Goal: Task Accomplishment & Management: Manage account settings

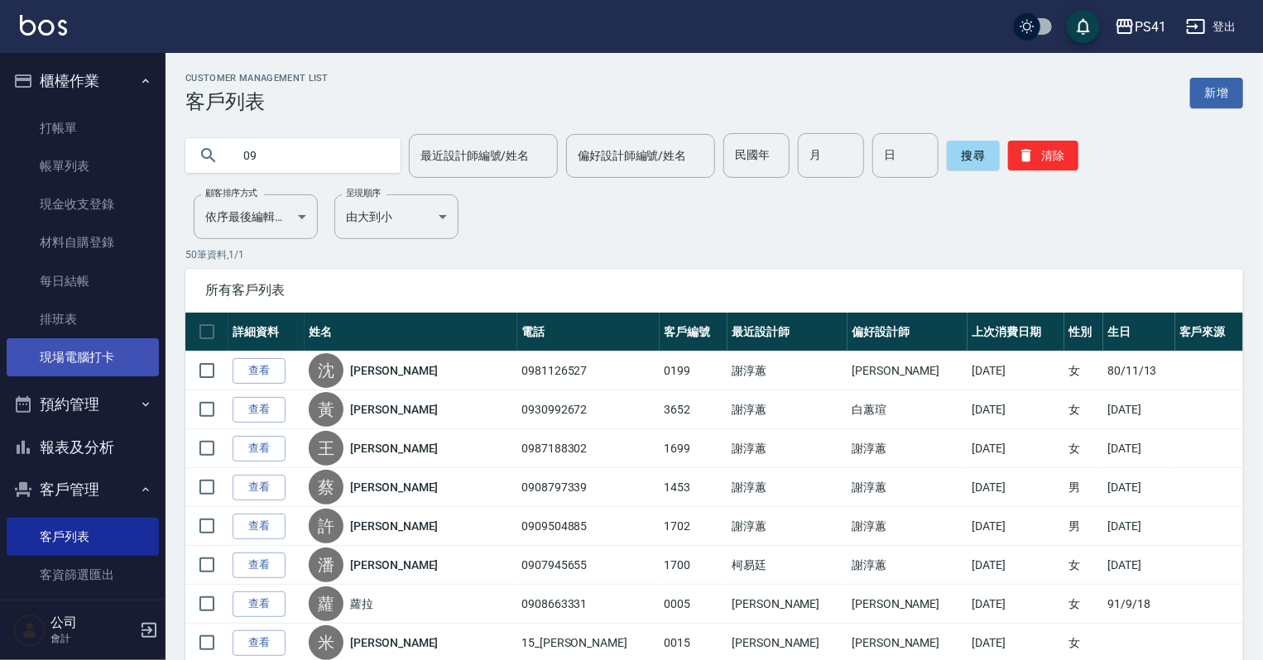
drag, startPoint x: 0, startPoint y: 0, endPoint x: 51, endPoint y: 342, distance: 345.6
click at [49, 353] on link "現場電腦打卡" at bounding box center [83, 357] width 152 height 38
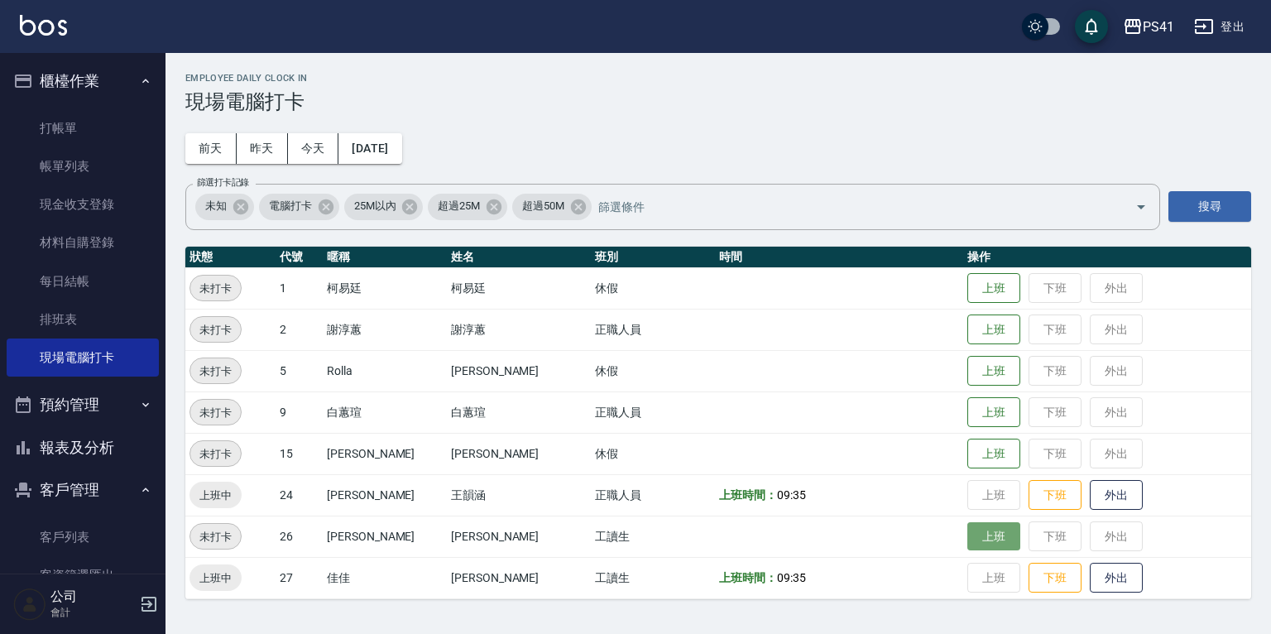
click at [981, 531] on button "上班" at bounding box center [993, 536] width 53 height 29
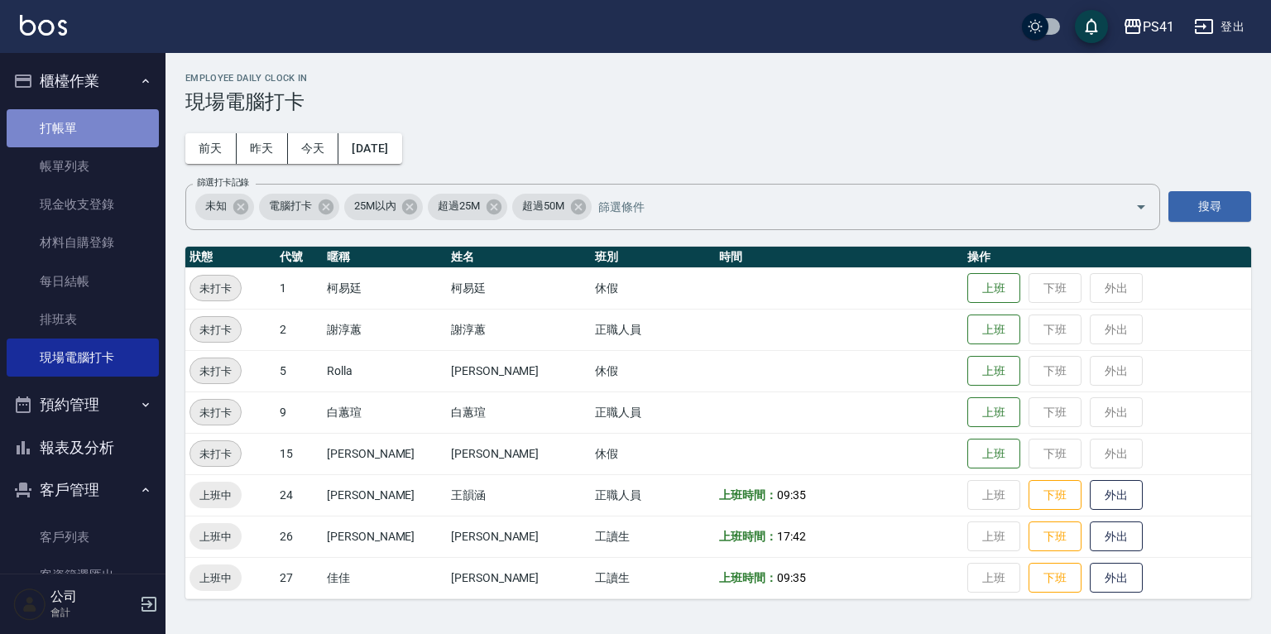
click at [108, 136] on link "打帳單" at bounding box center [83, 128] width 152 height 38
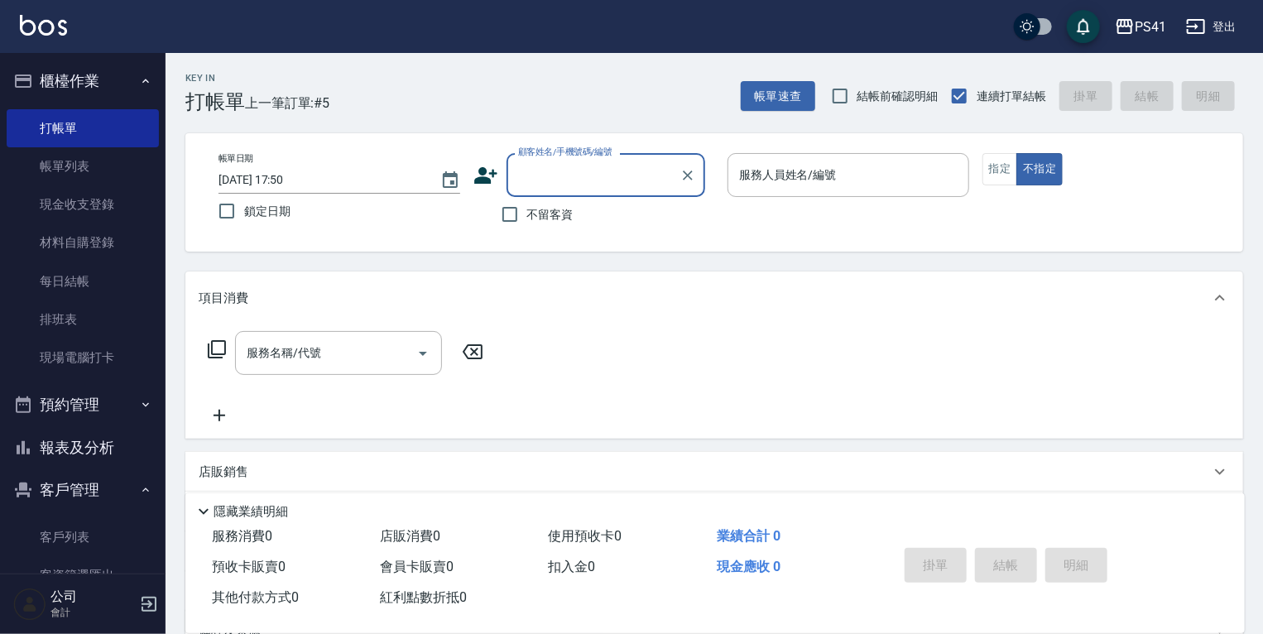
type input "0"
type input "1866"
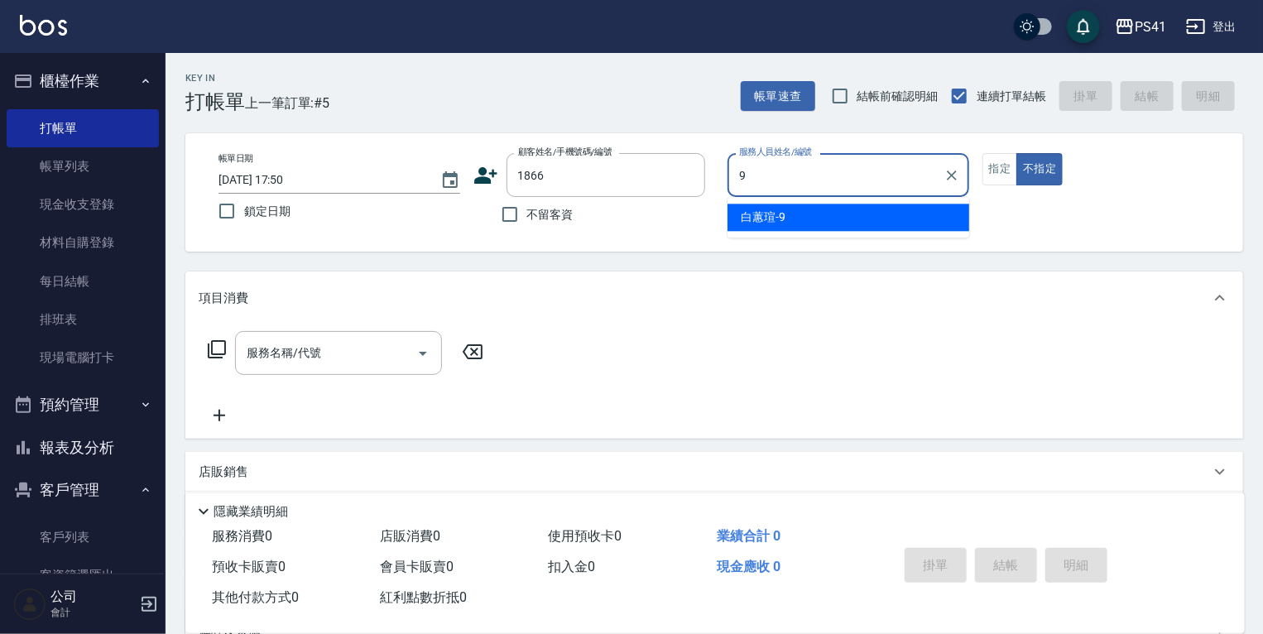
type input "白蕙瑄-9"
type button "false"
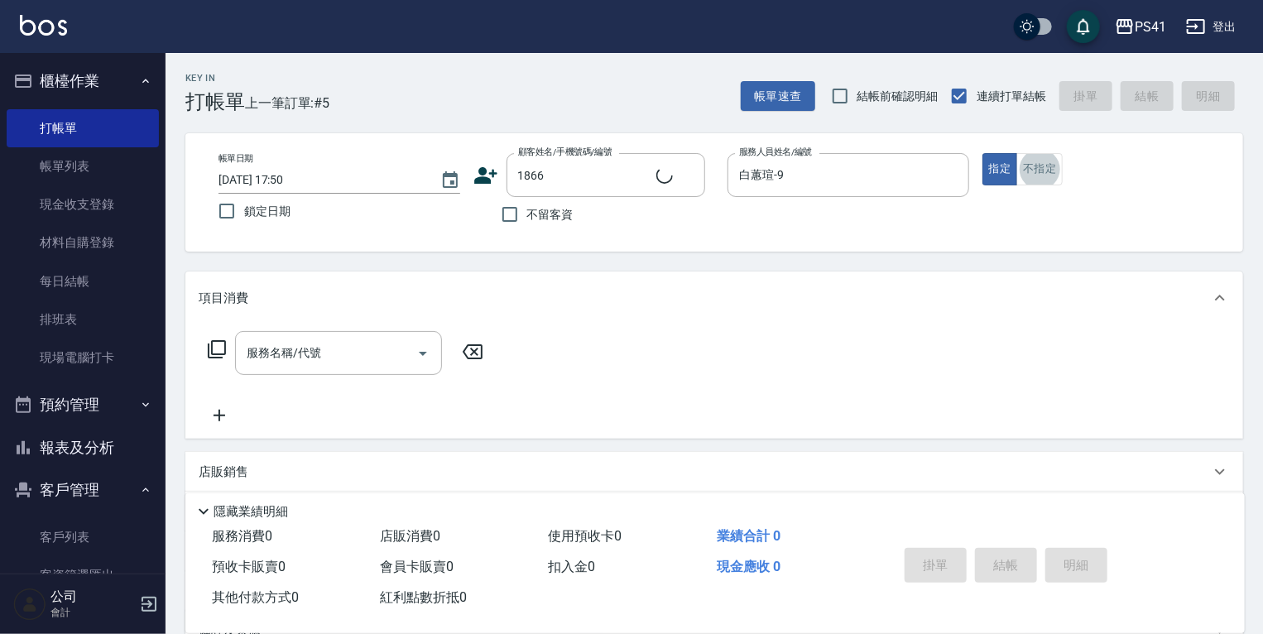
type input "[PERSON_NAME]/0988968362/1866"
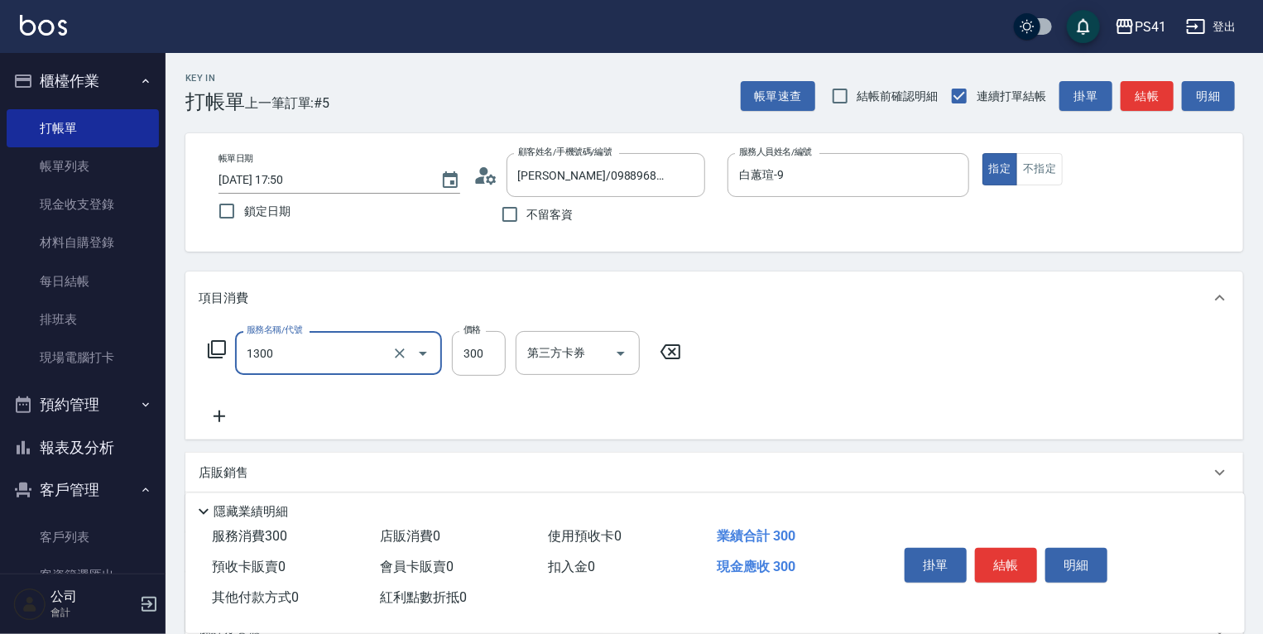
type input "洗髮300(1300)"
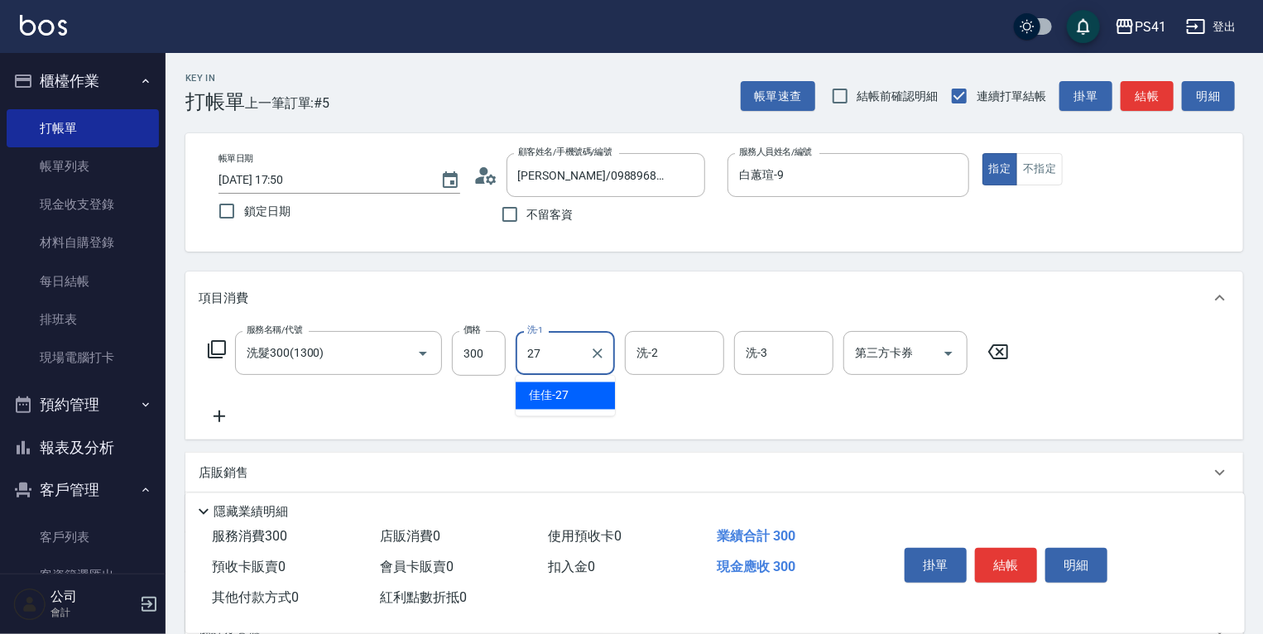
type input "佳佳-27"
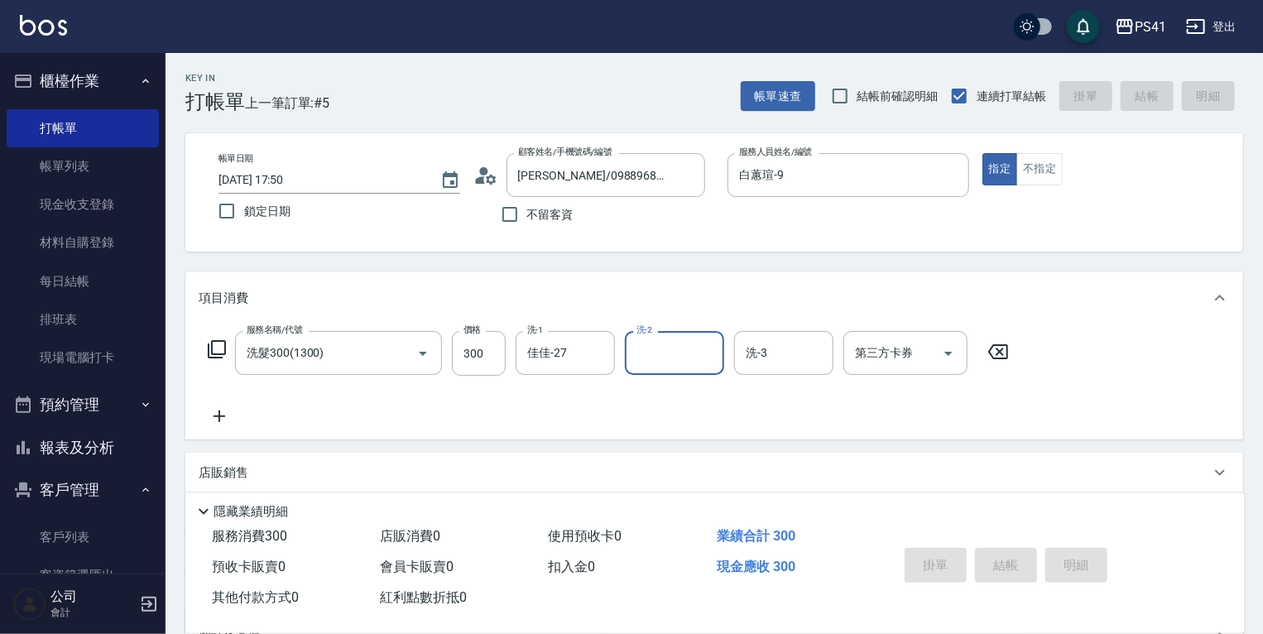
type input "[DATE] 17:51"
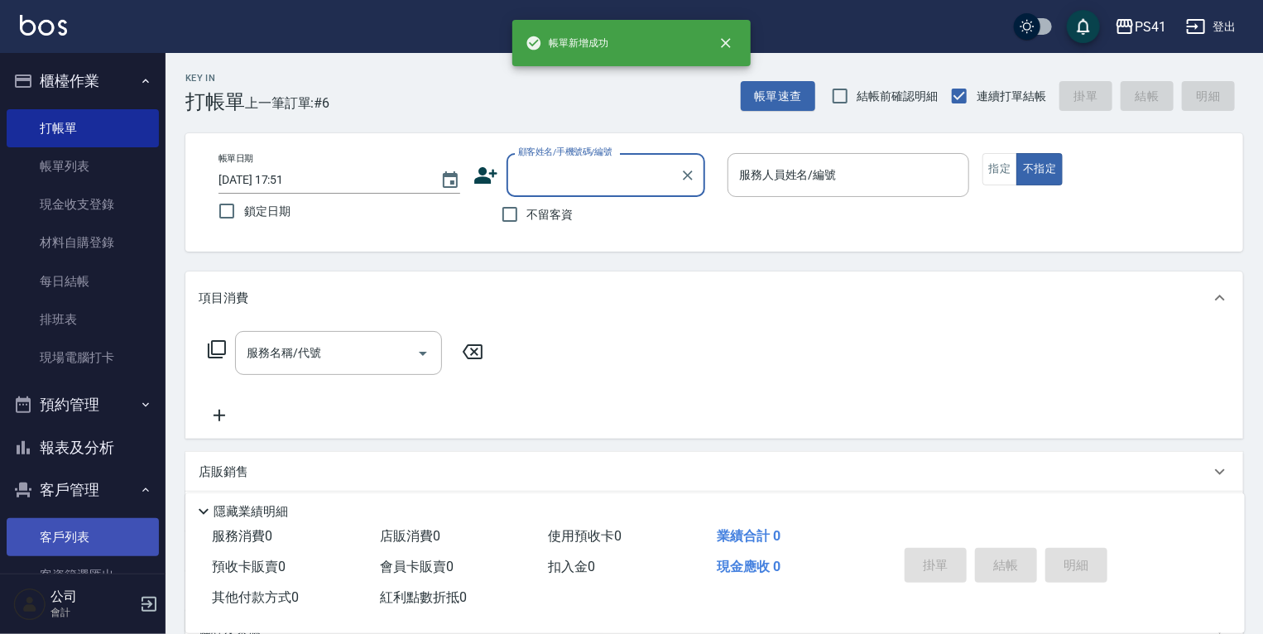
click at [17, 532] on link "客戶列表" at bounding box center [83, 537] width 152 height 38
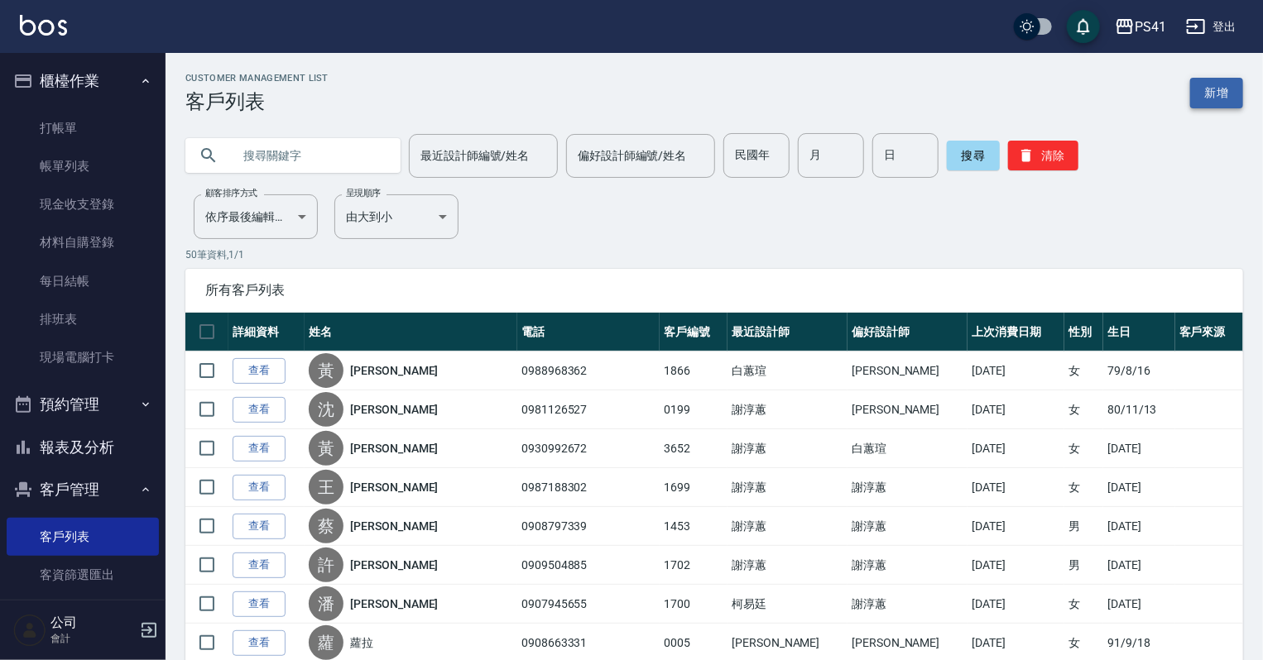
click at [1221, 104] on link "新增" at bounding box center [1216, 93] width 53 height 31
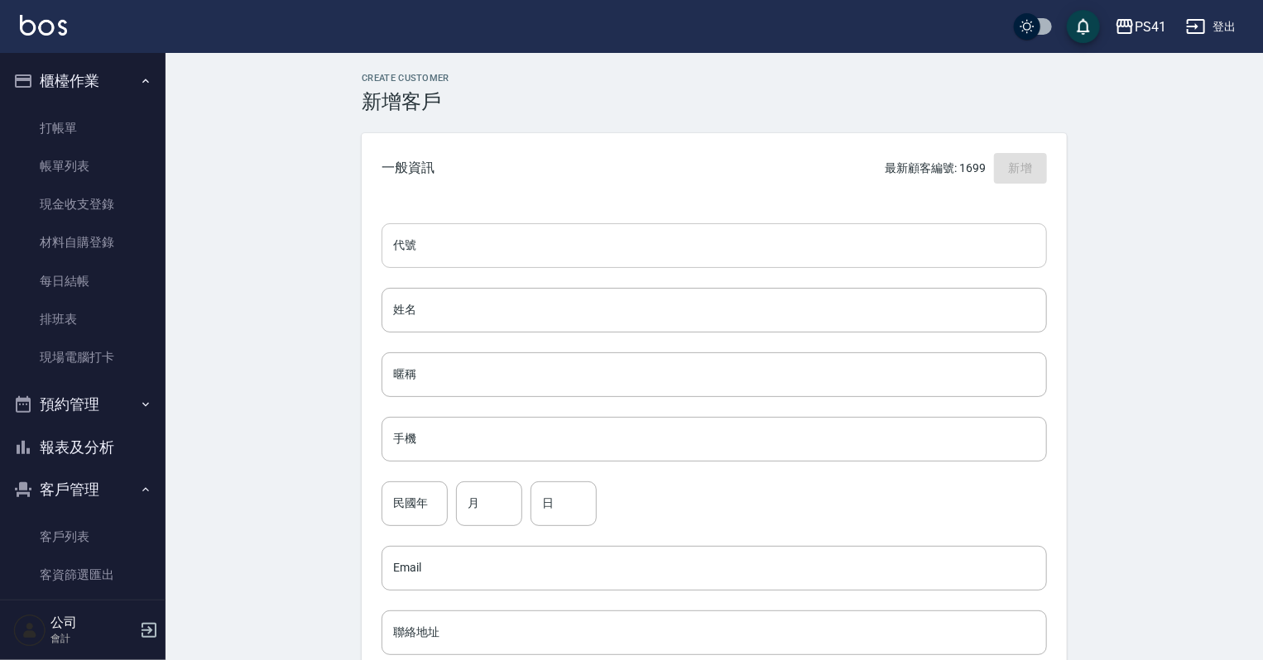
drag, startPoint x: 556, startPoint y: 258, endPoint x: 565, endPoint y: 243, distance: 17.5
click at [563, 246] on input "代號" at bounding box center [714, 245] width 665 height 45
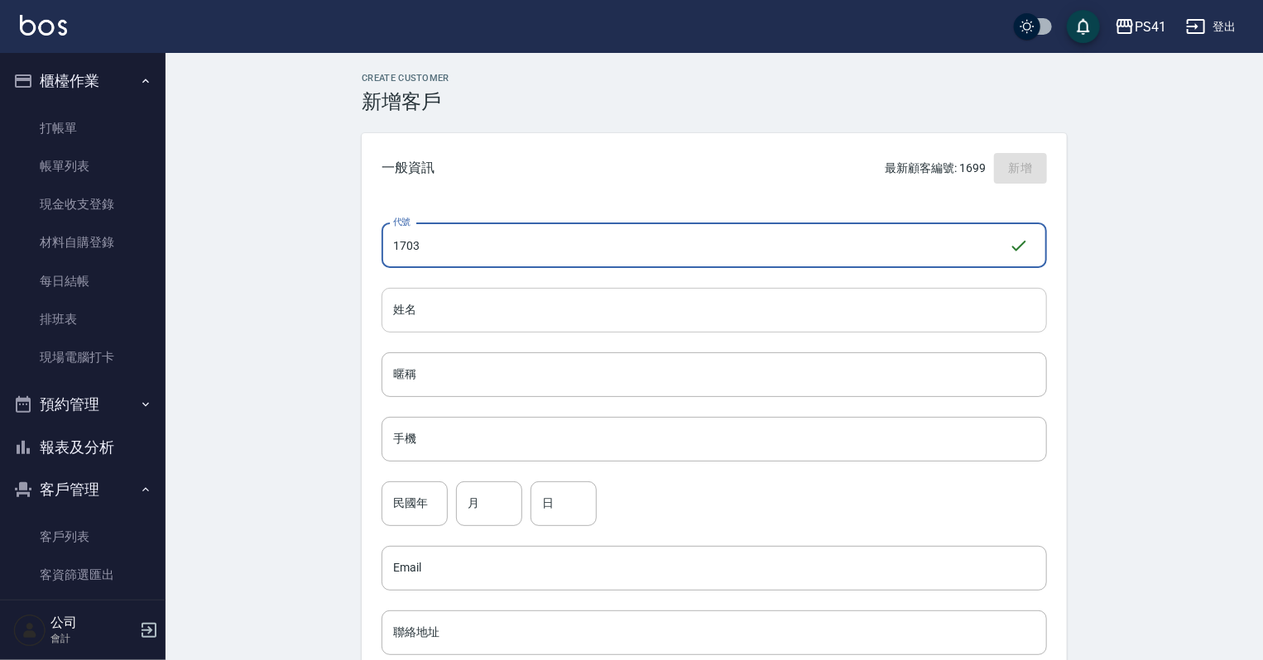
type input "1703"
click at [807, 288] on input "姓名" at bounding box center [714, 310] width 665 height 45
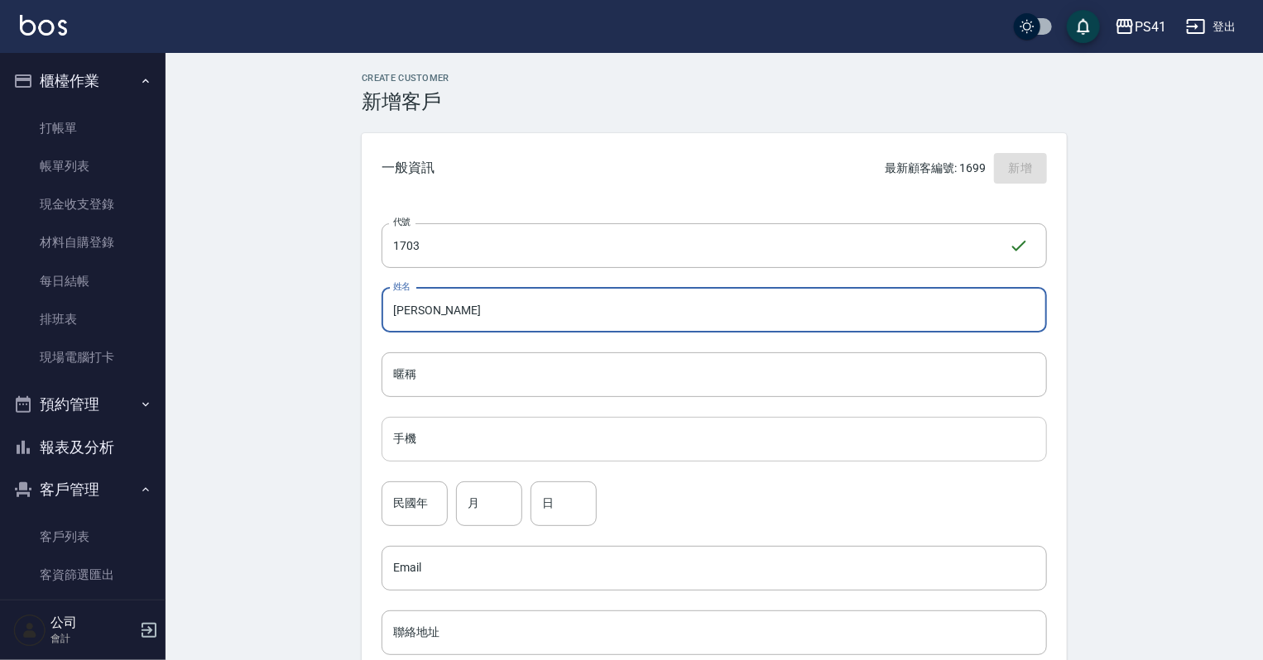
type input "[PERSON_NAME]"
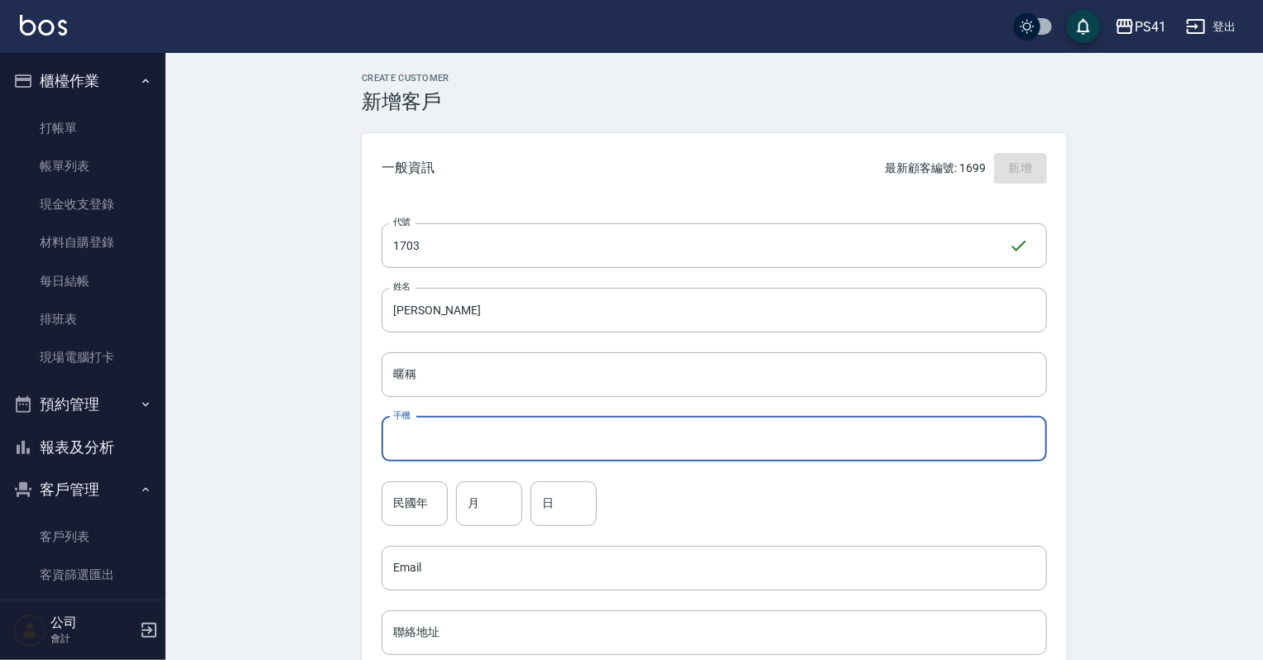
click at [768, 435] on input "手機" at bounding box center [714, 439] width 665 height 45
type input "0987228018"
click at [406, 500] on input "民國年" at bounding box center [415, 504] width 66 height 45
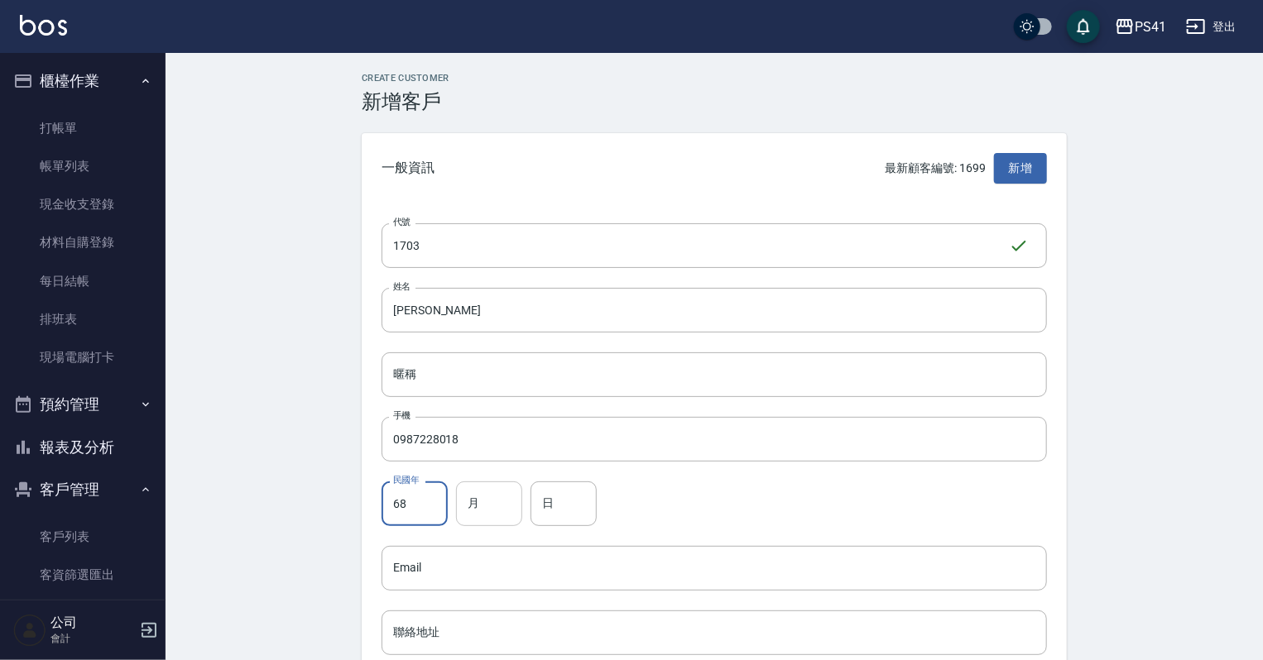
type input "68"
drag, startPoint x: 473, startPoint y: 507, endPoint x: 512, endPoint y: 490, distance: 42.3
click at [475, 507] on input "月" at bounding box center [489, 504] width 66 height 45
type input "04"
click at [543, 513] on input "日" at bounding box center [564, 504] width 66 height 45
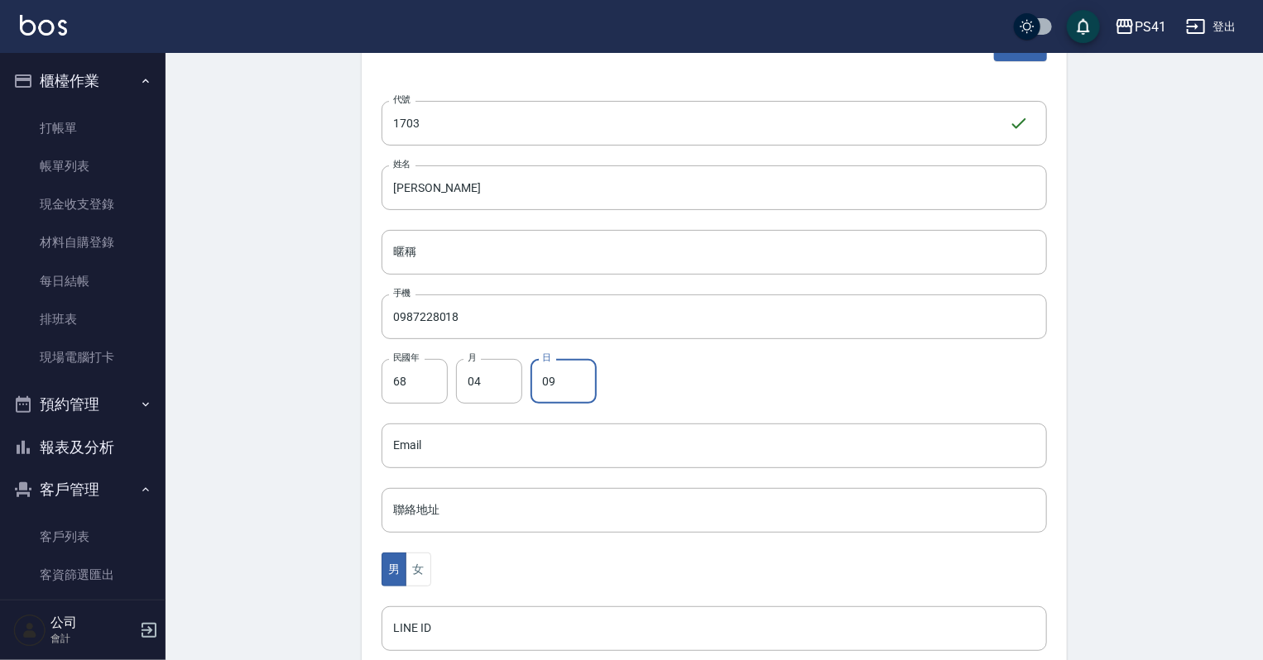
scroll to position [265, 0]
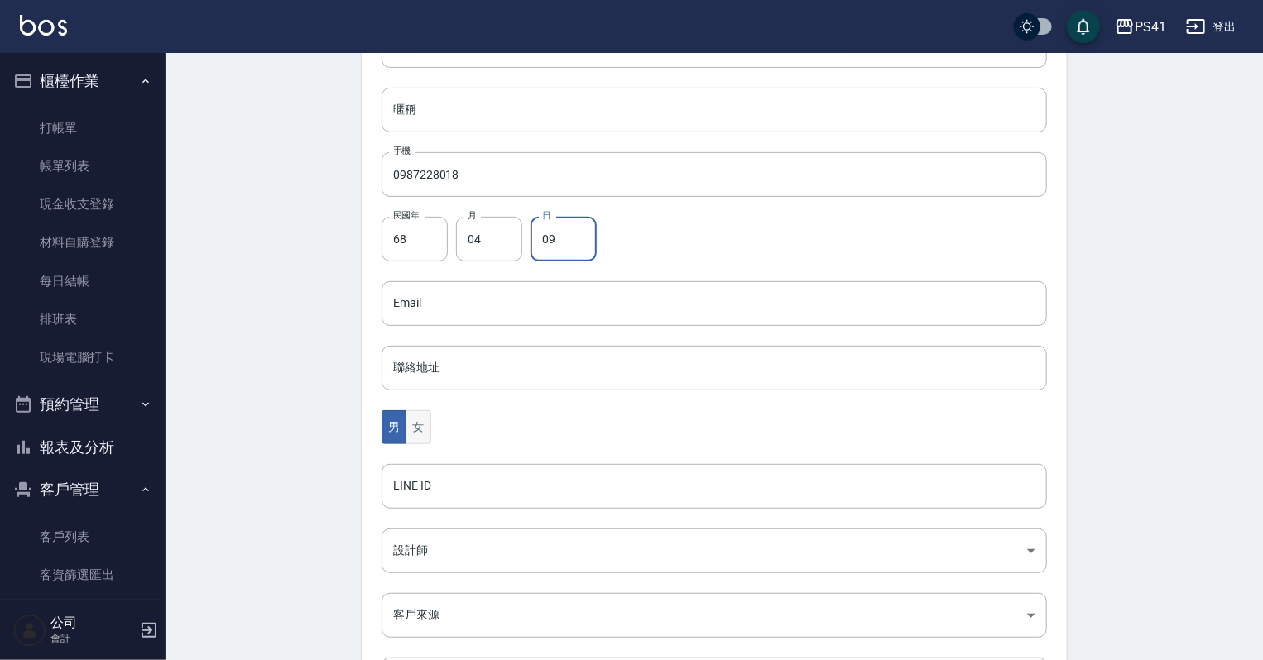
type input "09"
drag, startPoint x: 430, startPoint y: 437, endPoint x: 414, endPoint y: 453, distance: 22.8
click at [424, 431] on button "女" at bounding box center [418, 427] width 25 height 34
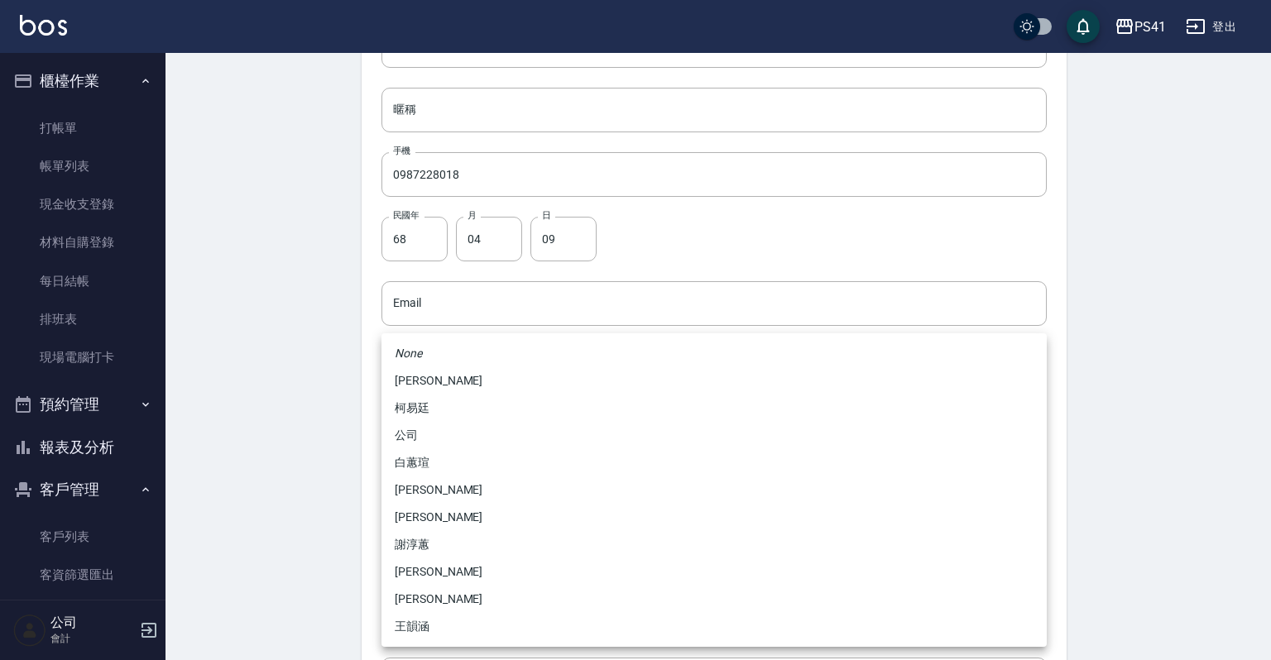
click at [417, 540] on body "PS41 登出 櫃檯作業 打帳單 帳單列表 現金收支登錄 材料自購登錄 每日結帳 排班表 現場電腦打卡 預約管理 預約管理 單日預約紀錄 單週預約紀錄 報表及…" at bounding box center [635, 274] width 1271 height 1078
click at [441, 468] on li "白蕙瑄" at bounding box center [714, 462] width 665 height 27
type input "ddc07e2a-9c46-438a-ae12-131b47584ec9"
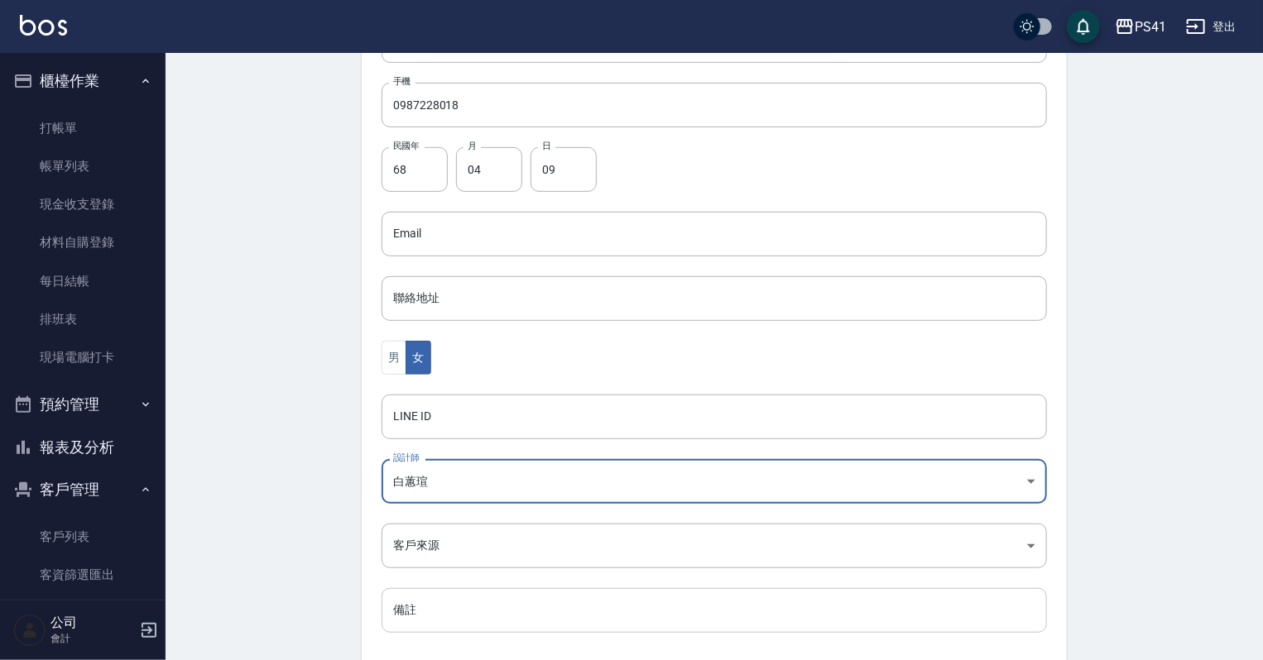
scroll to position [416, 0]
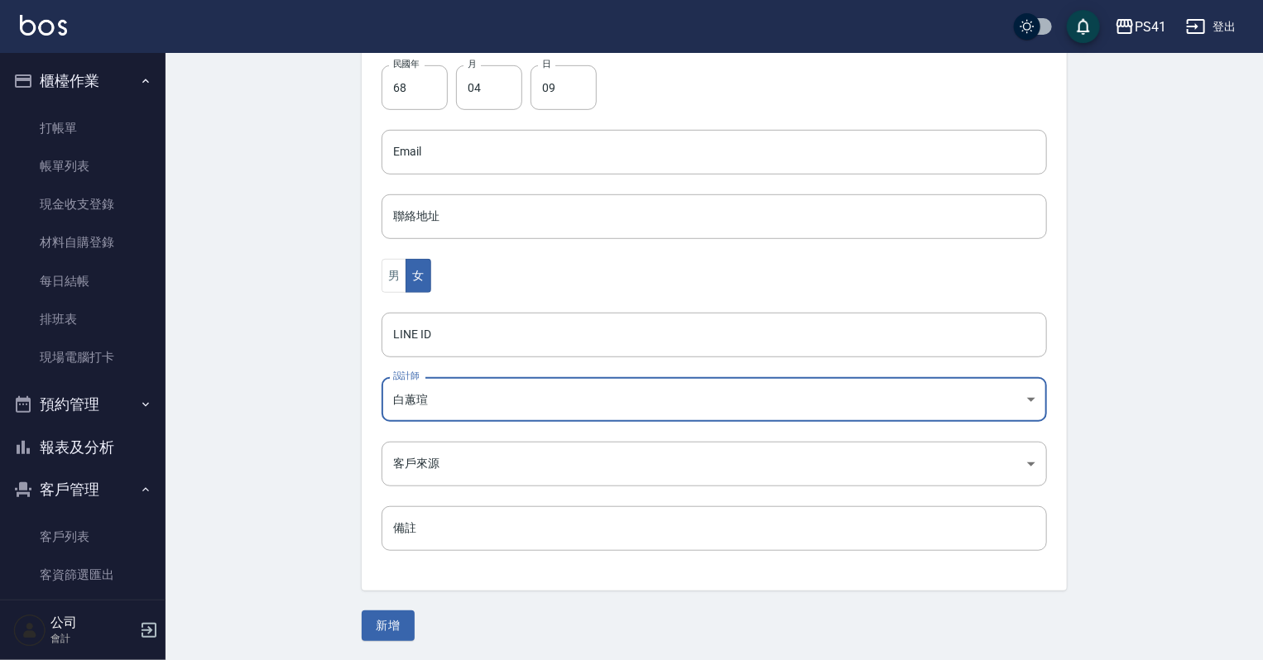
drag, startPoint x: 394, startPoint y: 627, endPoint x: 406, endPoint y: 624, distance: 12.8
click at [391, 626] on button "新增" at bounding box center [388, 626] width 53 height 31
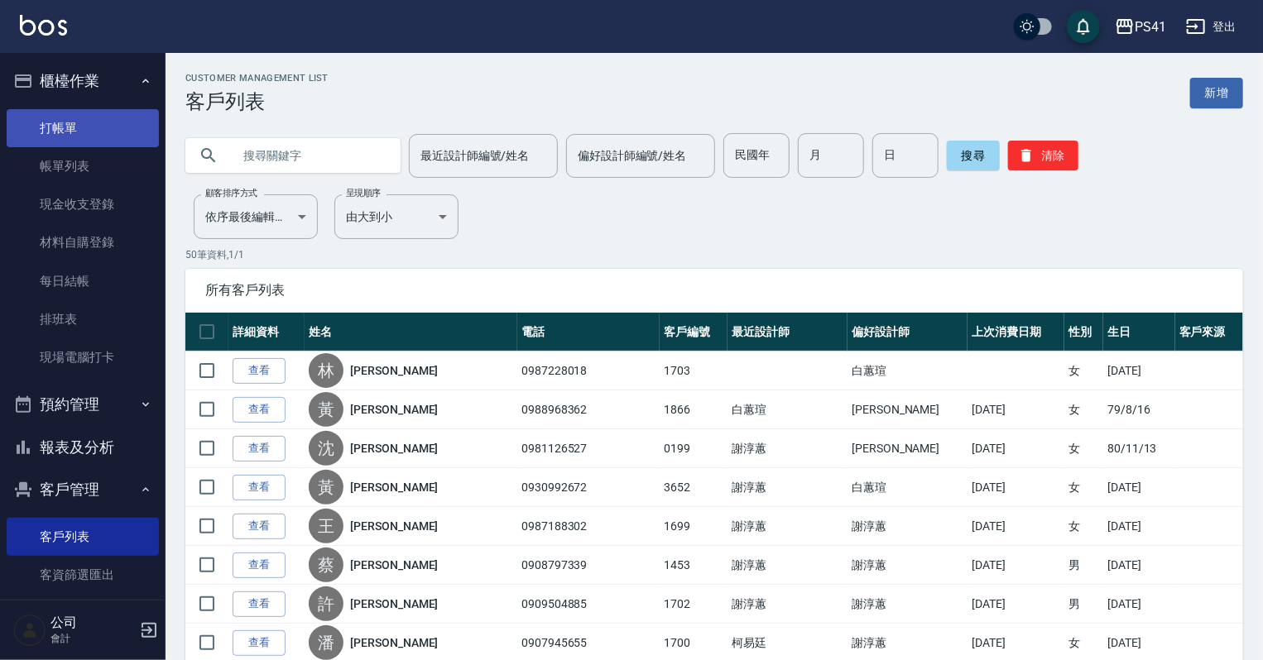
drag, startPoint x: 60, startPoint y: 133, endPoint x: 63, endPoint y: 112, distance: 21.7
click at [60, 133] on link "打帳單" at bounding box center [83, 128] width 152 height 38
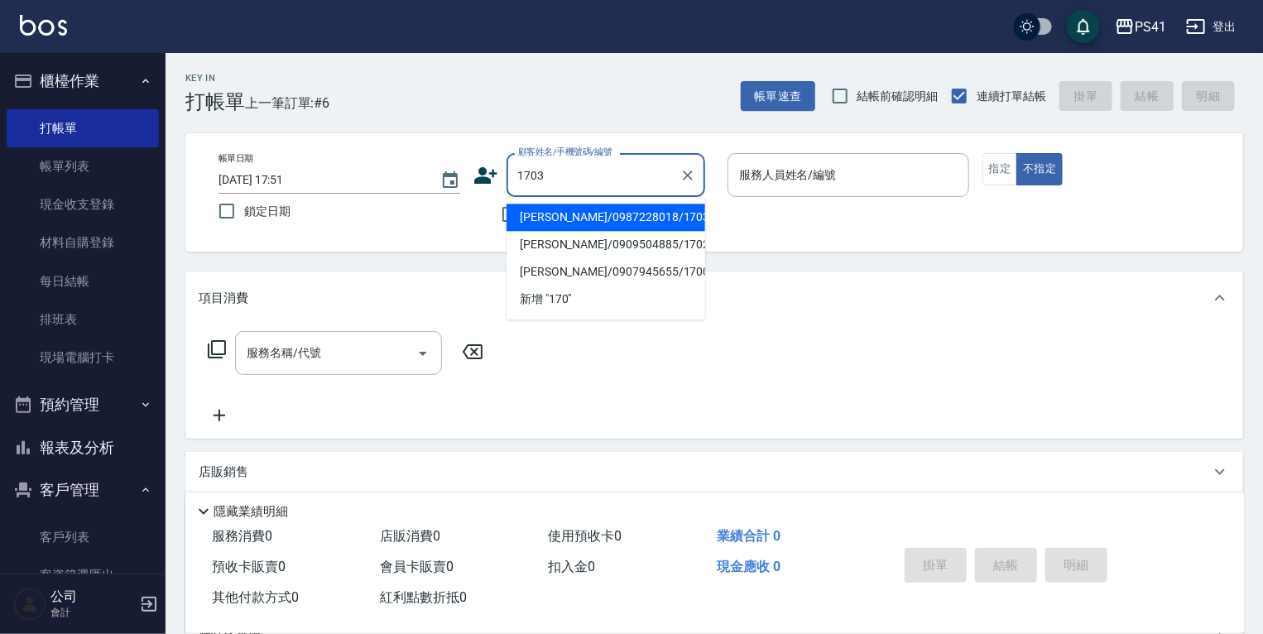
type input "[PERSON_NAME]/0987228018/1703"
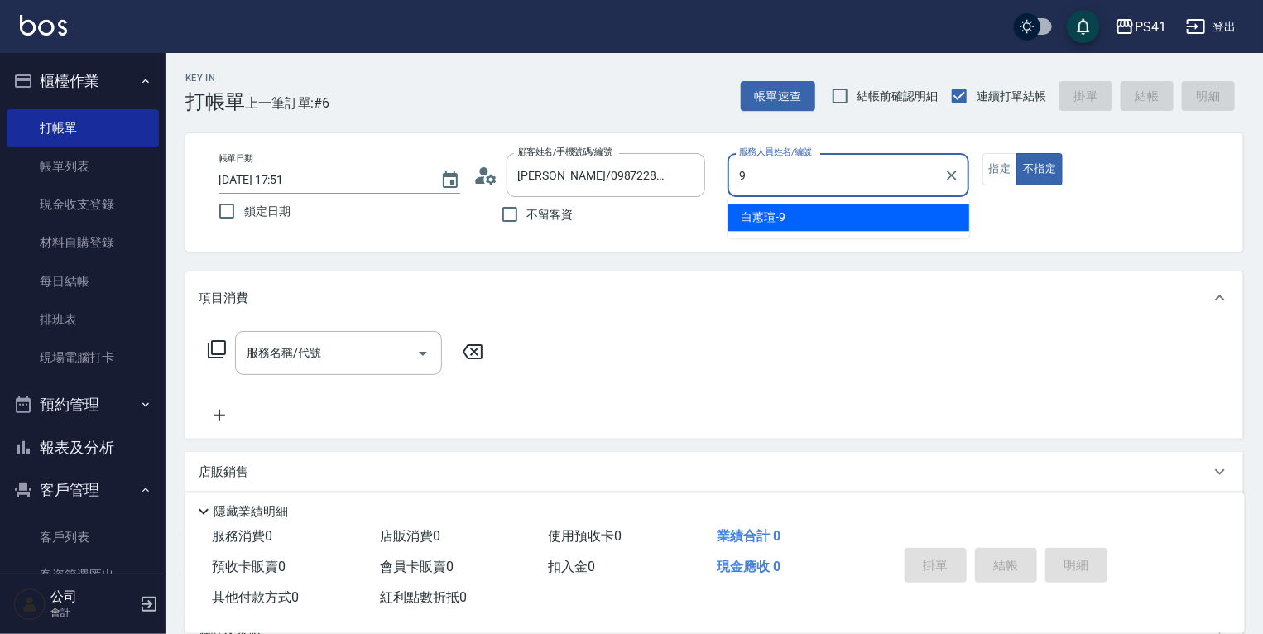
type input "白蕙瑄-9"
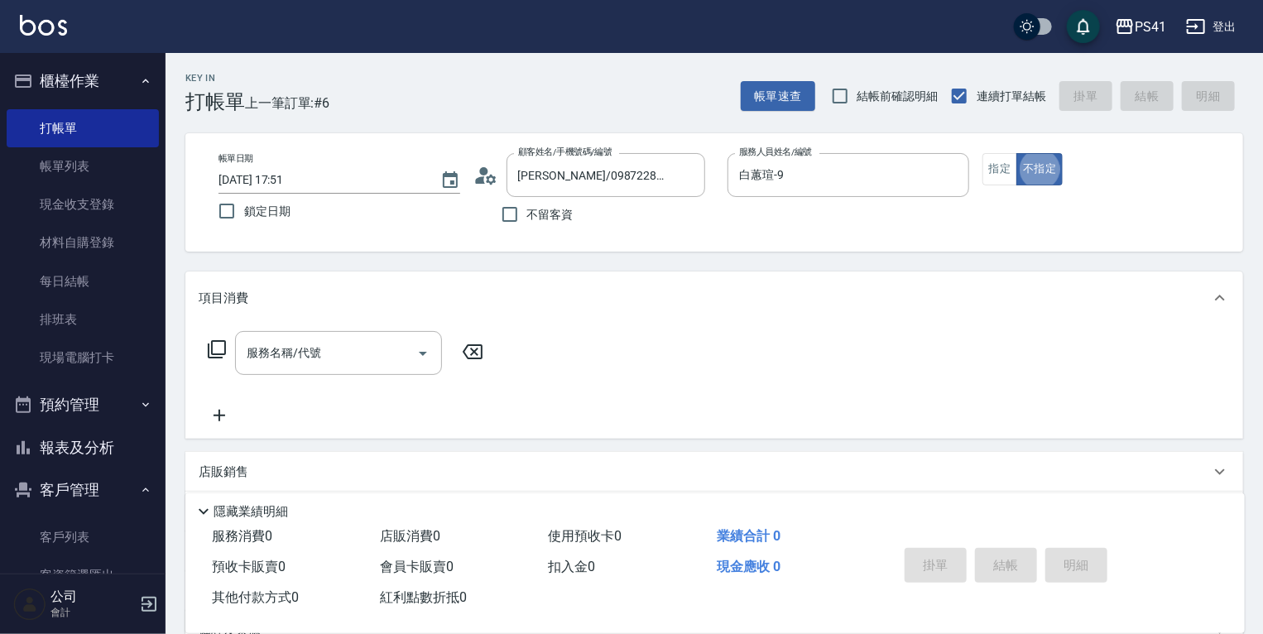
type button "false"
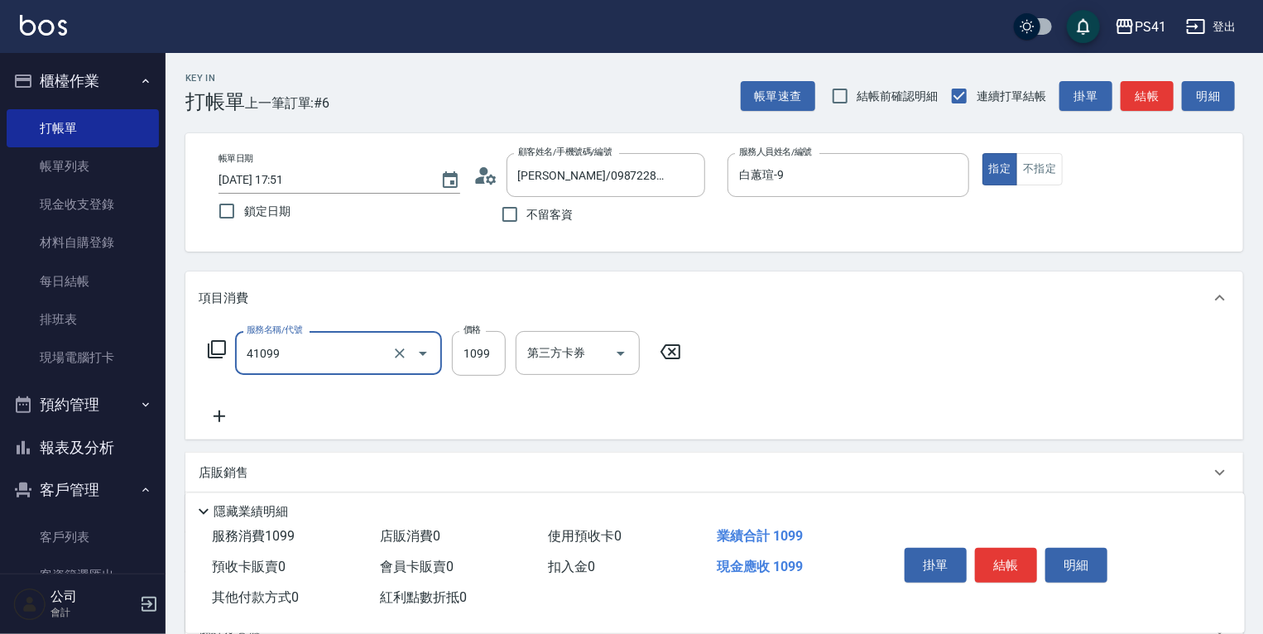
type input "公司活動/早鳥(41099)"
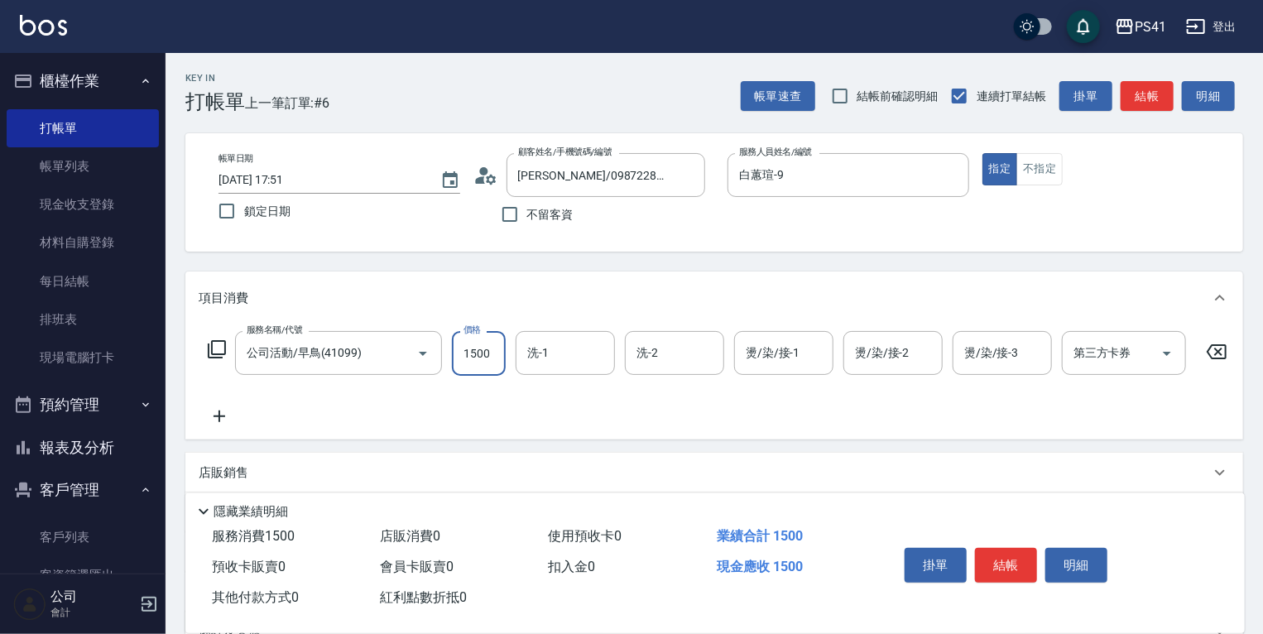
type input "1500"
type input "佳佳-27"
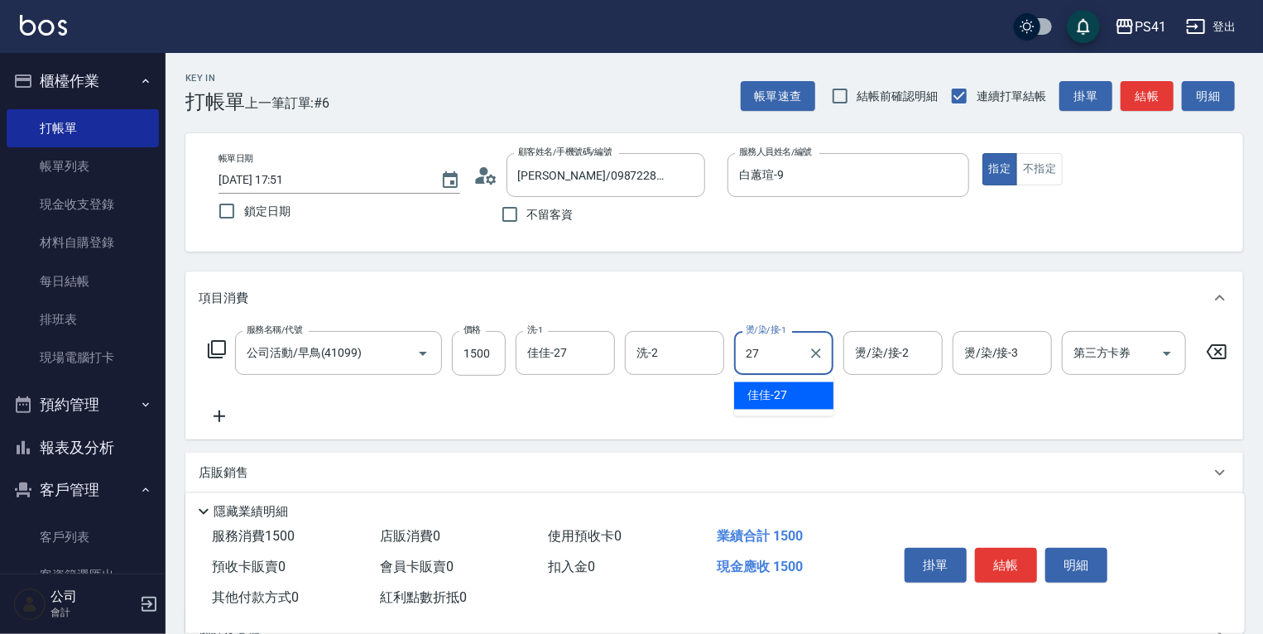
type input "佳佳-27"
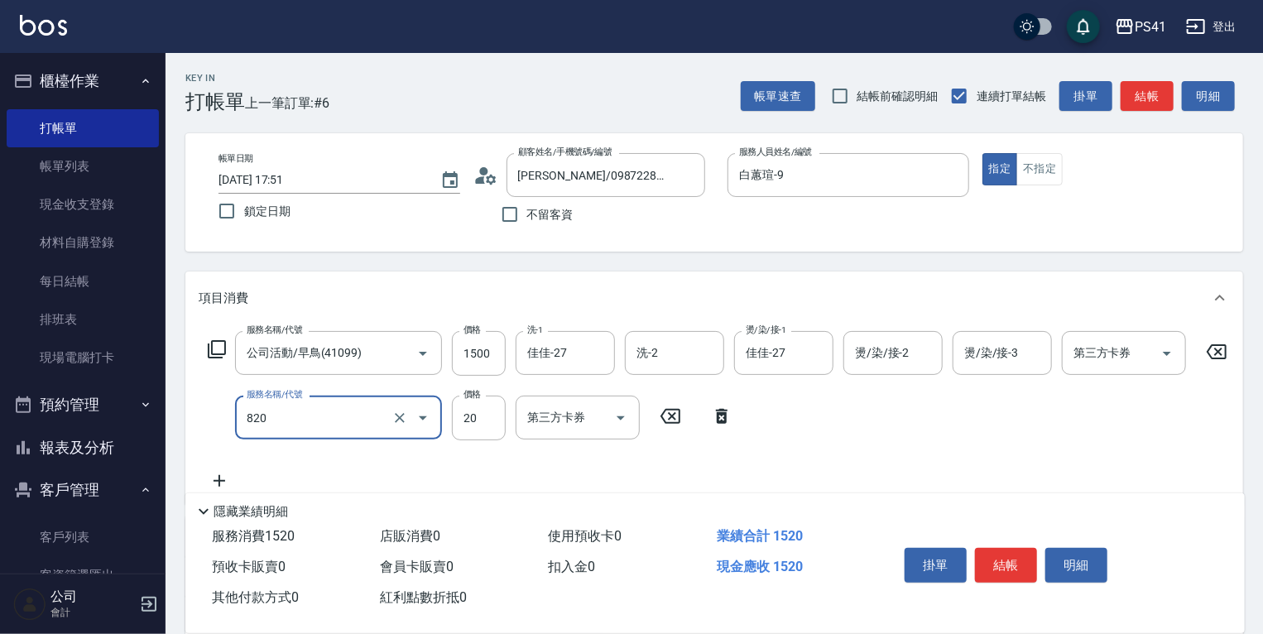
type input "潤絲(820)"
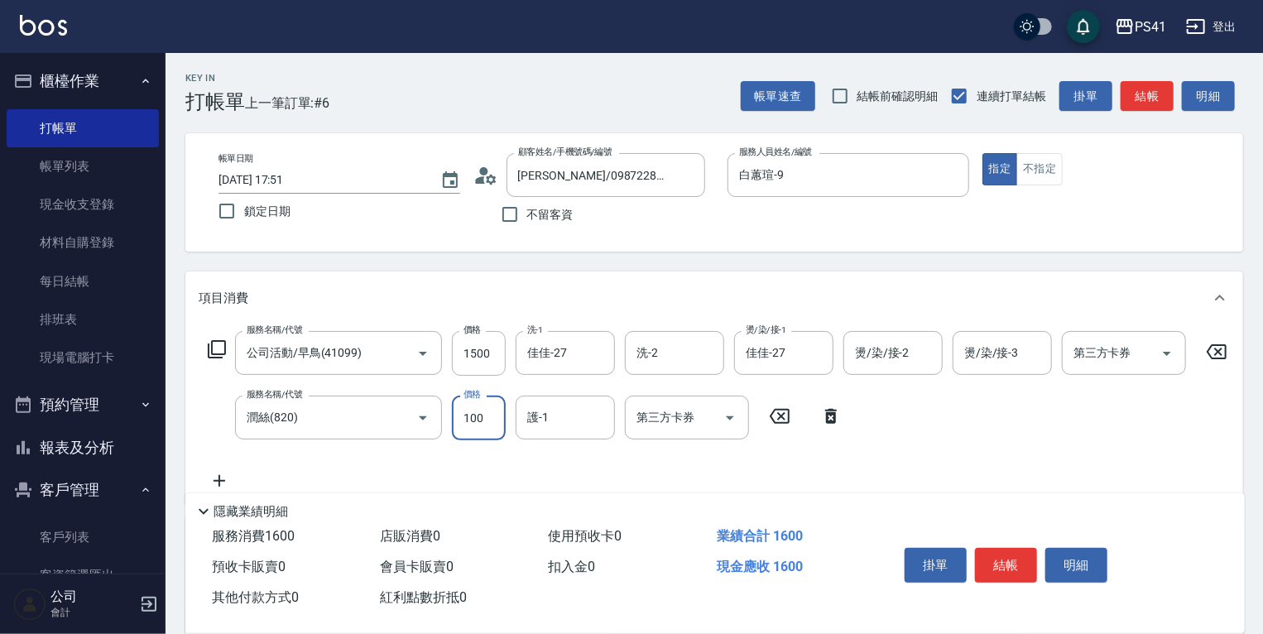
type input "100"
type input "佳佳-27"
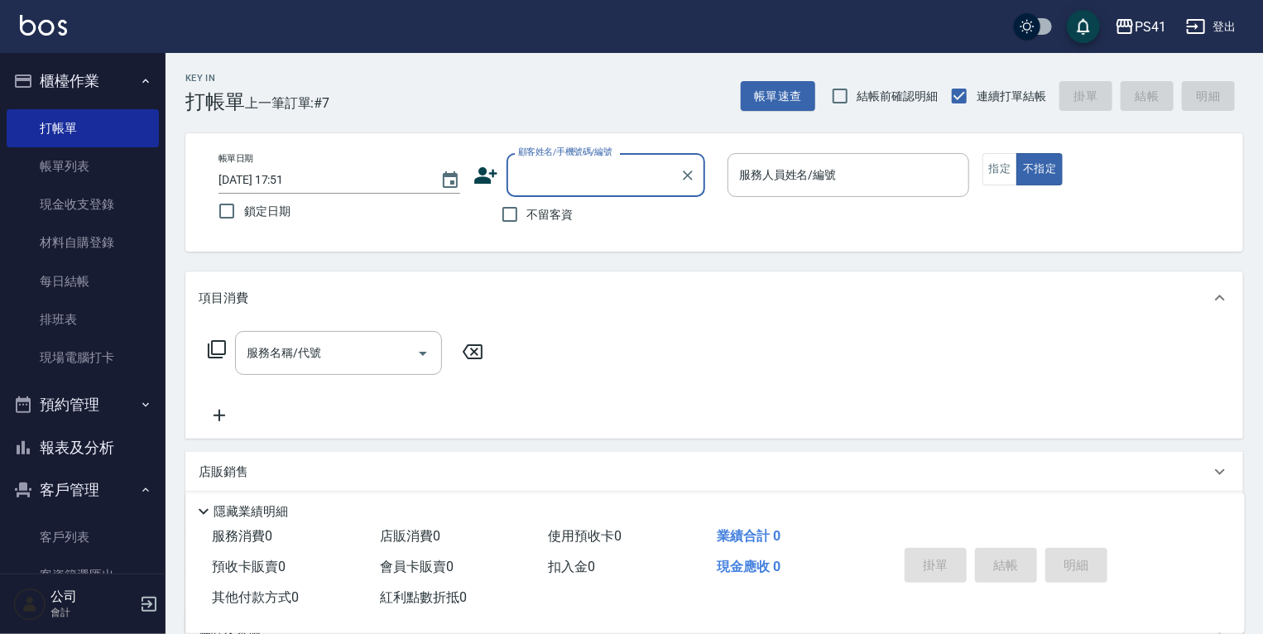
click at [74, 72] on button "櫃檯作業" at bounding box center [83, 81] width 152 height 43
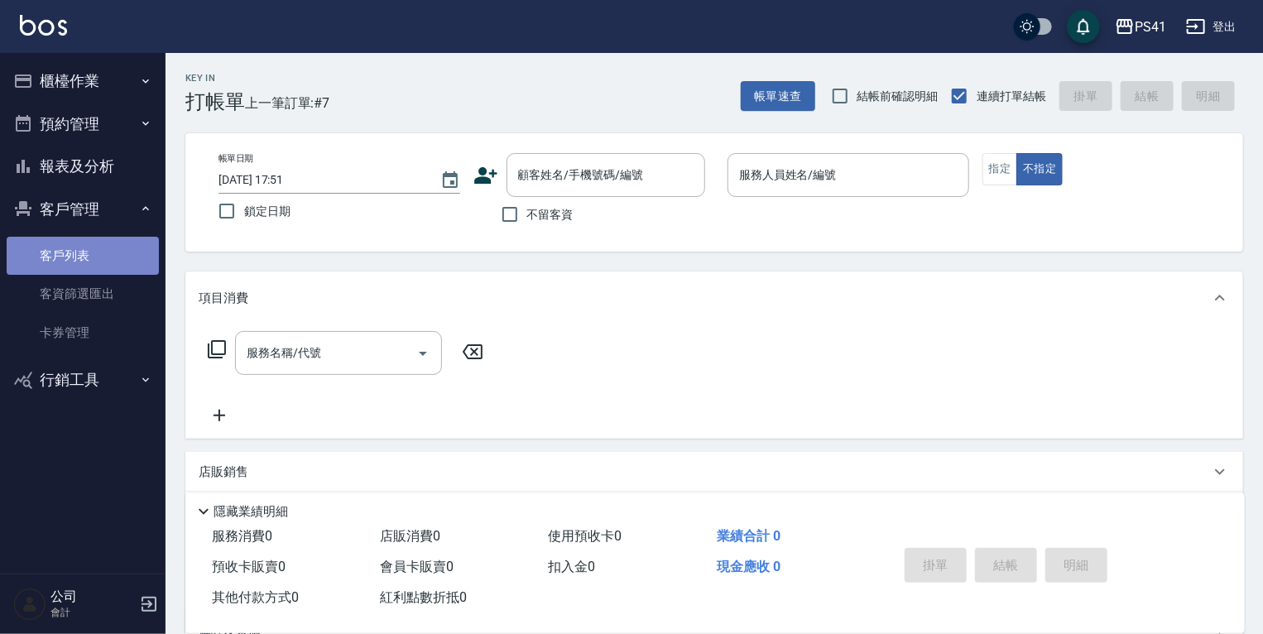
click at [107, 258] on link "客戶列表" at bounding box center [83, 256] width 152 height 38
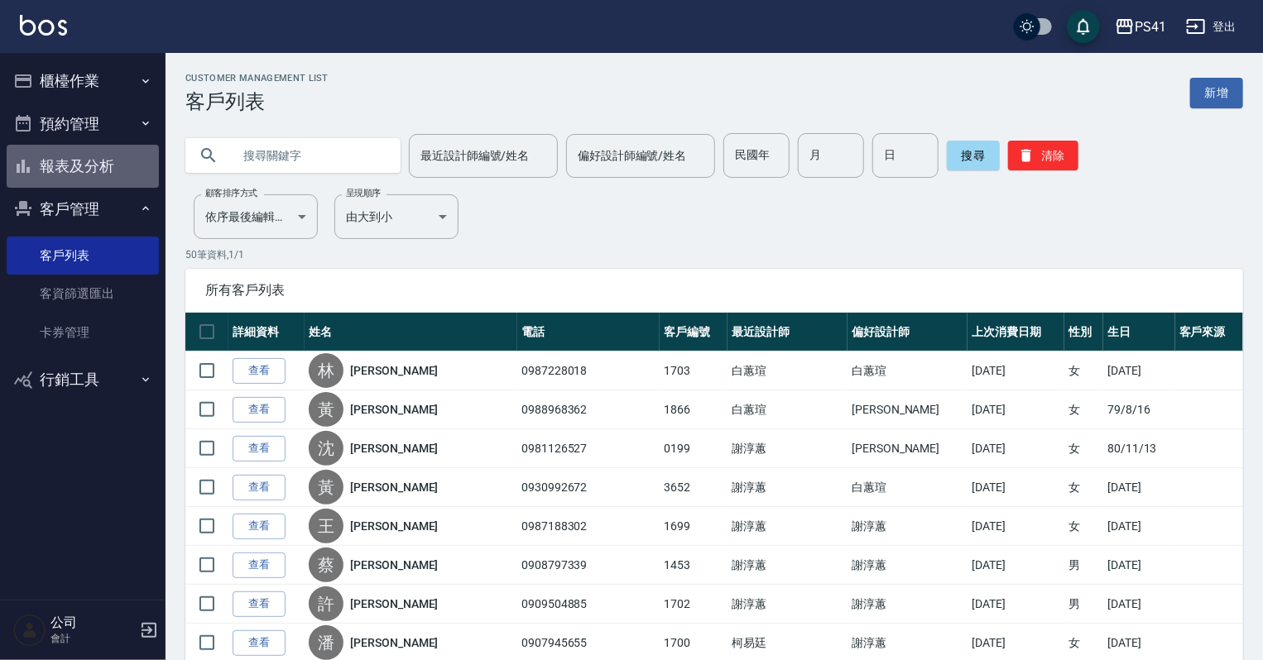
click at [115, 164] on button "報表及分析" at bounding box center [83, 166] width 152 height 43
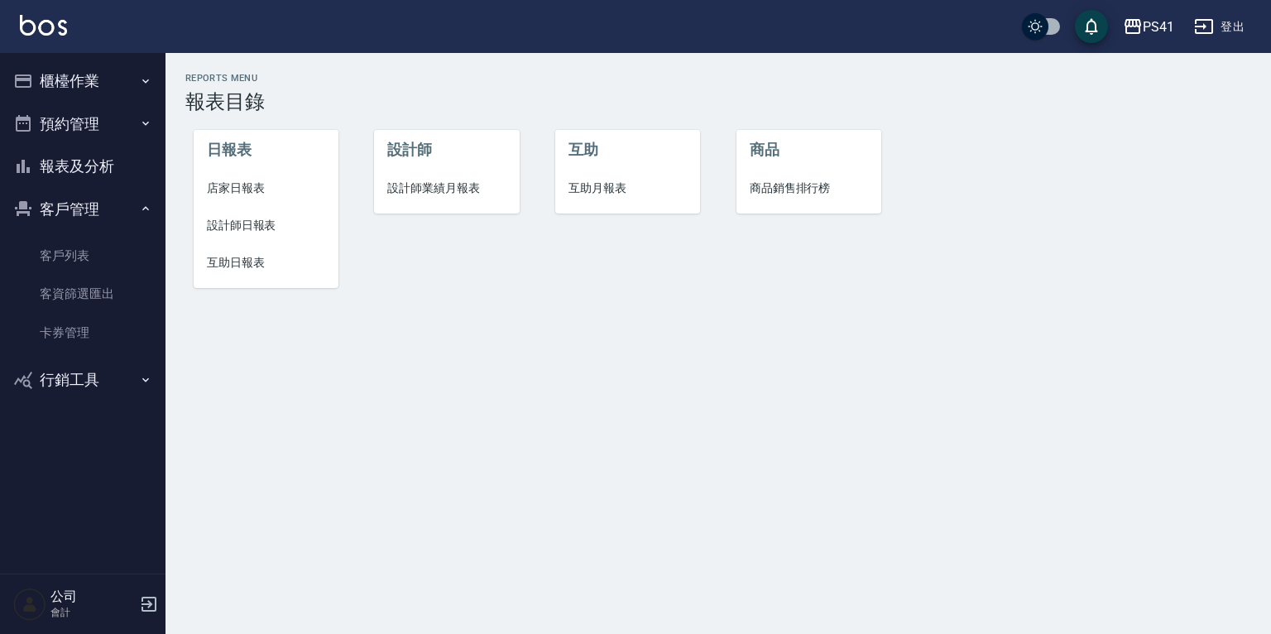
click at [255, 271] on li "互助日報表" at bounding box center [266, 262] width 145 height 37
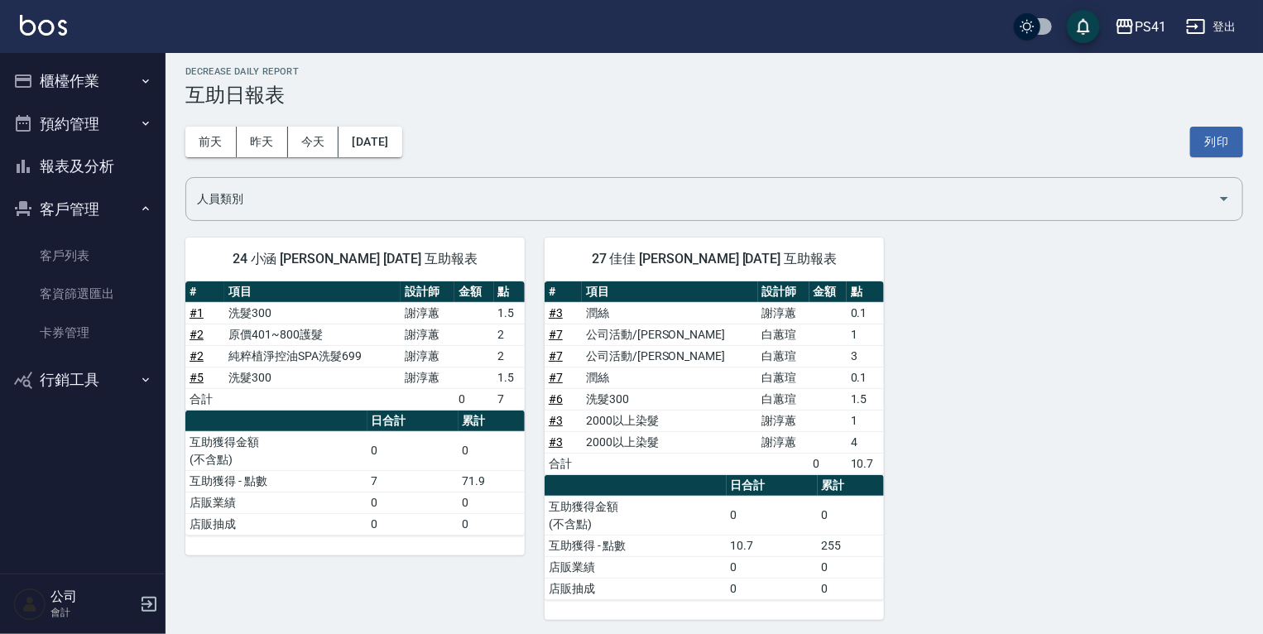
scroll to position [9, 0]
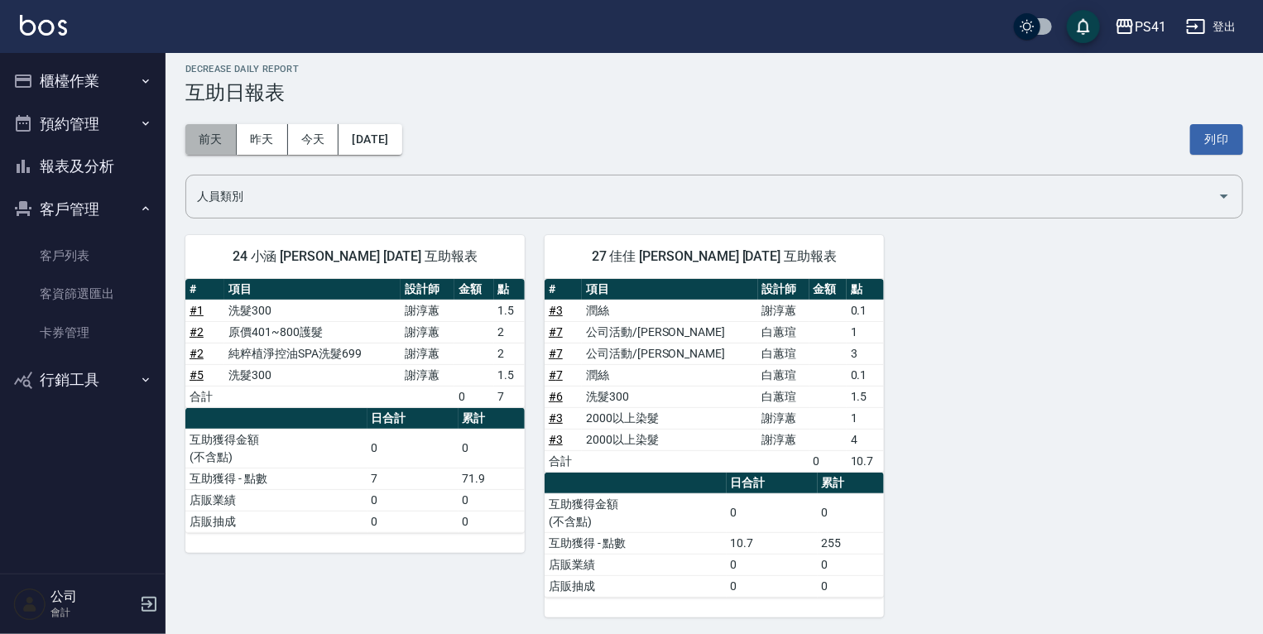
click at [215, 137] on button "前天" at bounding box center [210, 139] width 51 height 31
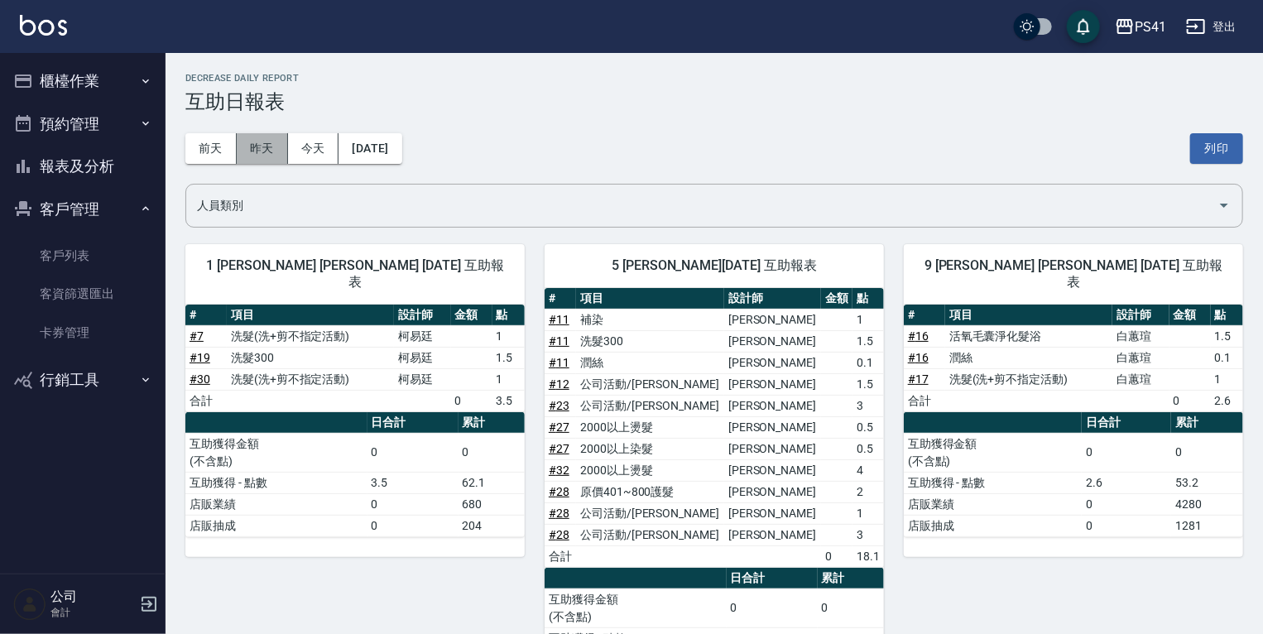
click at [252, 140] on button "昨天" at bounding box center [262, 148] width 51 height 31
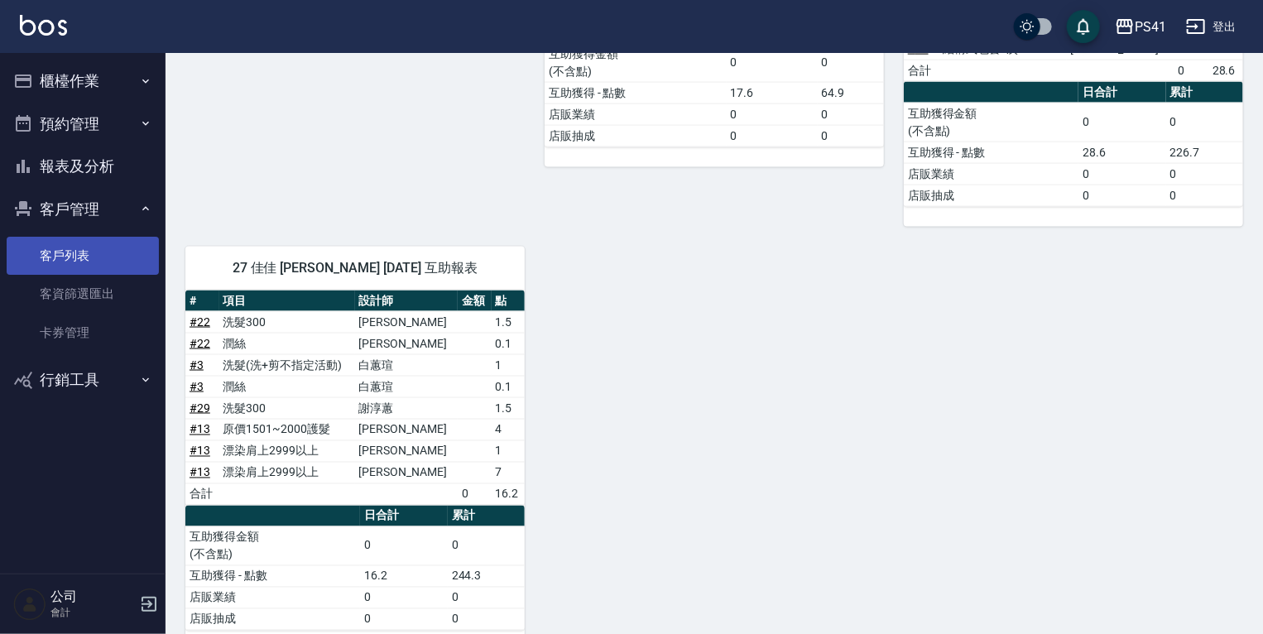
scroll to position [1172, 0]
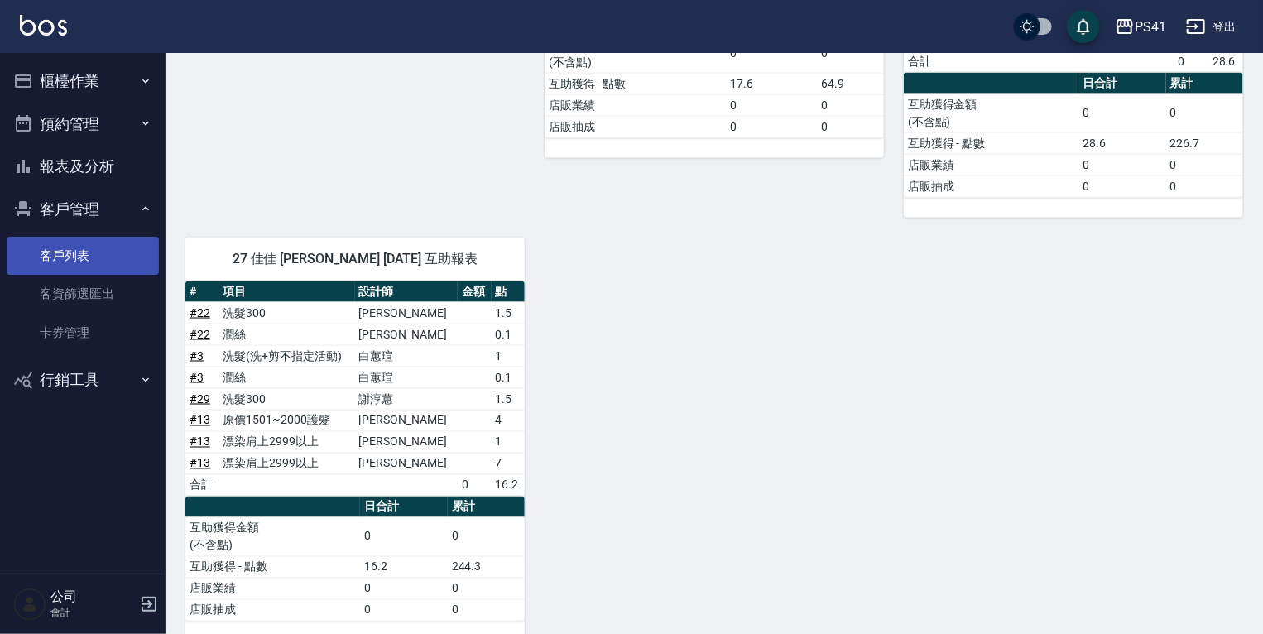
click at [63, 245] on link "客戶列表" at bounding box center [83, 256] width 152 height 38
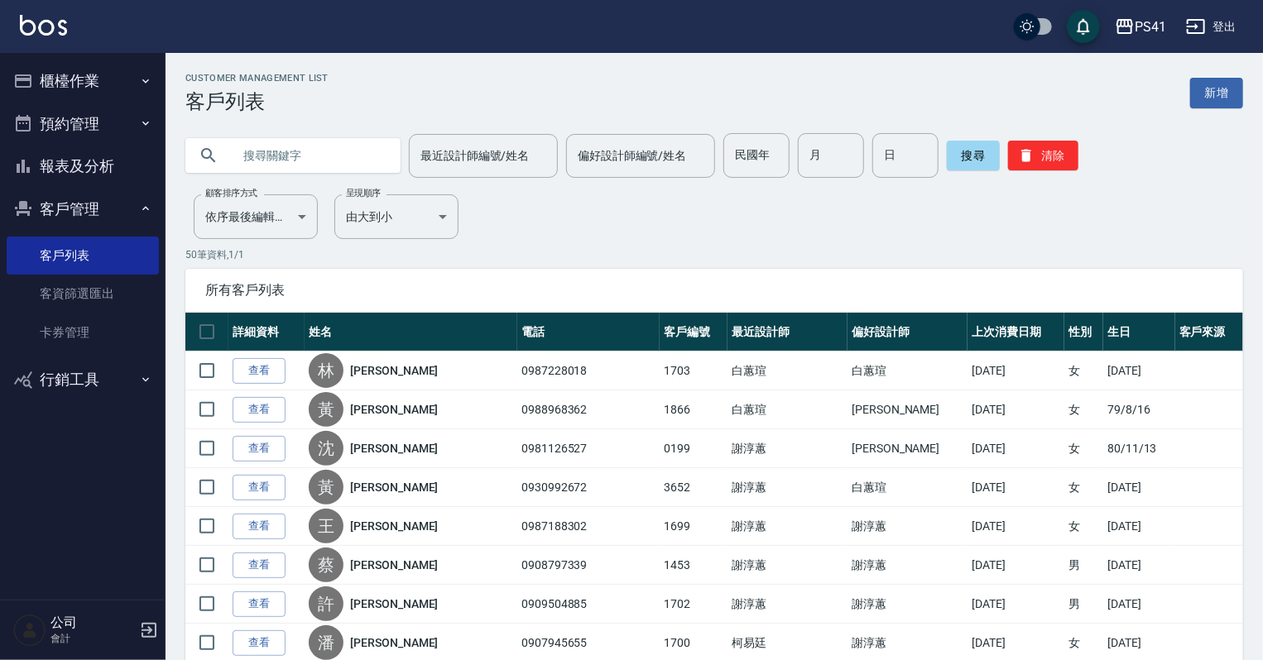
drag, startPoint x: 102, startPoint y: 149, endPoint x: 103, endPoint y: 128, distance: 20.7
click at [103, 149] on button "報表及分析" at bounding box center [83, 166] width 152 height 43
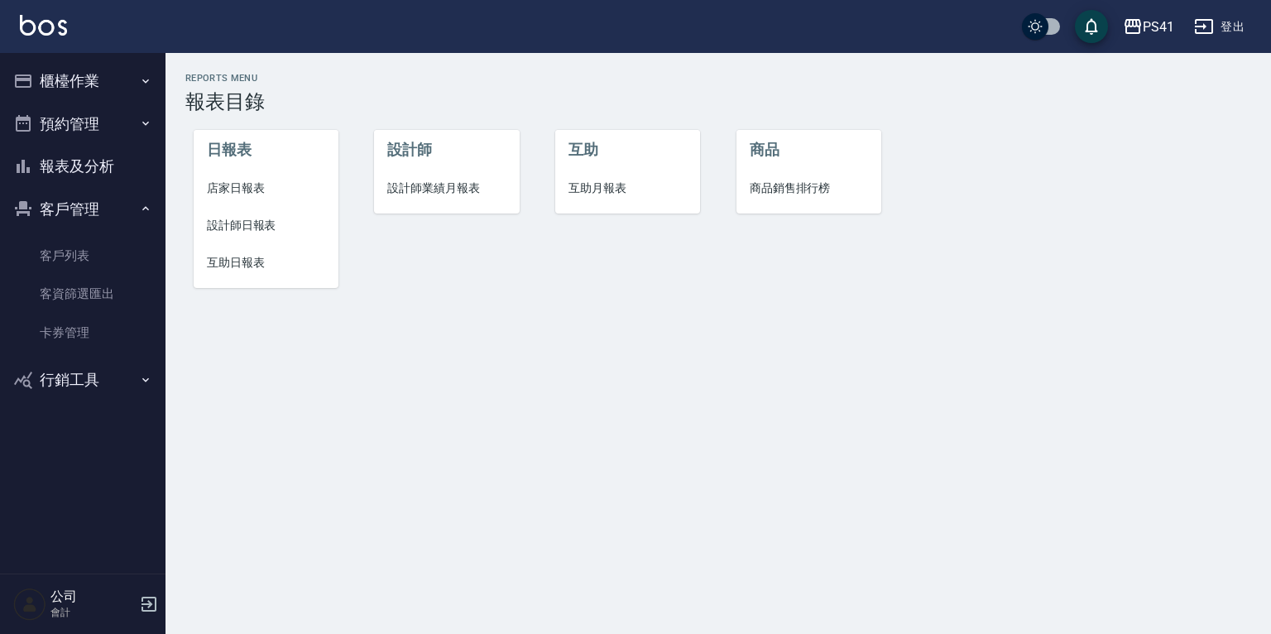
click at [247, 252] on li "互助日報表" at bounding box center [266, 262] width 145 height 37
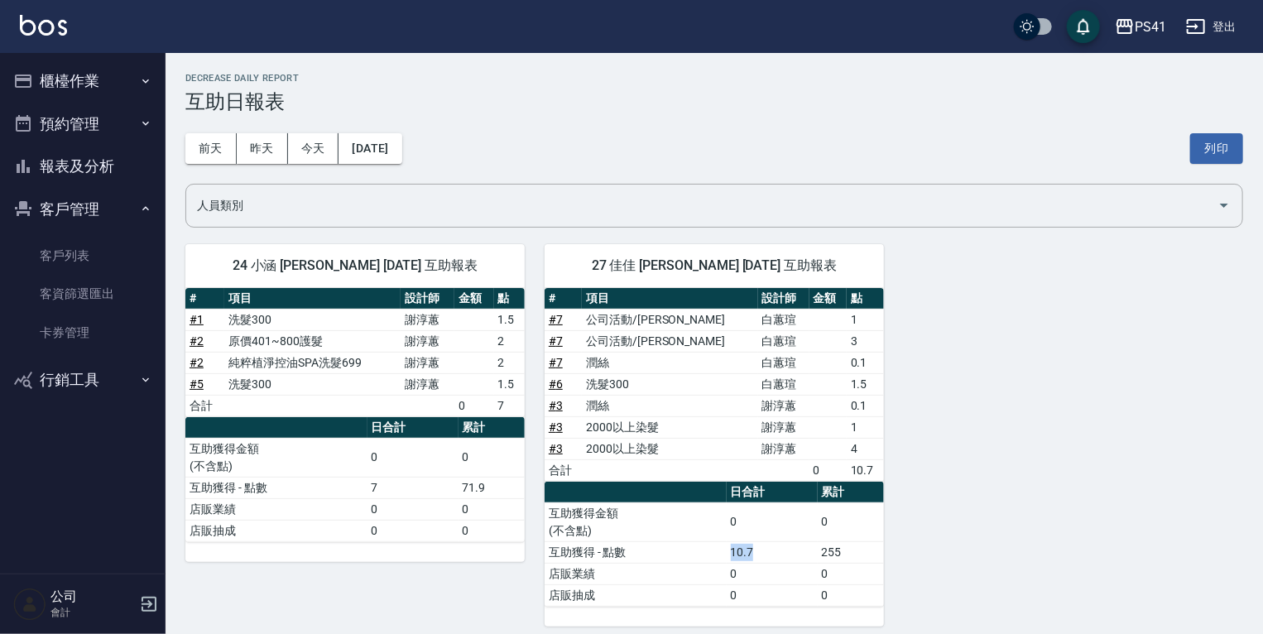
drag, startPoint x: 751, startPoint y: 552, endPoint x: 741, endPoint y: 550, distance: 10.9
click at [741, 550] on td "10.7" at bounding box center [772, 552] width 91 height 22
click at [1131, 556] on div "24 小涵 [PERSON_NAME] [DATE] 互助報表 # 項目 設計師 金額 點 # 1 洗髮300 [PERSON_NAME]1.5 # 2 原價…" at bounding box center [705, 425] width 1078 height 402
drag, startPoint x: 900, startPoint y: 540, endPoint x: 736, endPoint y: 569, distance: 167.2
click at [736, 569] on div "24 小涵 [PERSON_NAME] [DATE] 互助報表 # 項目 設計師 金額 點 # 1 洗髮300 [PERSON_NAME]1.5 # 2 原價…" at bounding box center [705, 425] width 1078 height 402
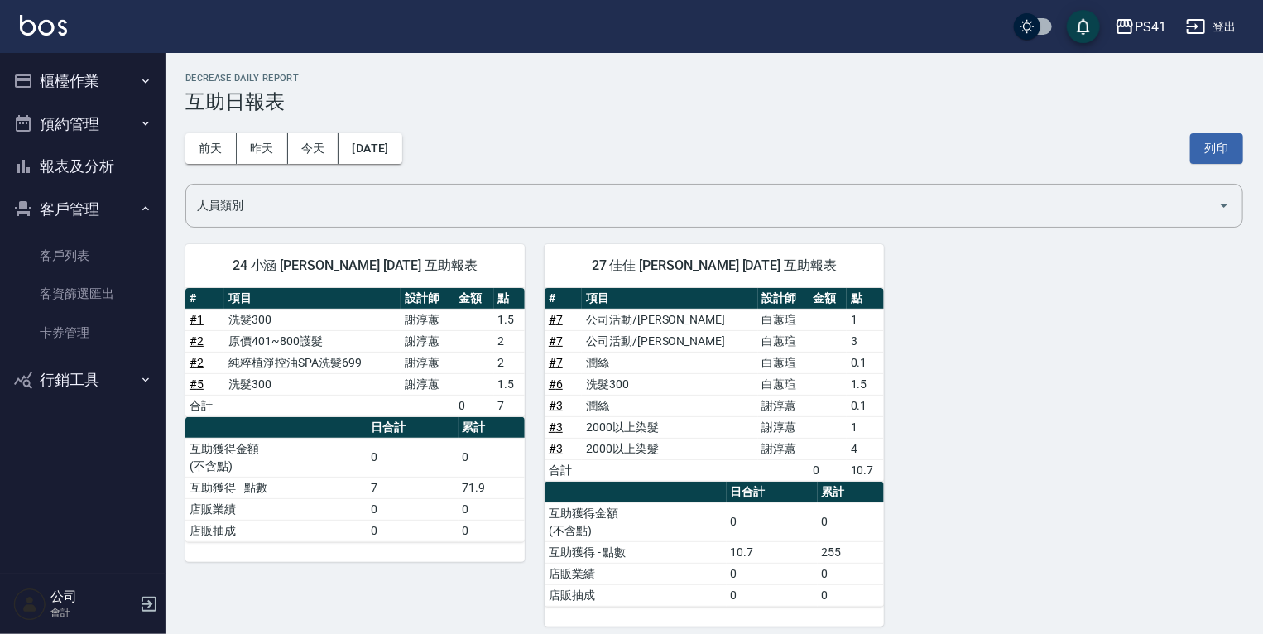
drag, startPoint x: 736, startPoint y: 569, endPoint x: 871, endPoint y: 526, distance: 141.9
click at [866, 526] on td "0" at bounding box center [851, 521] width 66 height 39
drag, startPoint x: 89, startPoint y: 269, endPoint x: 90, endPoint y: 295, distance: 25.7
click at [89, 269] on link "客戶列表" at bounding box center [83, 256] width 152 height 38
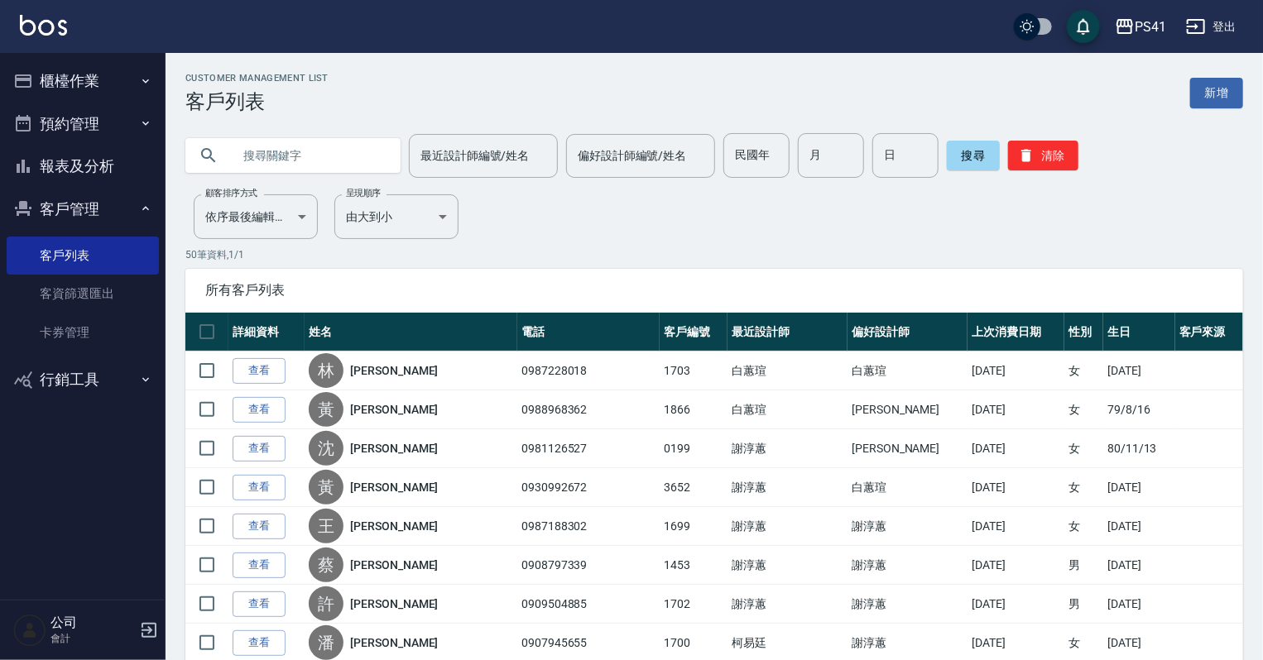
drag, startPoint x: 339, startPoint y: 156, endPoint x: 308, endPoint y: 159, distance: 31.6
click at [343, 162] on input "text" at bounding box center [310, 155] width 156 height 45
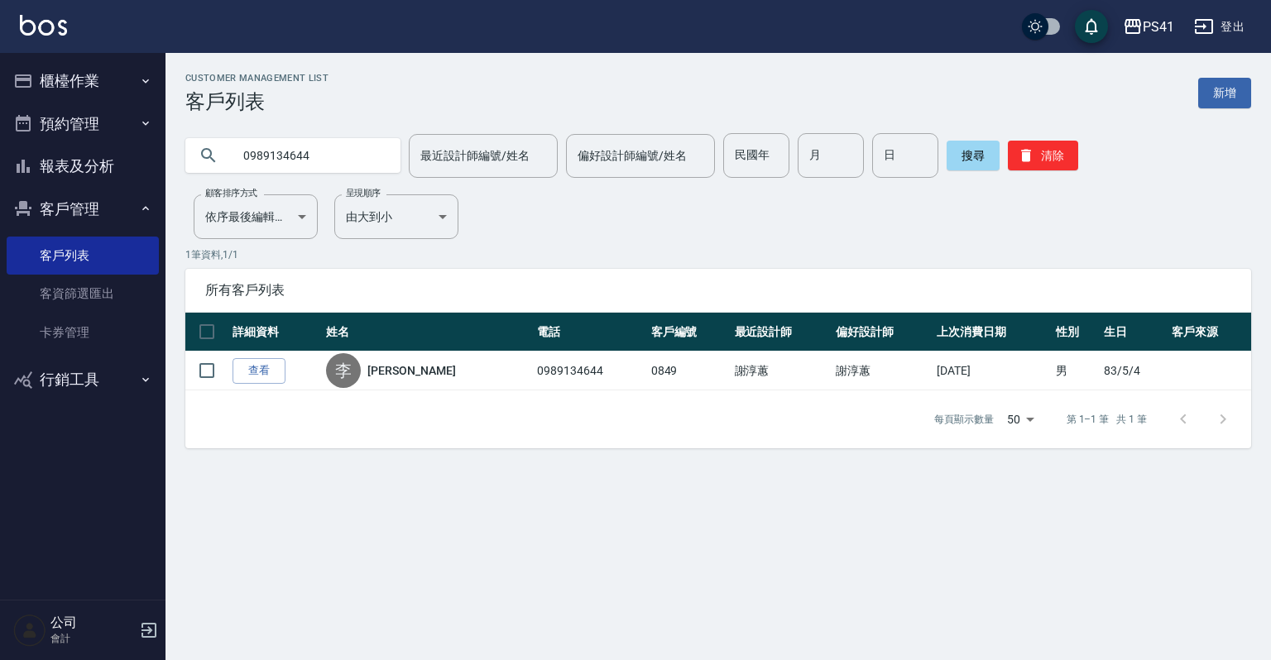
drag, startPoint x: 338, startPoint y: 159, endPoint x: 0, endPoint y: 76, distance: 348.5
click at [0, 85] on div "PS41 登出 櫃檯作業 打帳單 帳單列表 現金收支登錄 材料自購登錄 每日結帳 排班表 現場電腦打卡 預約管理 預約管理 單日預約紀錄 單週預約紀錄 報表及…" at bounding box center [635, 330] width 1271 height 660
type input "0952752235"
click at [70, 67] on button "櫃檯作業" at bounding box center [83, 81] width 152 height 43
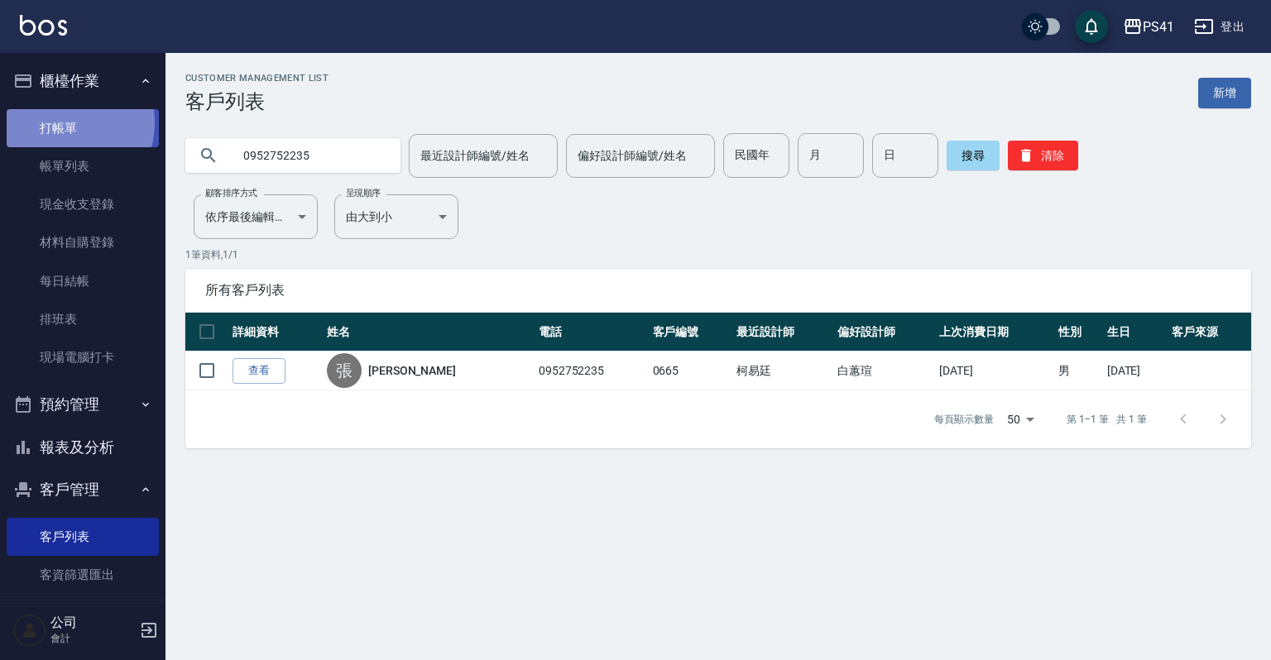
click at [60, 122] on link "打帳單" at bounding box center [83, 128] width 152 height 38
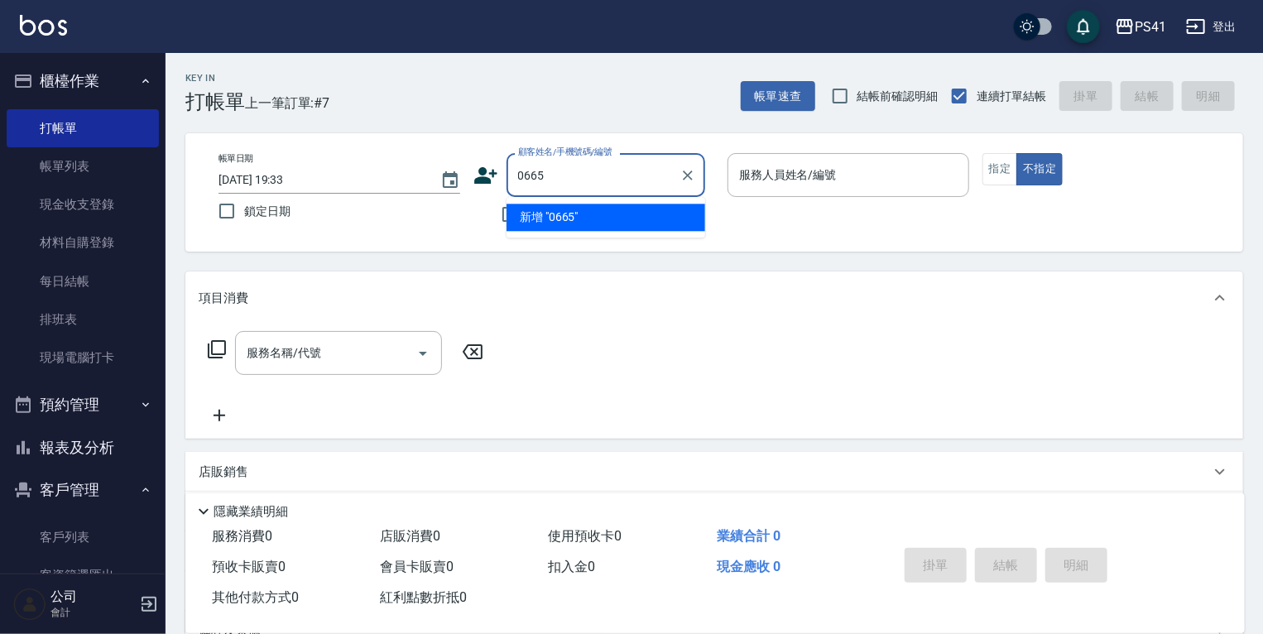
type input "0665"
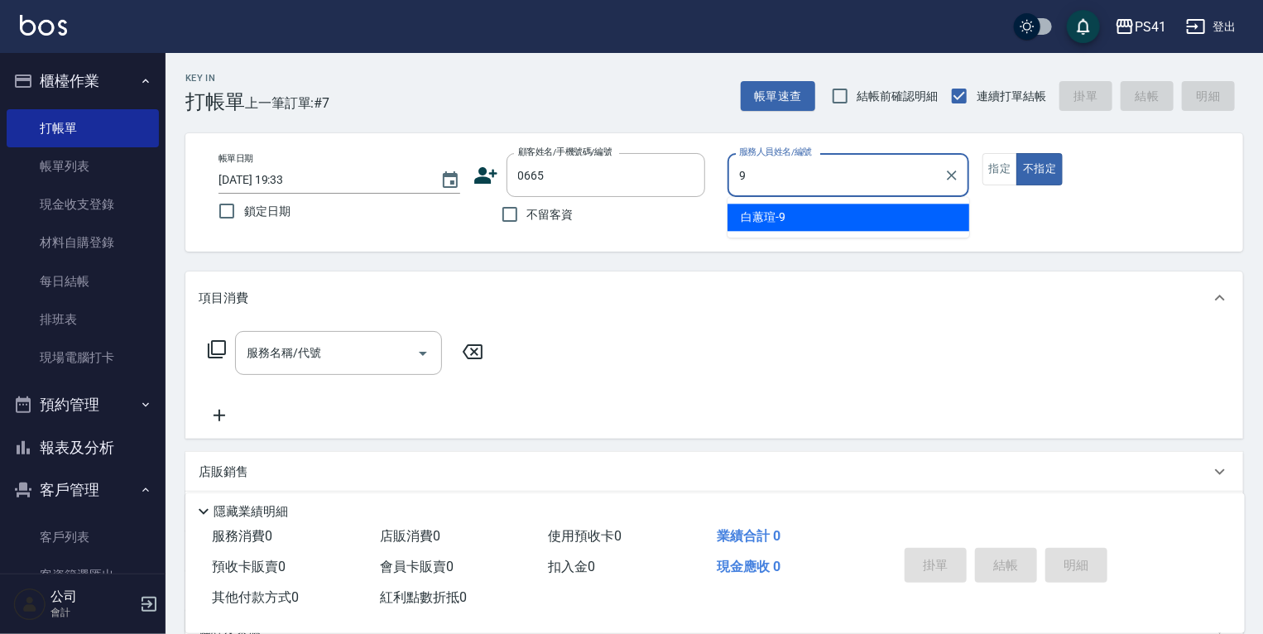
type input "白蕙瑄-9"
type button "false"
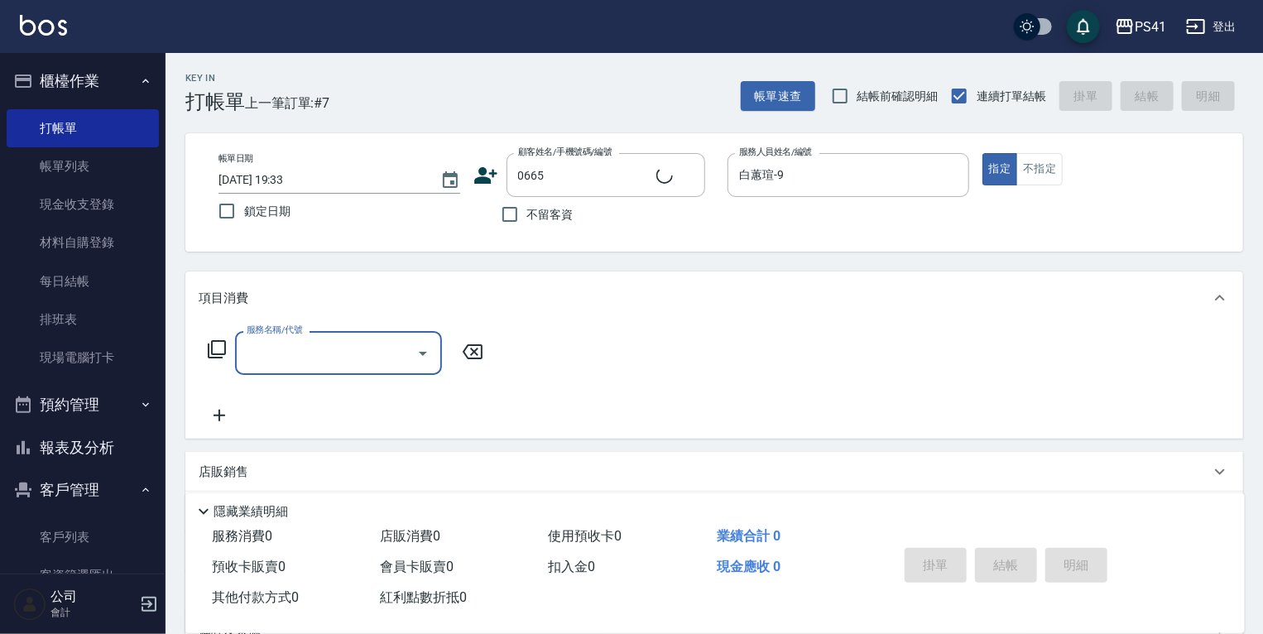
type input "[PERSON_NAME]/0952752235/0665"
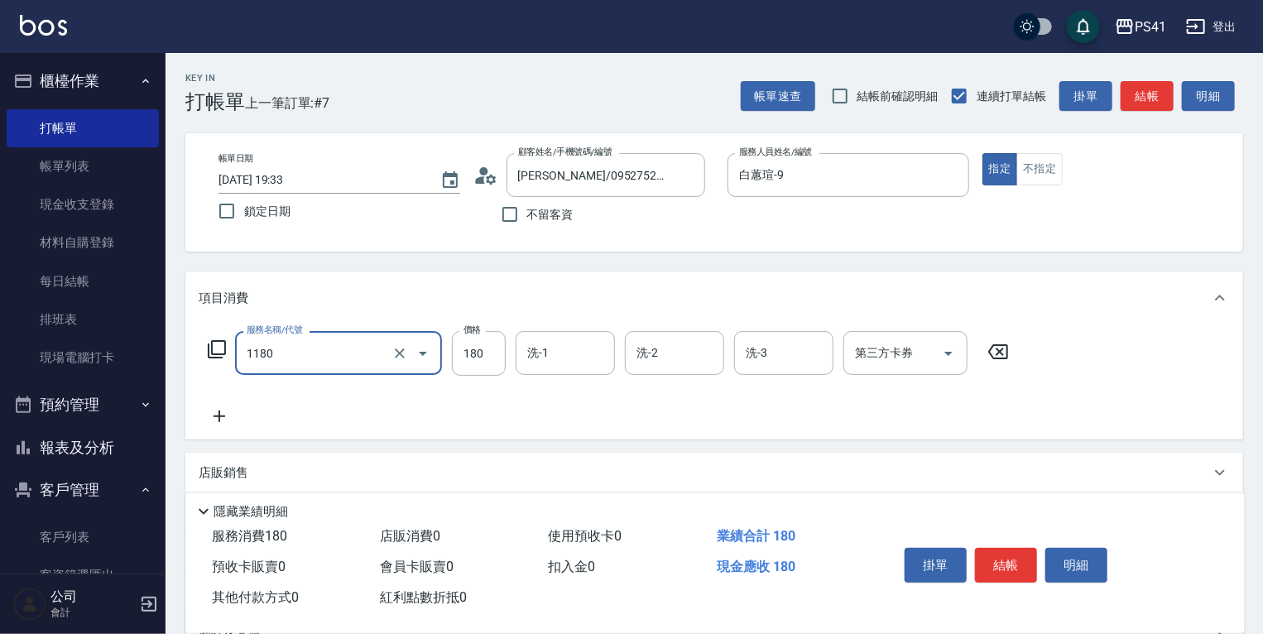
type input "洗髮(洗+剪不指定活動)(1180)"
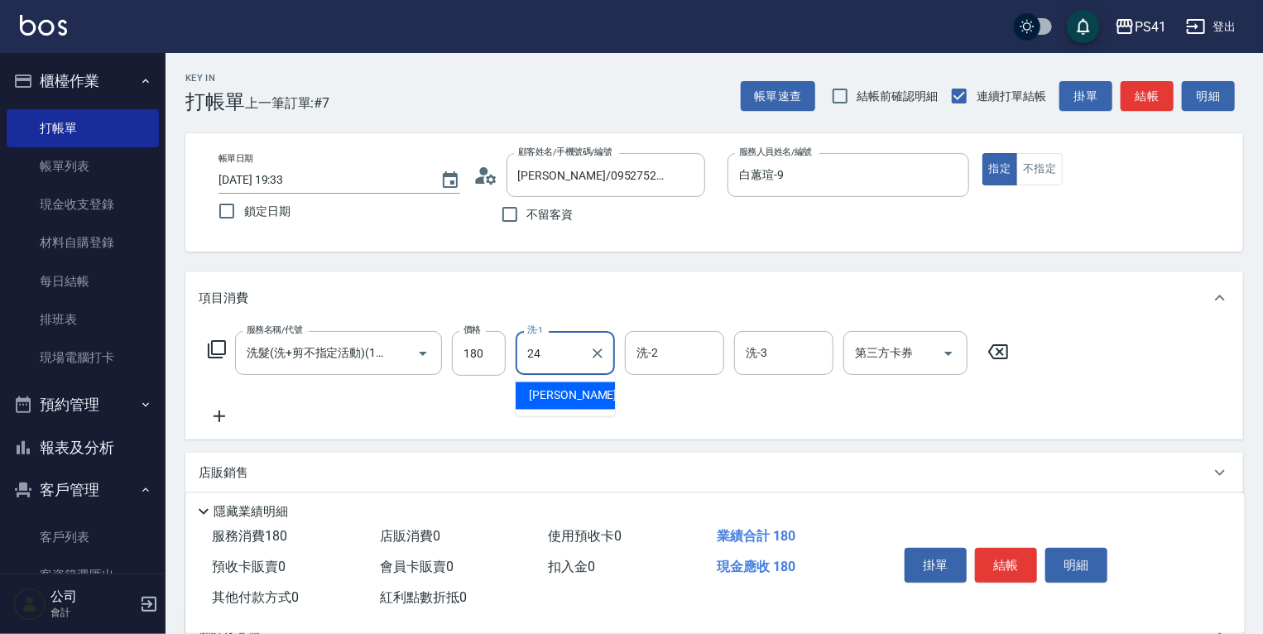
type input "小涵-24"
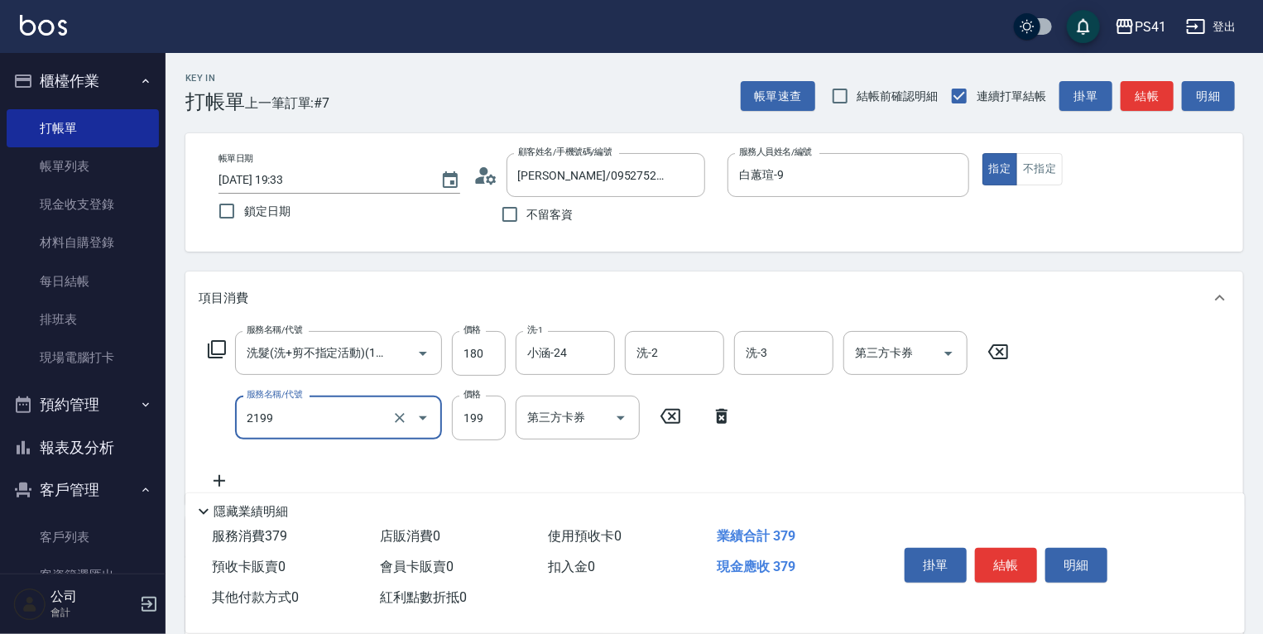
type input "不指定剪髮活動(2199)"
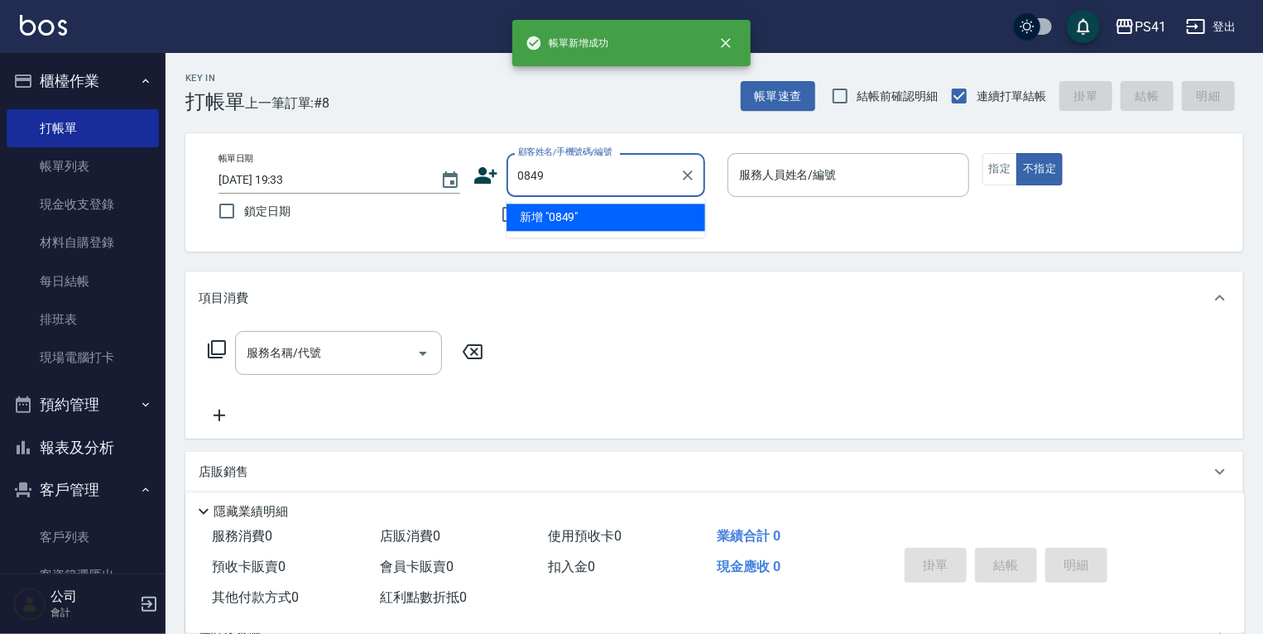
type input "0849"
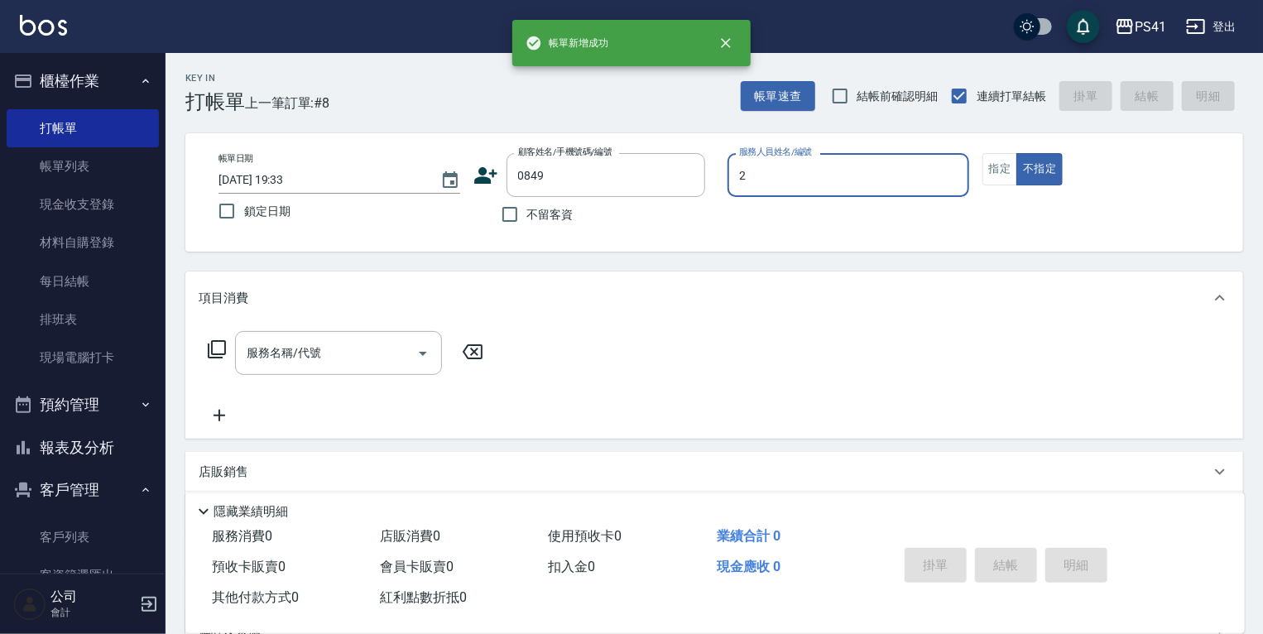
type input "[PERSON_NAME]-2"
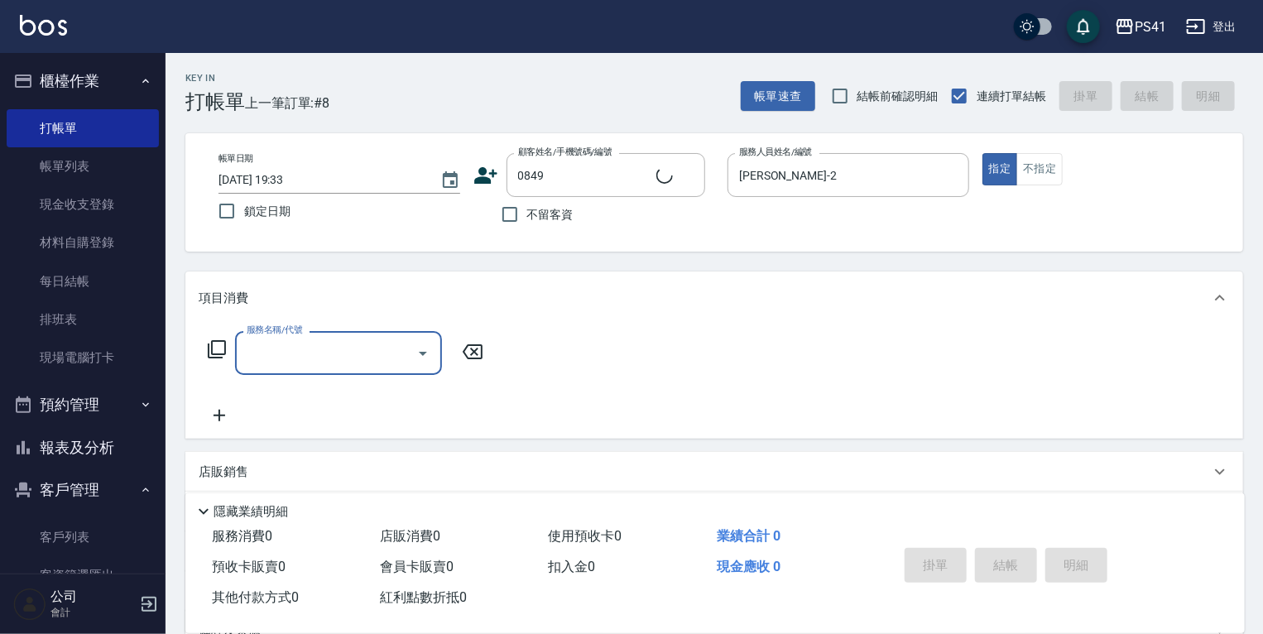
type input "[PERSON_NAME]/0989134644/0849"
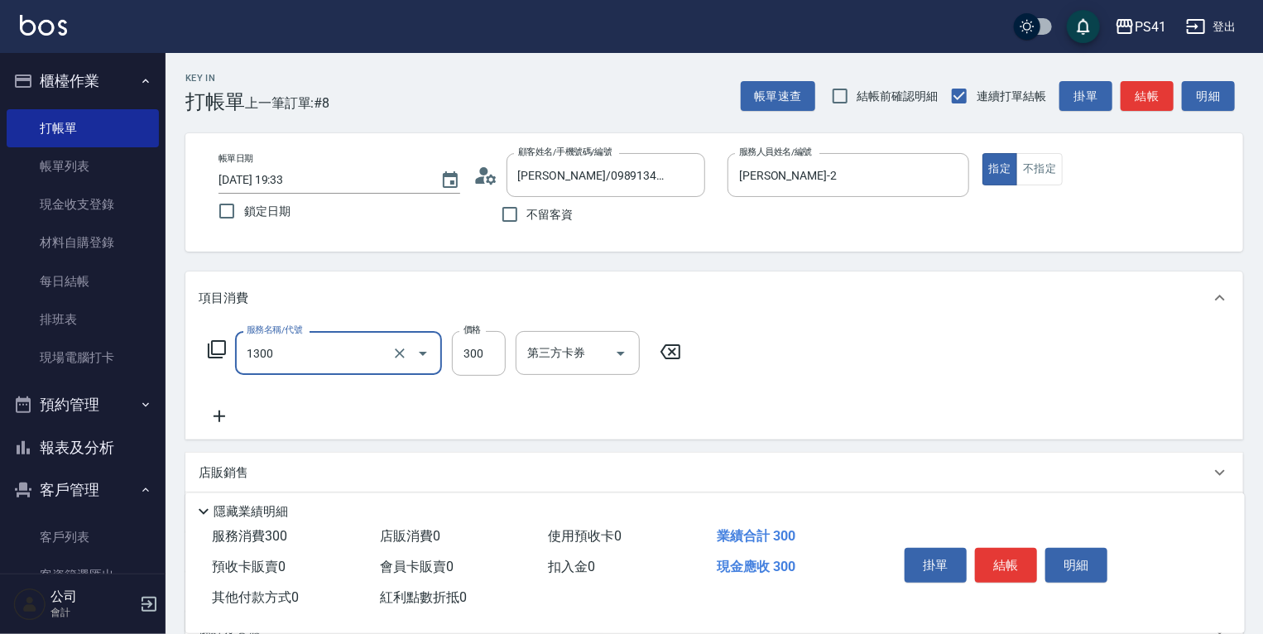
type input "洗髮300(1300)"
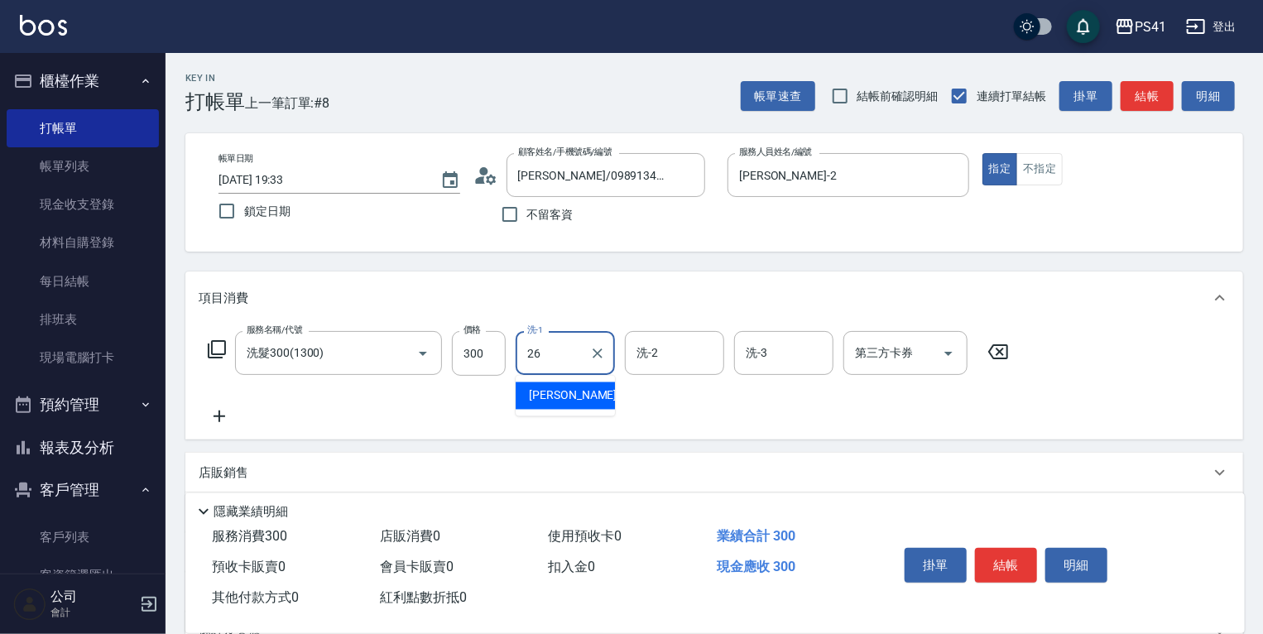
type input "[PERSON_NAME]-26"
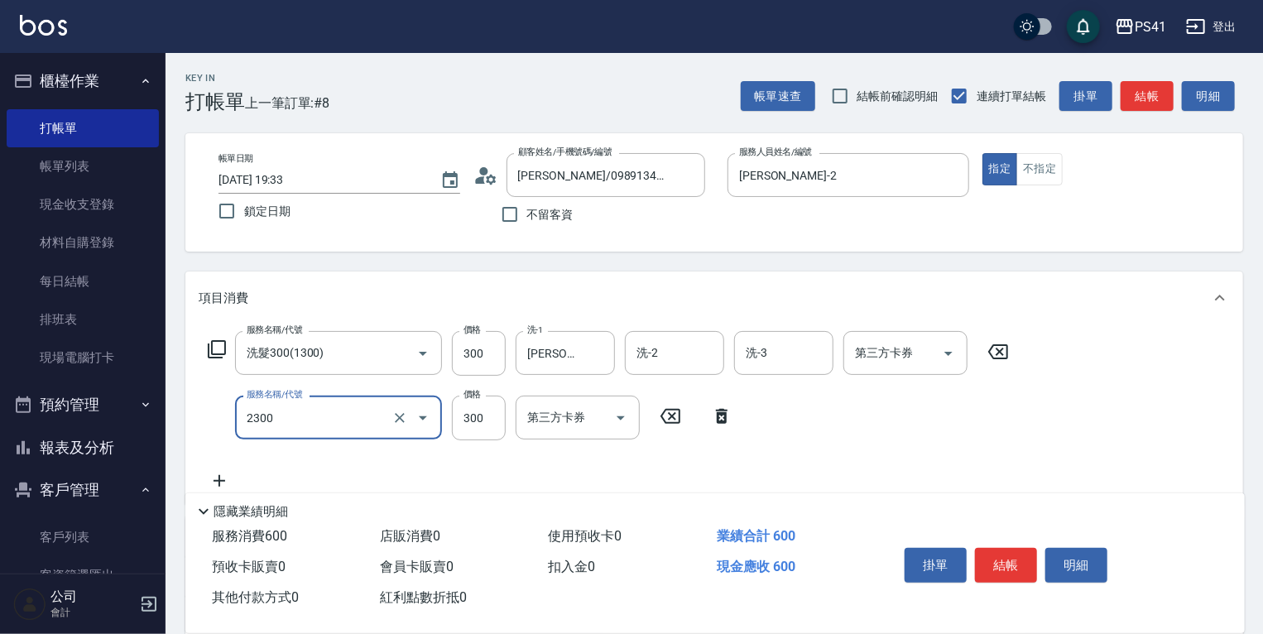
type input "剪髮(2300)"
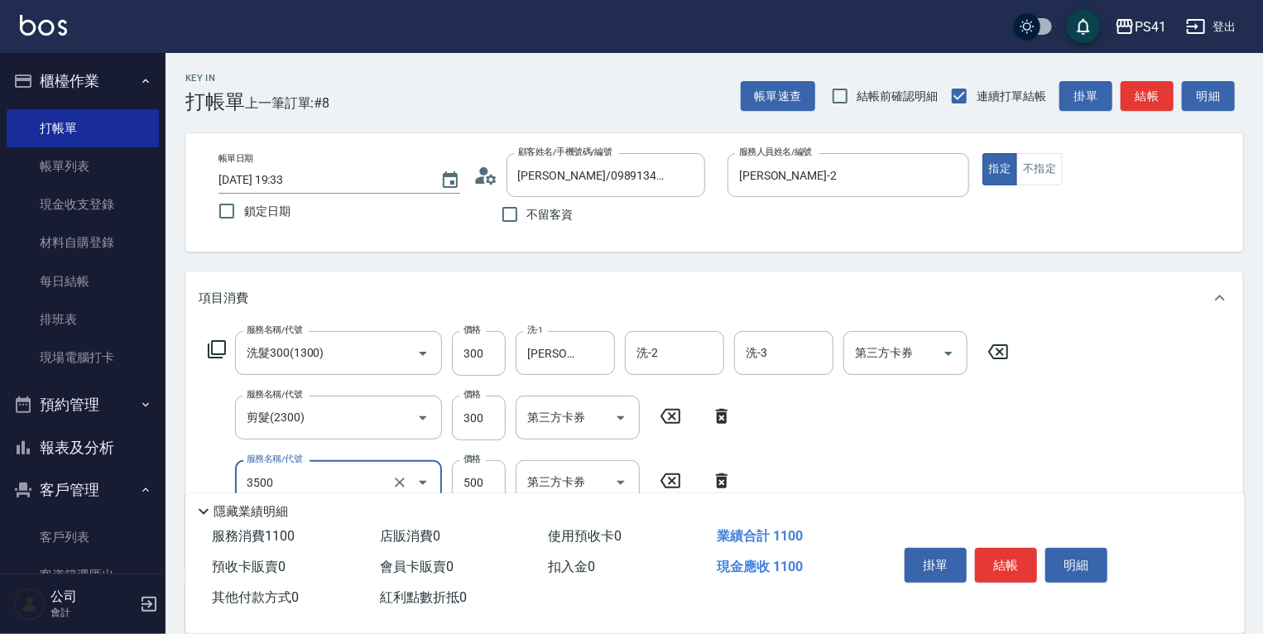
type input "補燙(3500)"
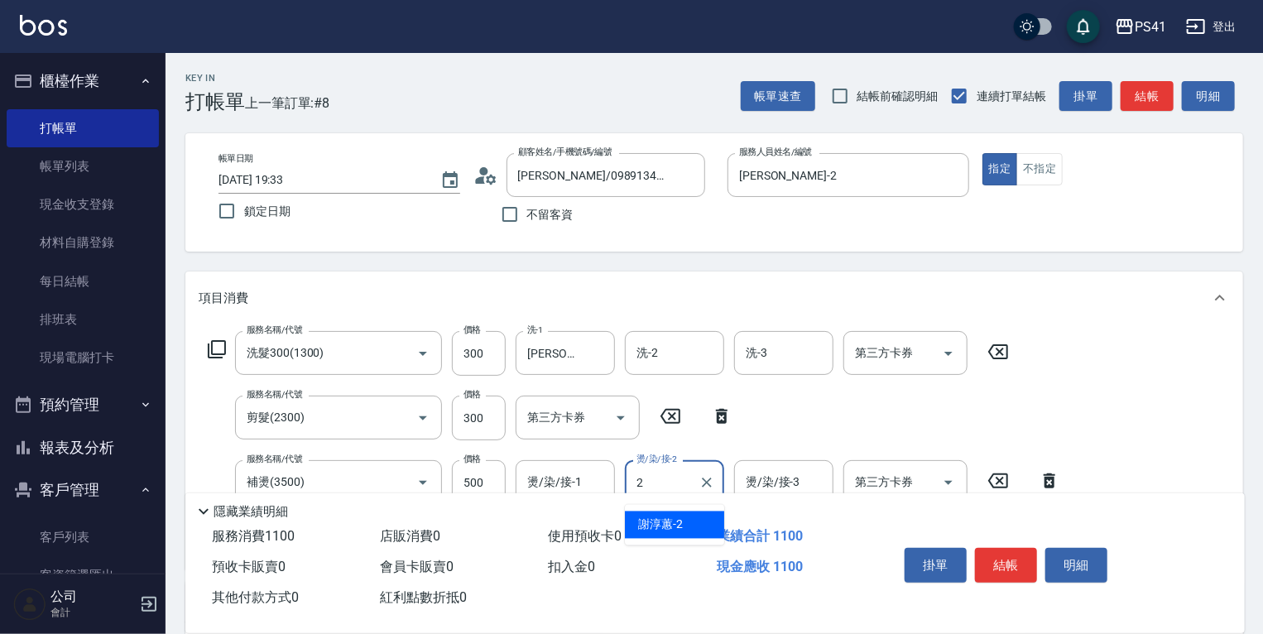
type input "[PERSON_NAME]-2"
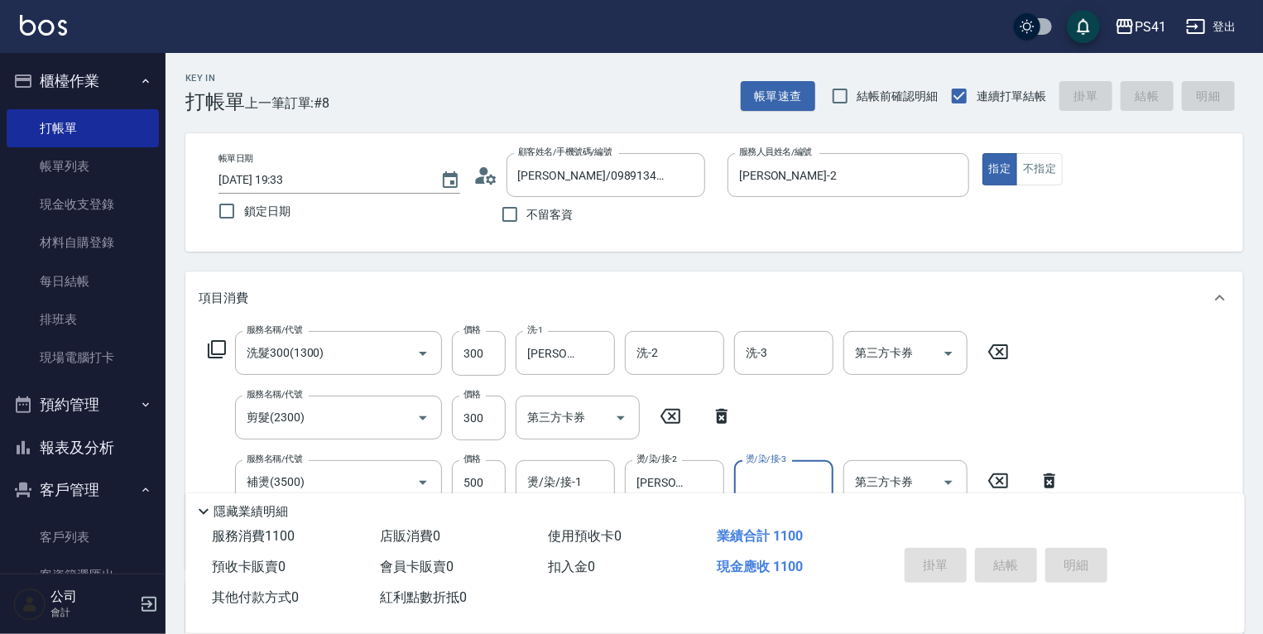
type input "[DATE] 19:34"
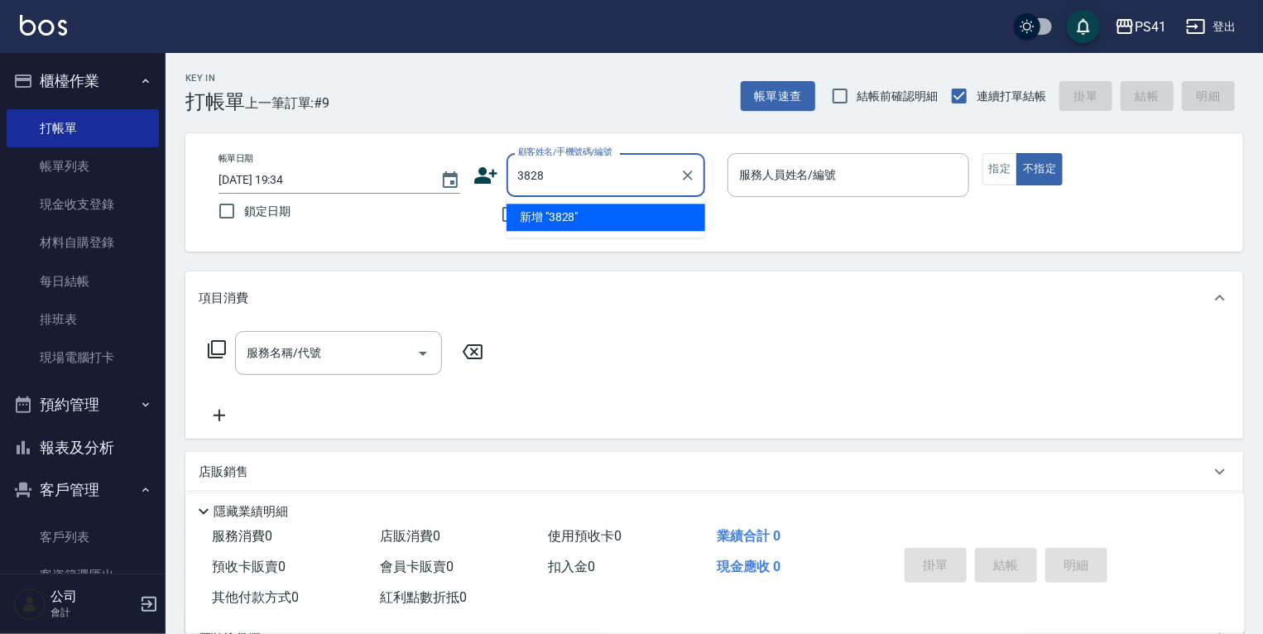
type input "3828"
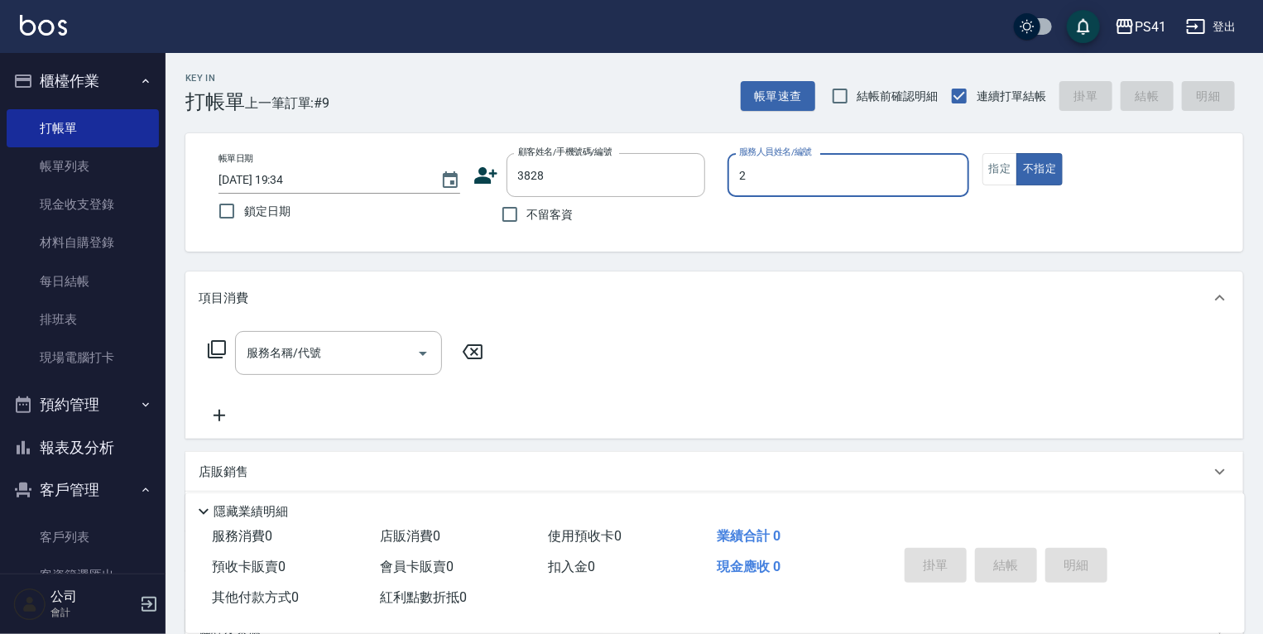
type input "[PERSON_NAME]-2"
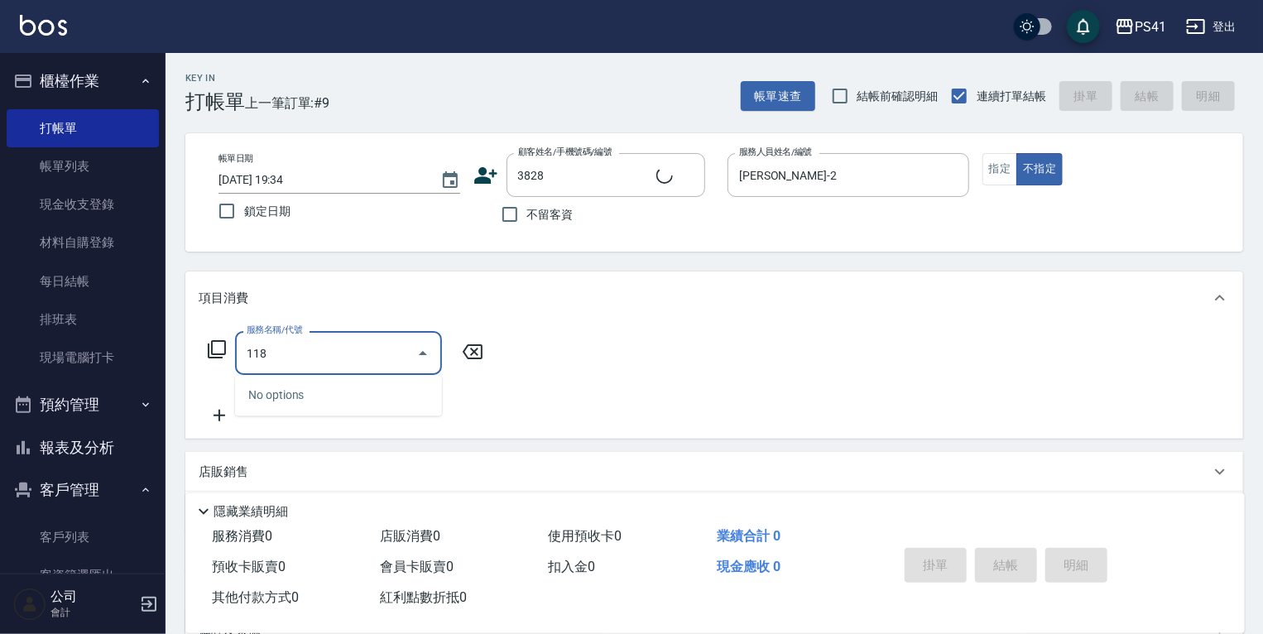
type input "1180"
type input "[PERSON_NAME]/0930036260/3828"
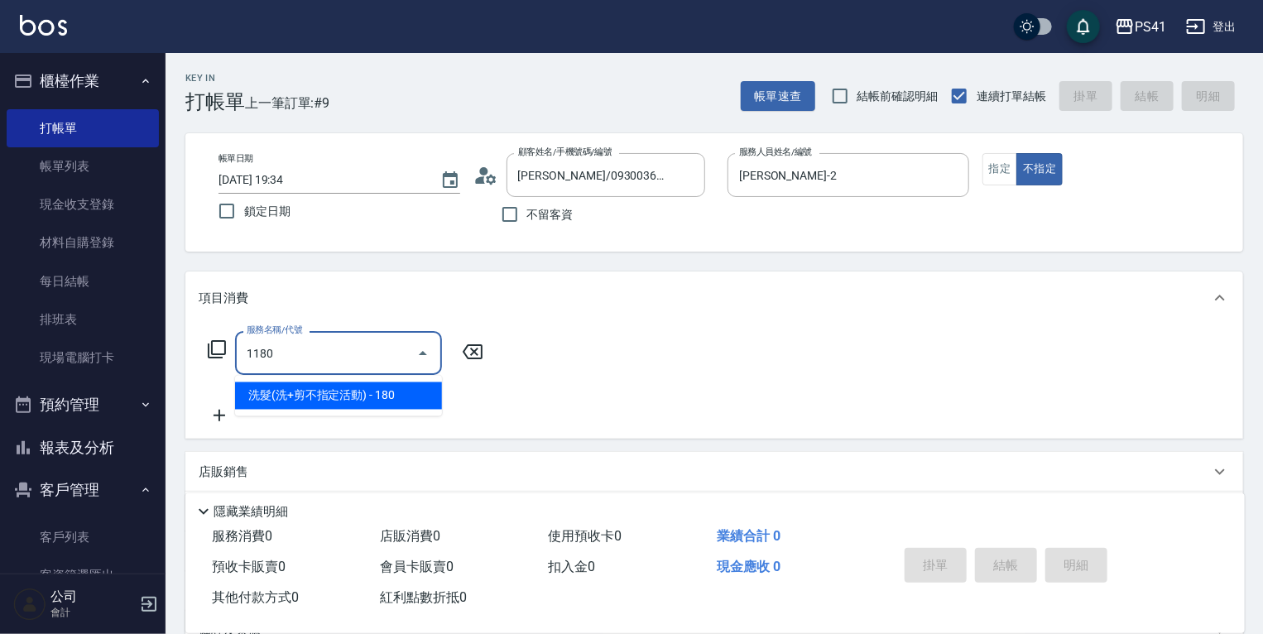
type input "洗髮(洗+剪不指定活動)(1180)"
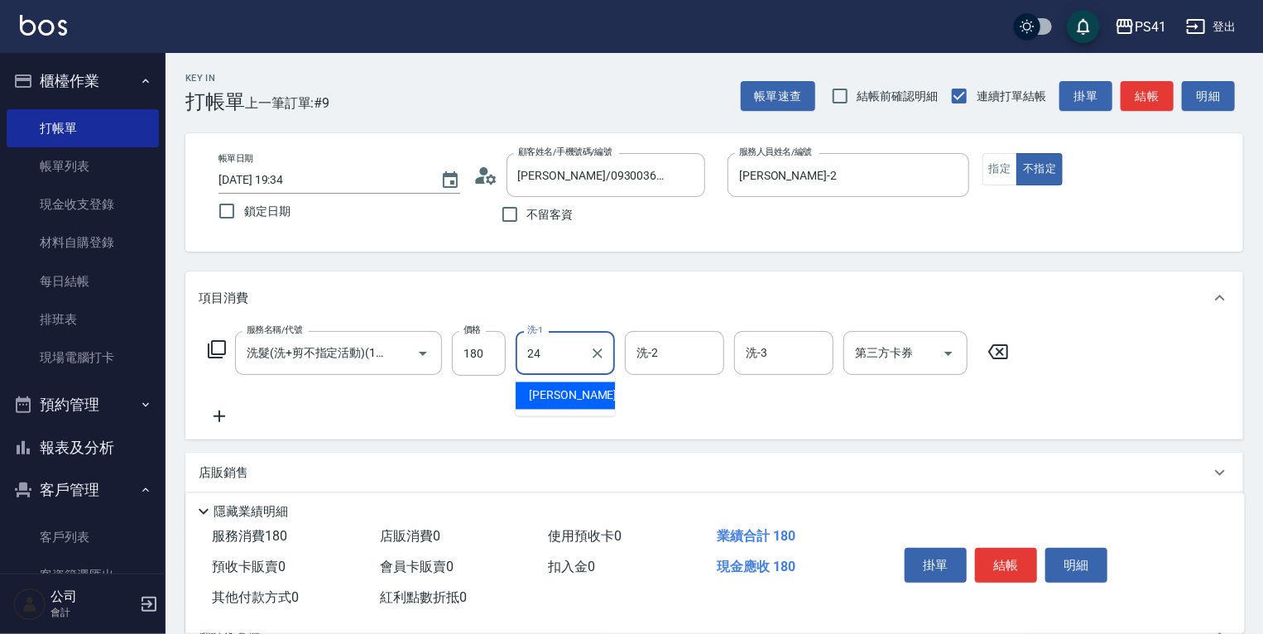
type input "小涵-24"
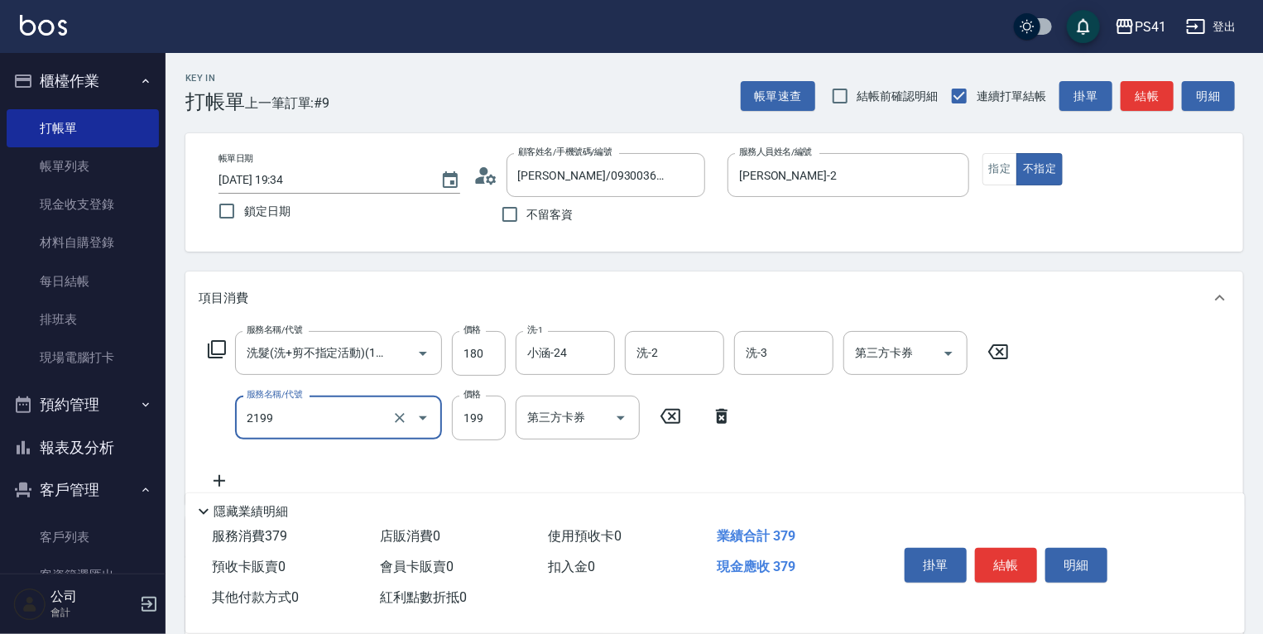
type input "不指定剪髮活動(2199)"
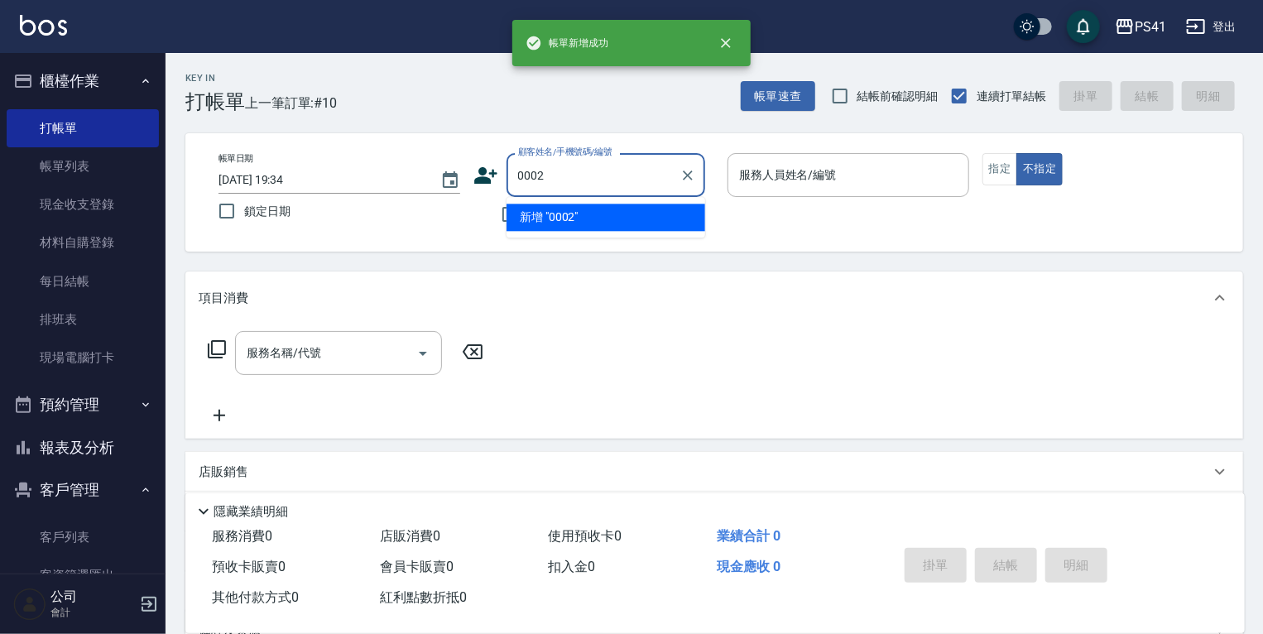
type input "0002"
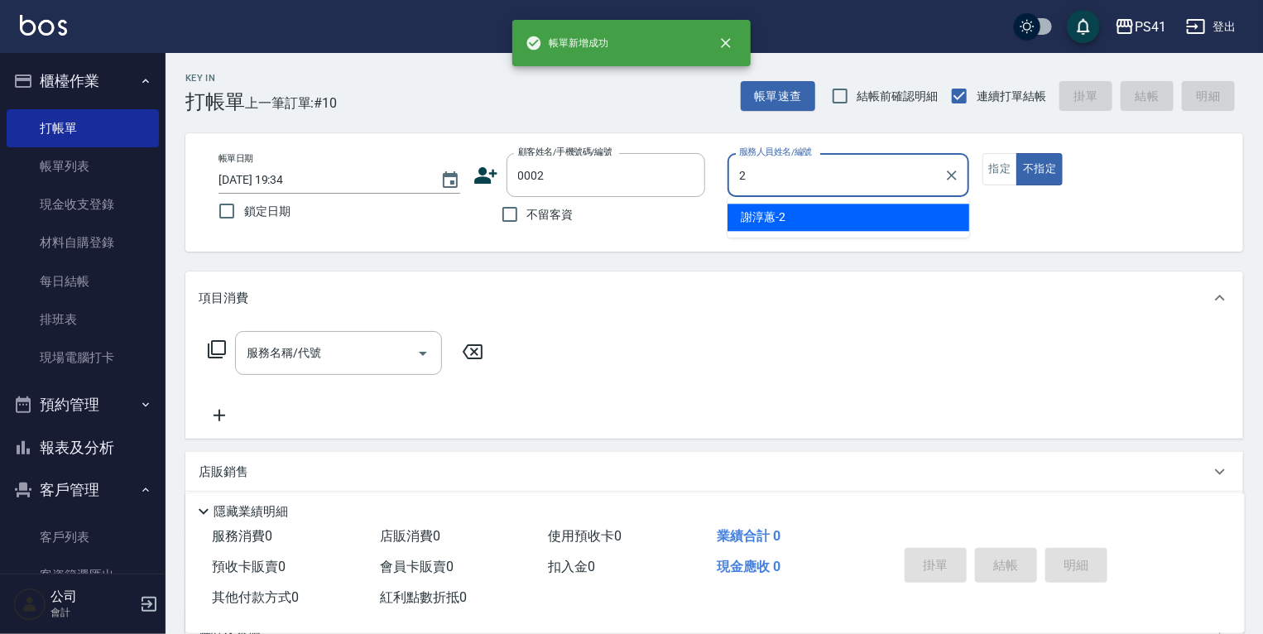
type input "[PERSON_NAME]-2"
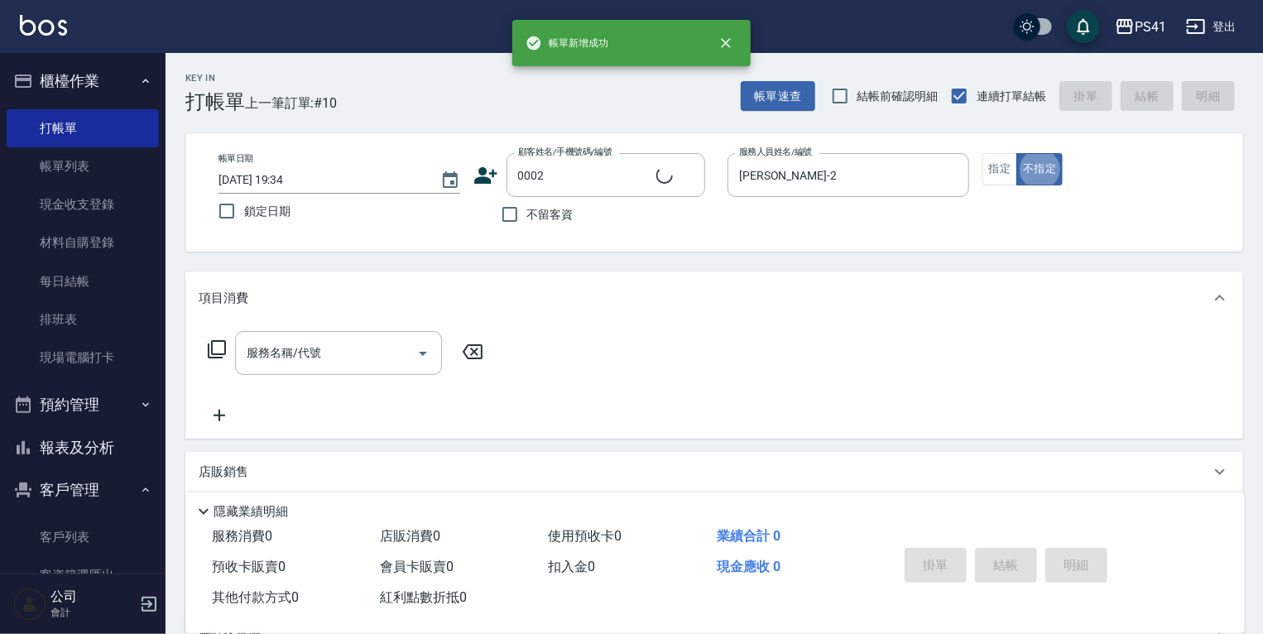
type input "[PERSON_NAME]/[PERSON_NAME]/0002"
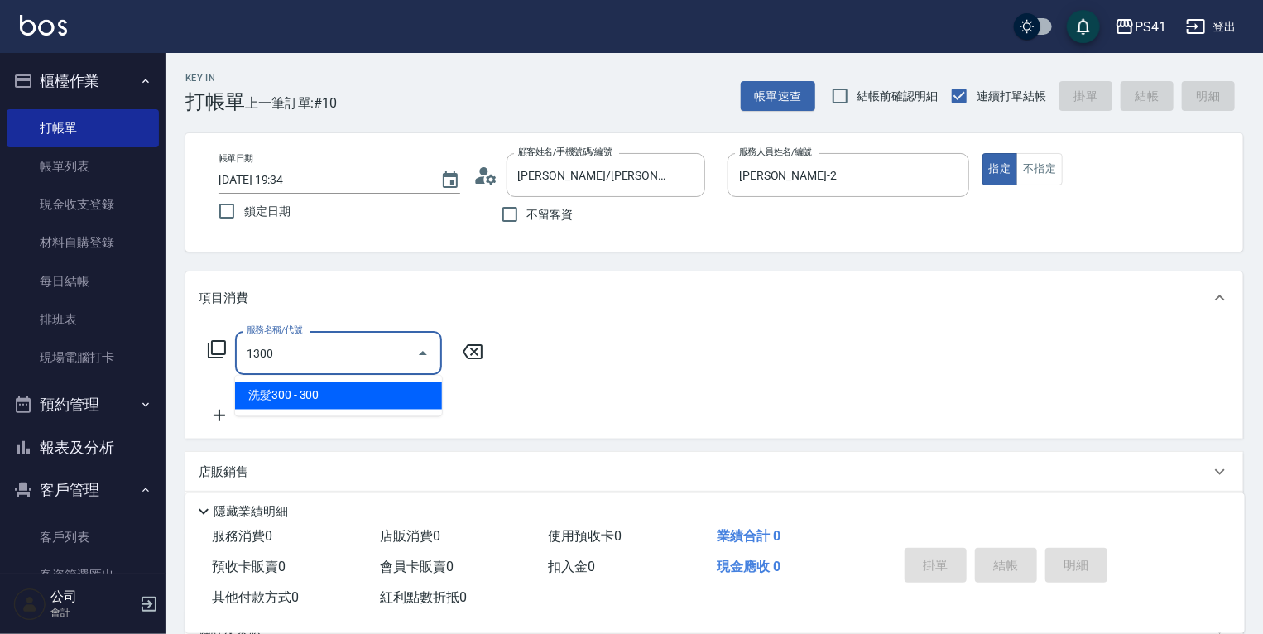
type input "洗髮300(1300)"
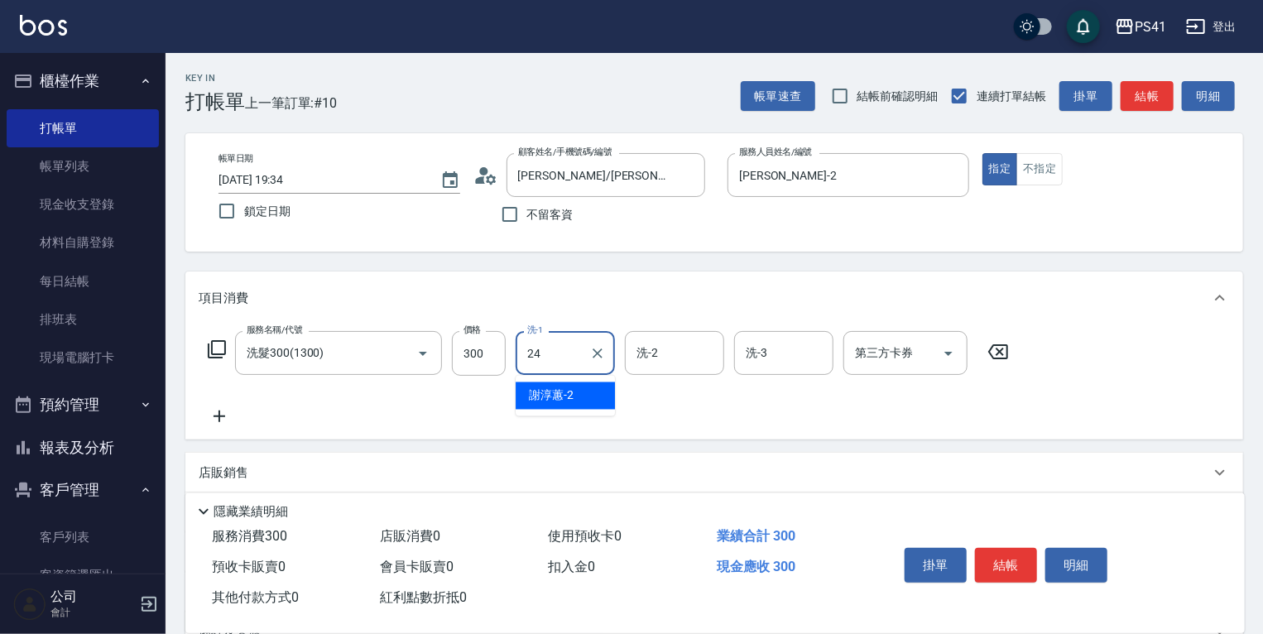
type input "小涵-24"
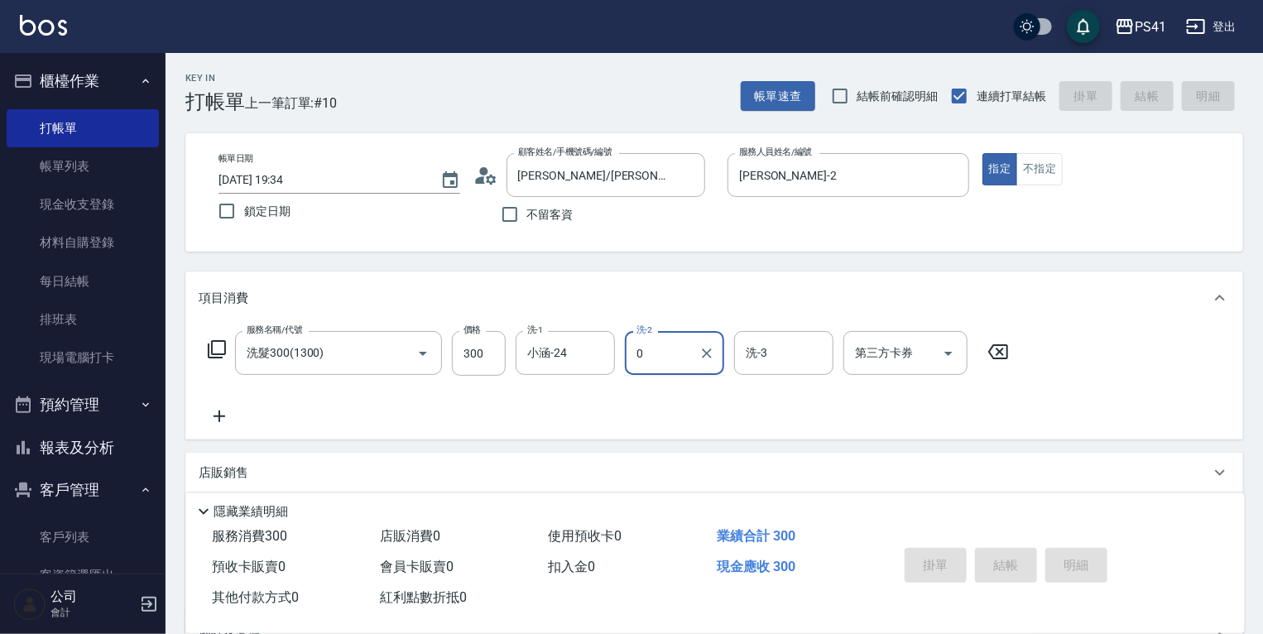
type input "00"
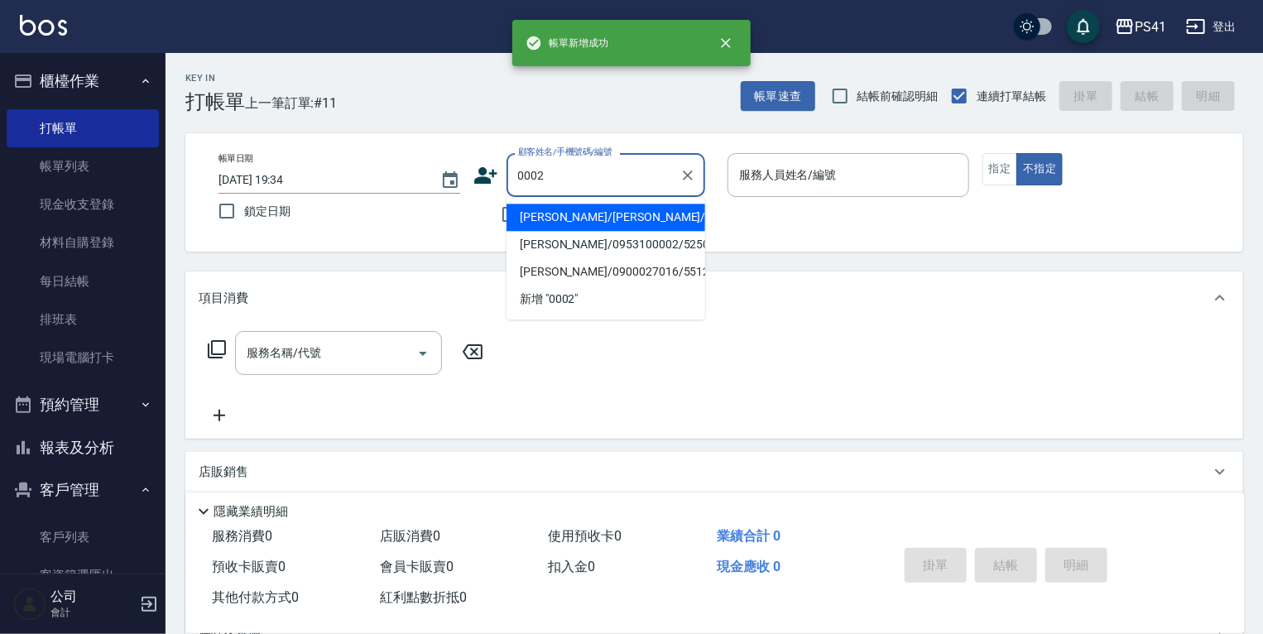
type input "[PERSON_NAME]/[PERSON_NAME]/0002"
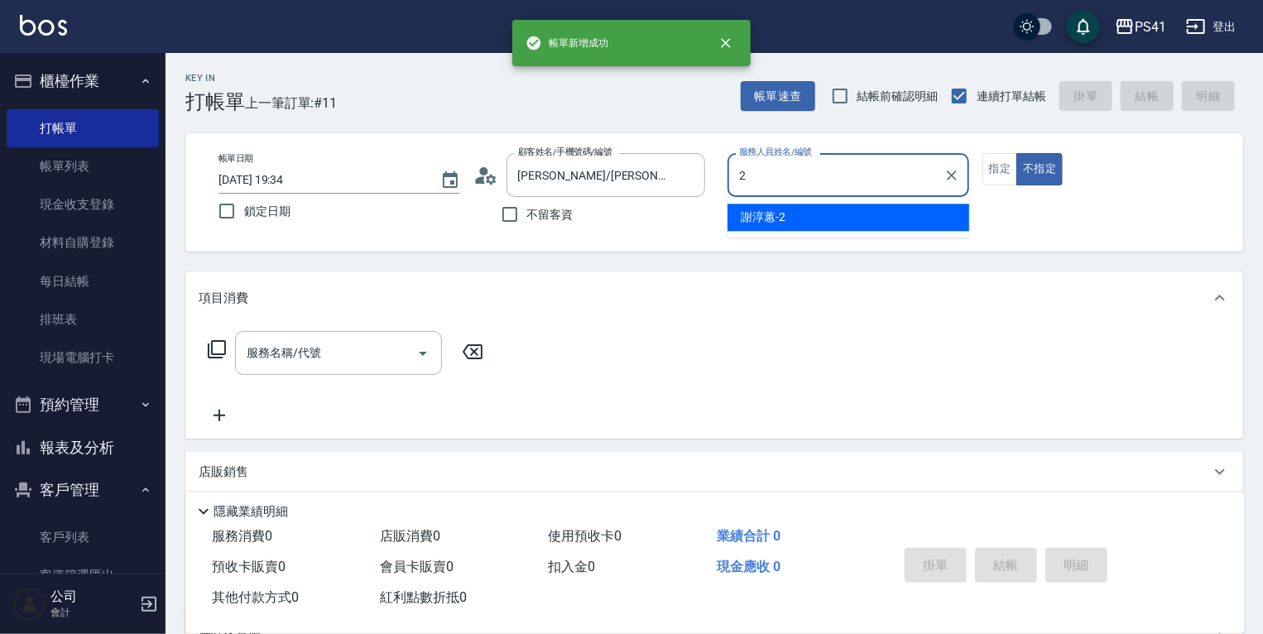
type input "[PERSON_NAME]-2"
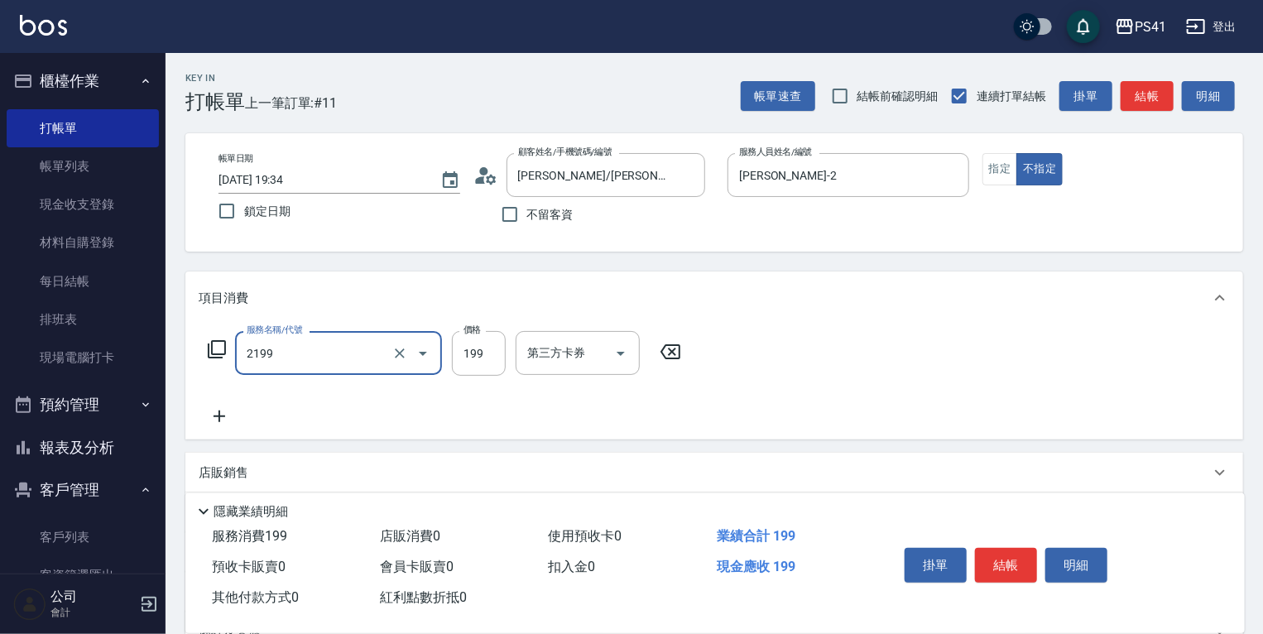
type input "不指定剪髮活動(2199)"
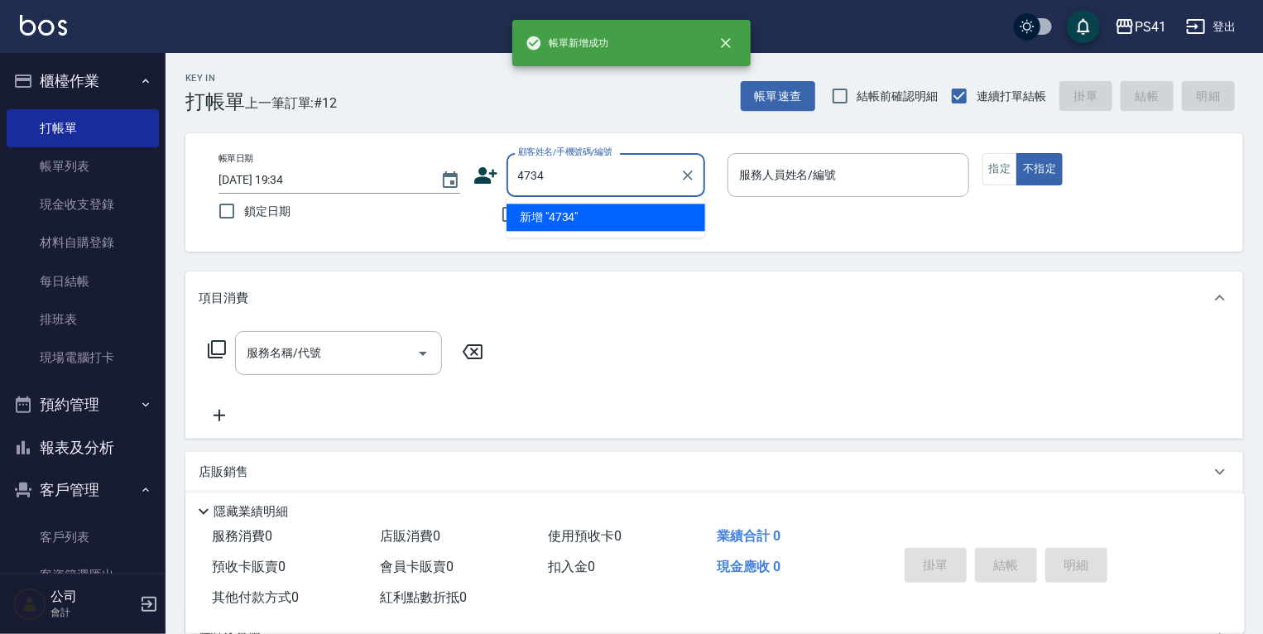
type input "4734"
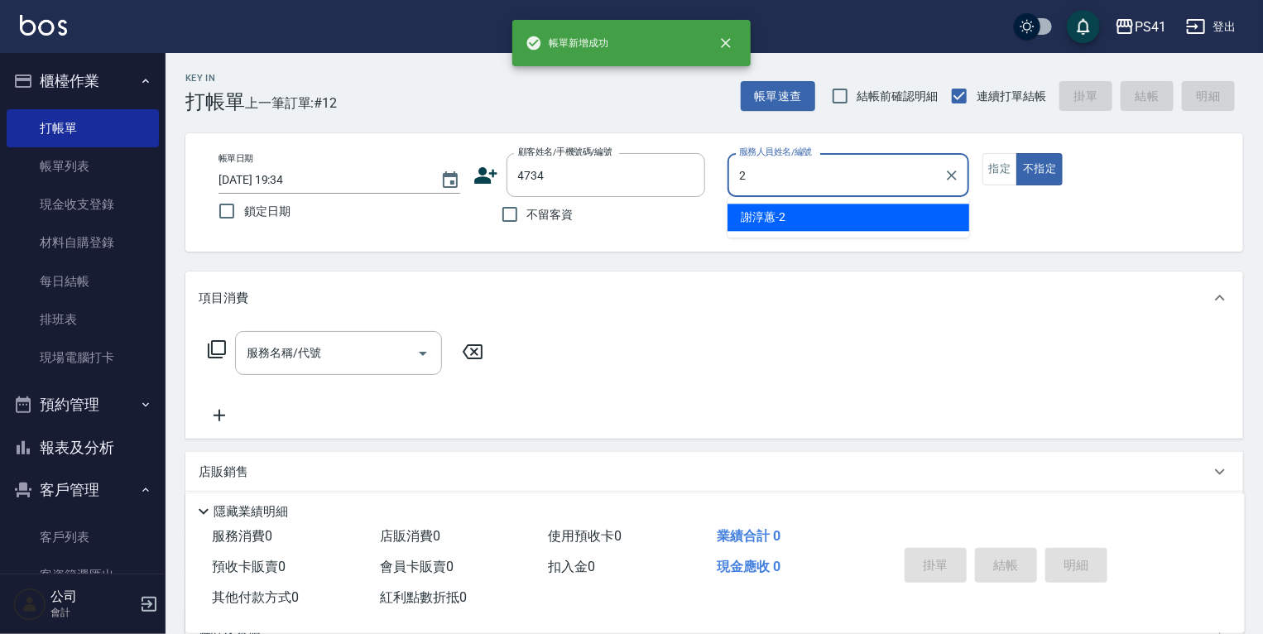
type input "[PERSON_NAME]-2"
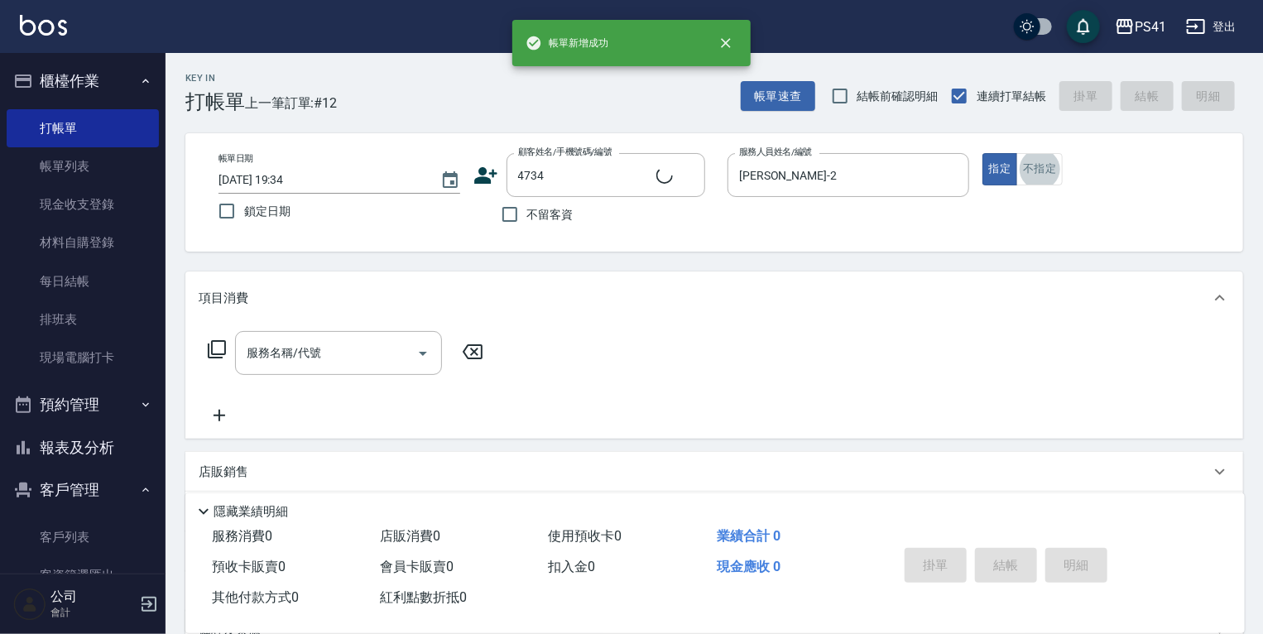
type input "[PERSON_NAME]/0916058079/4734"
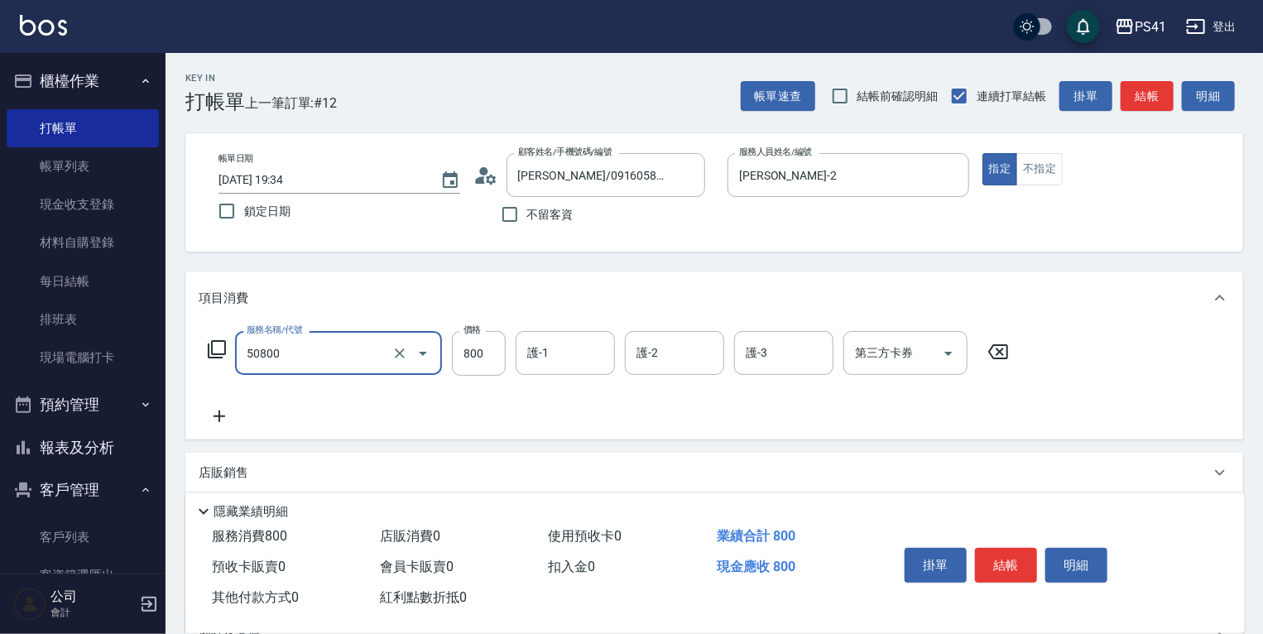
type input "原價401~800護髮(50800)"
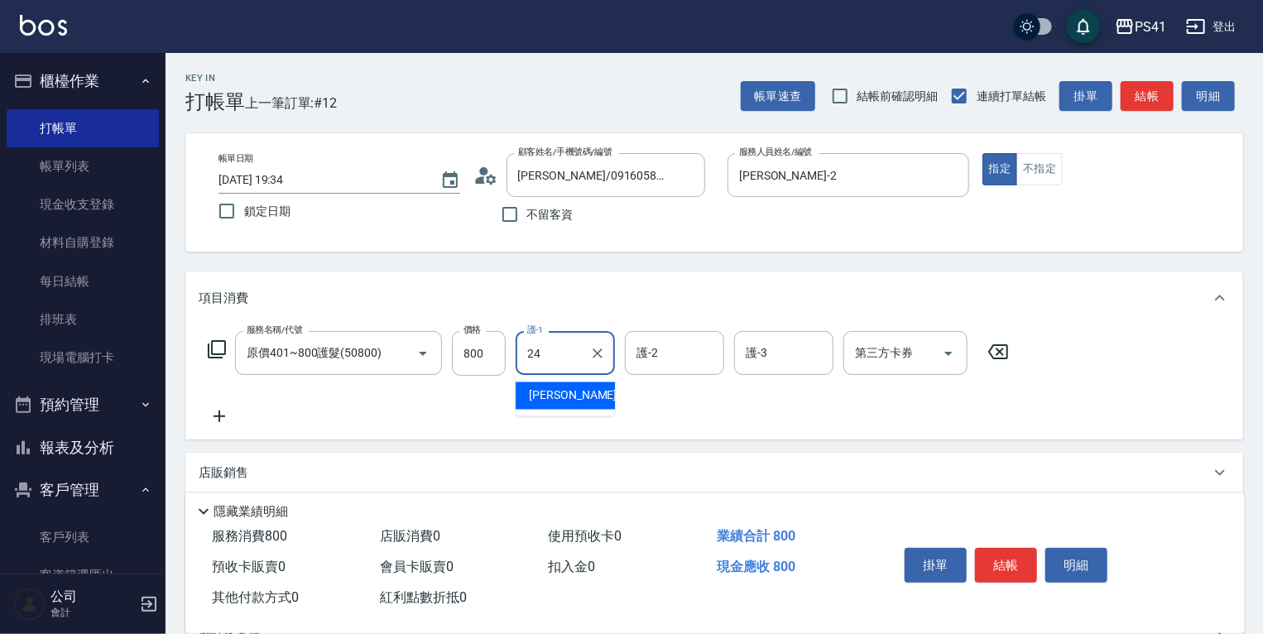
type input "小涵-24"
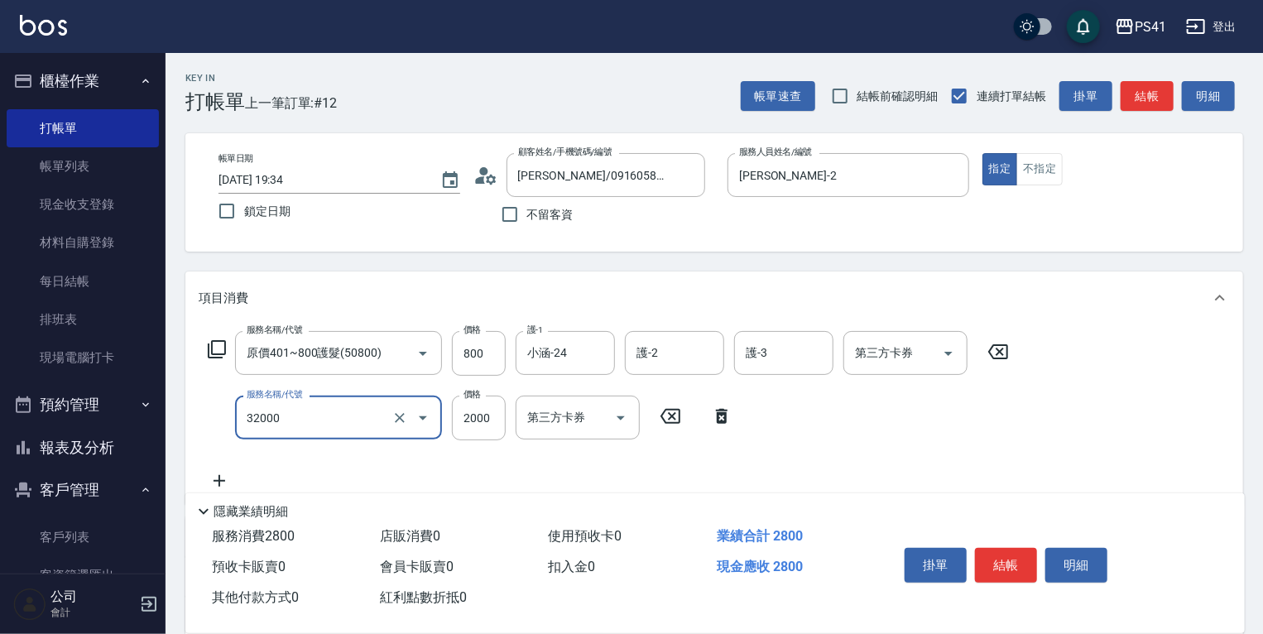
type input "2000以上燙髮(32000)"
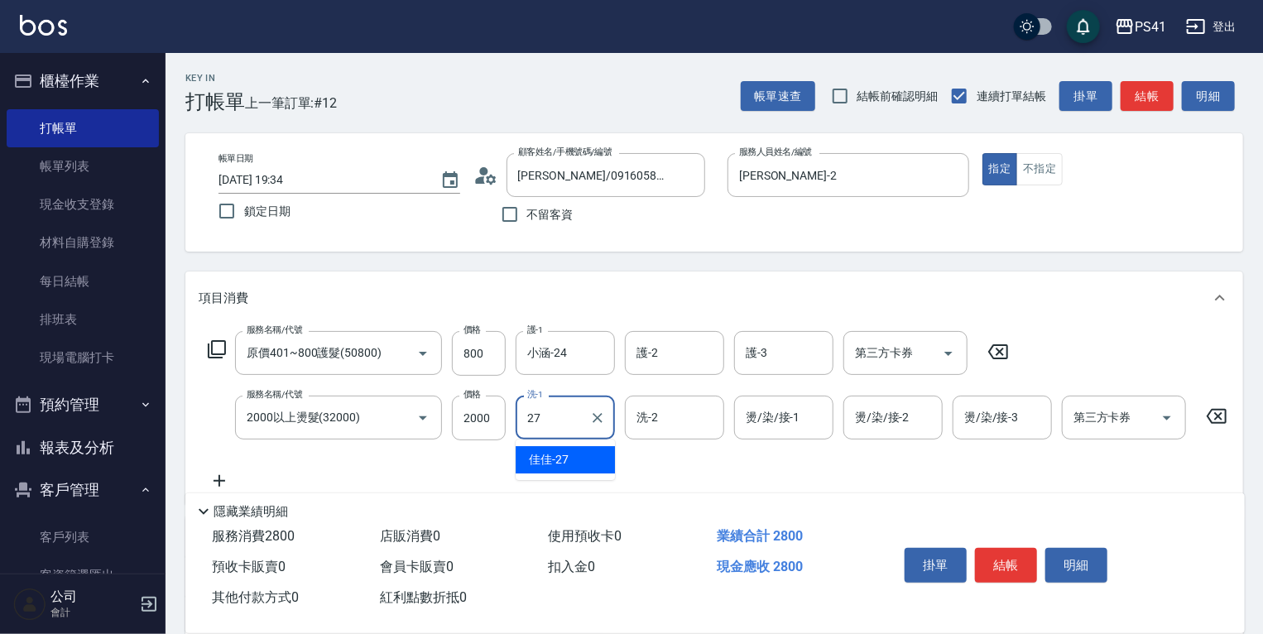
type input "佳佳-27"
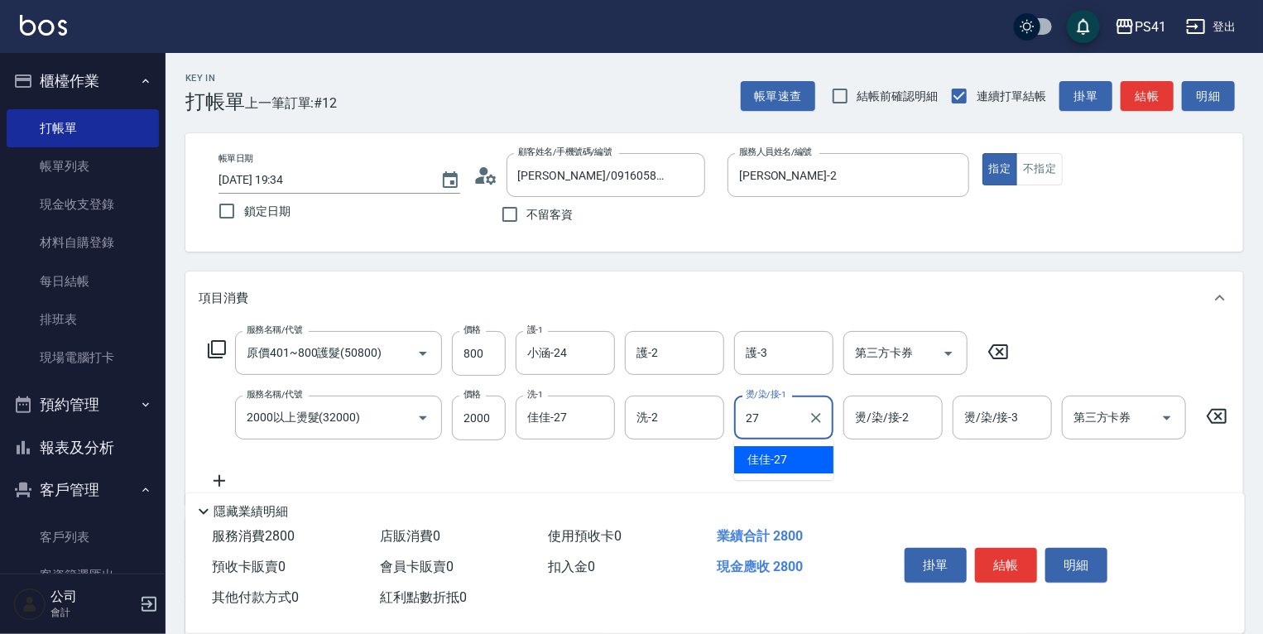
type input "佳佳-27"
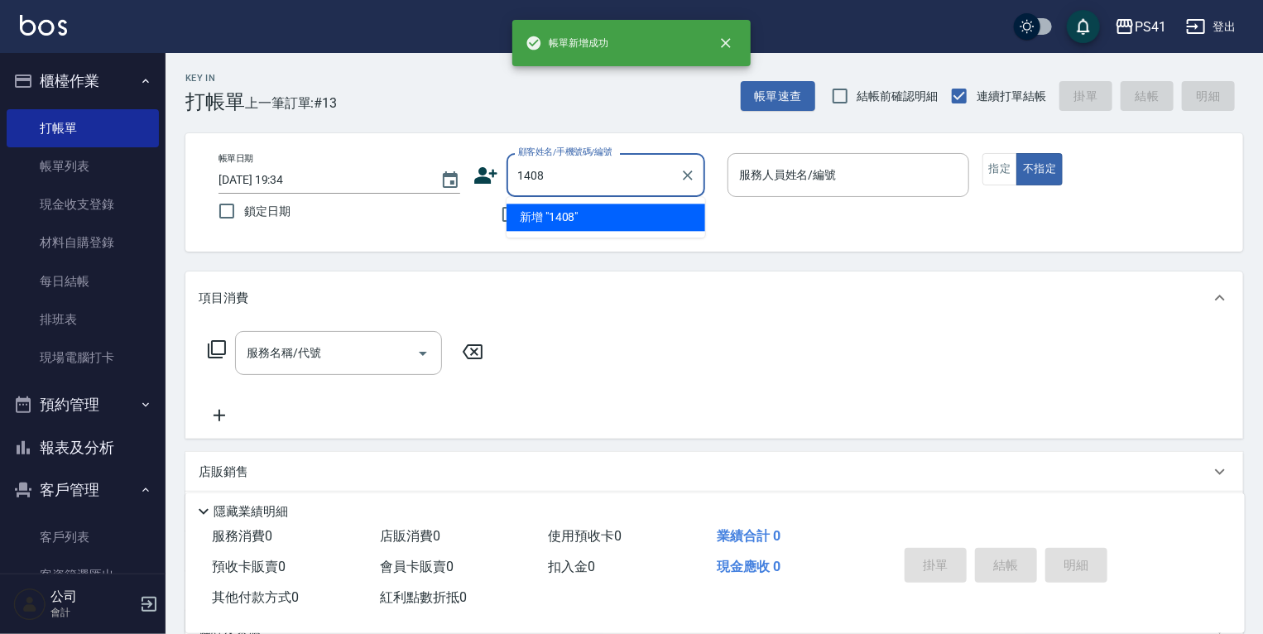
type input "1408"
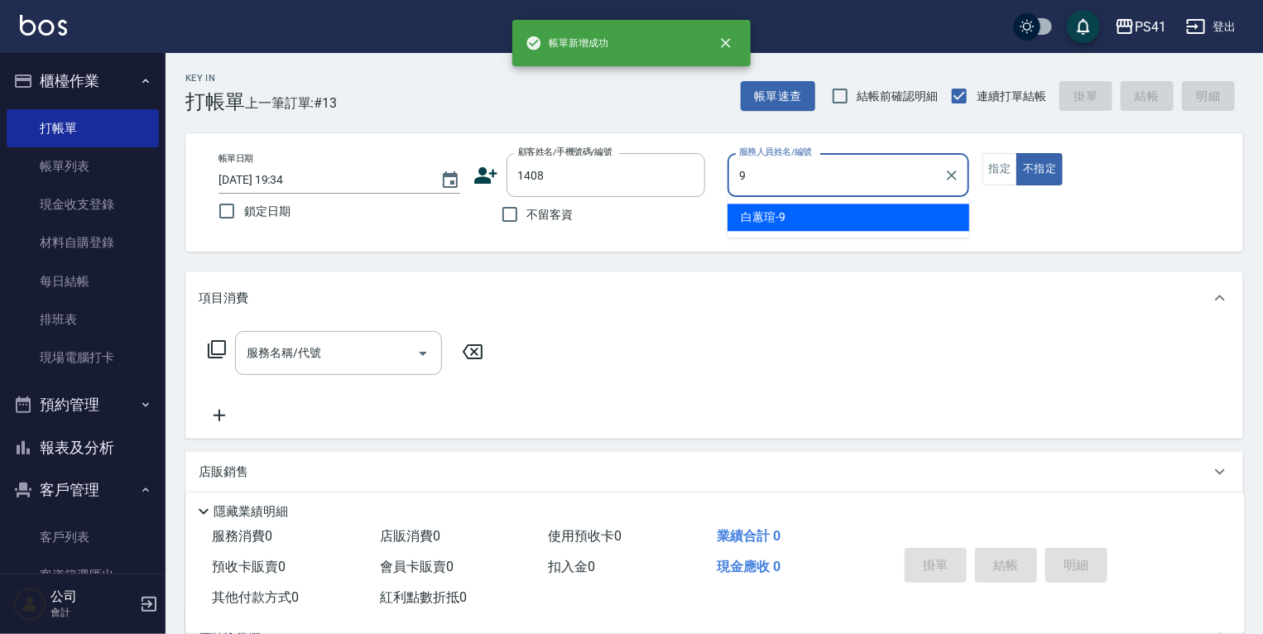
type input "白蕙瑄-9"
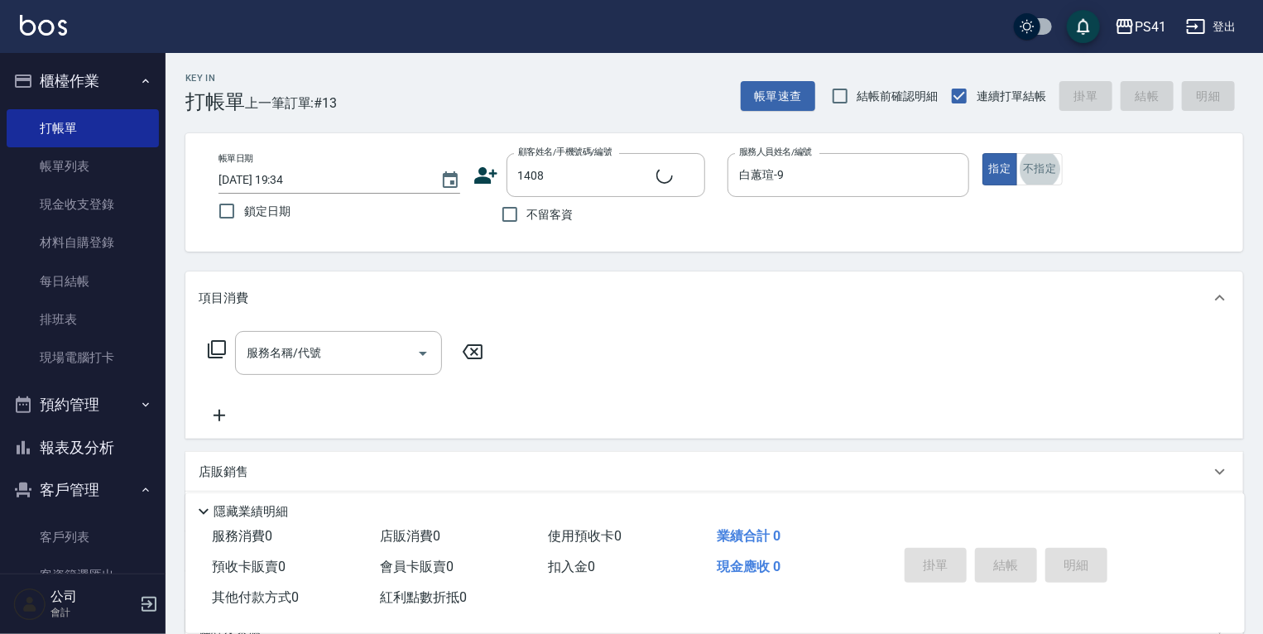
type input "[PERSON_NAME]/0933889090/1408"
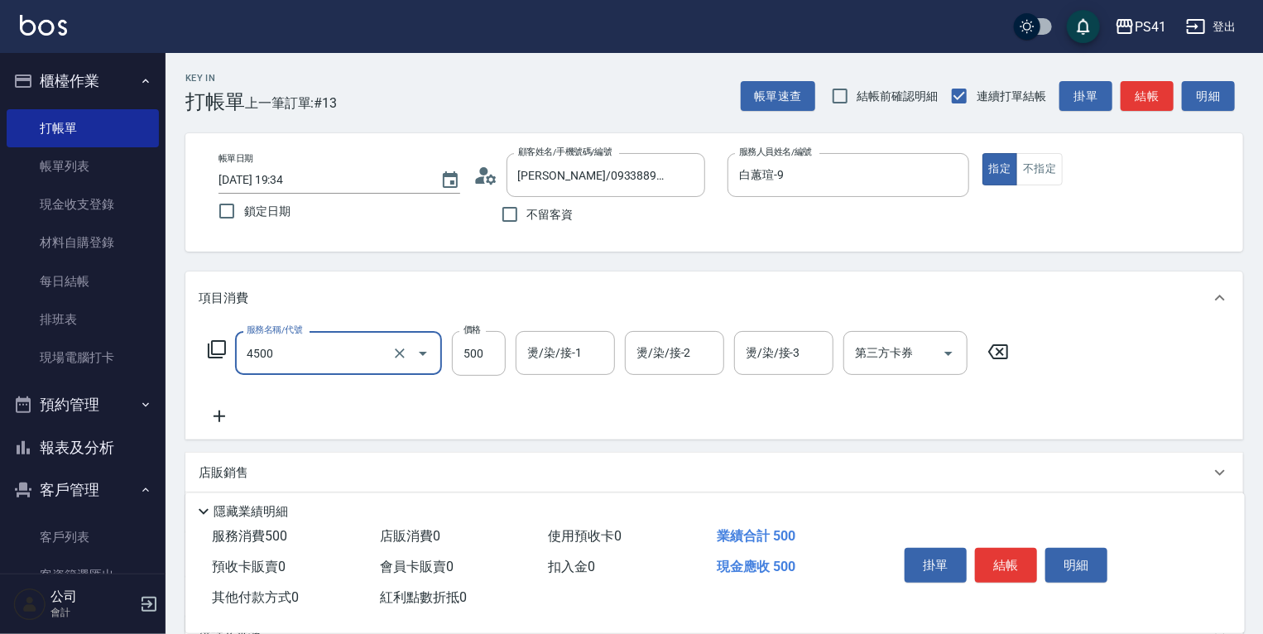
type input "補染(4500)"
type input "800"
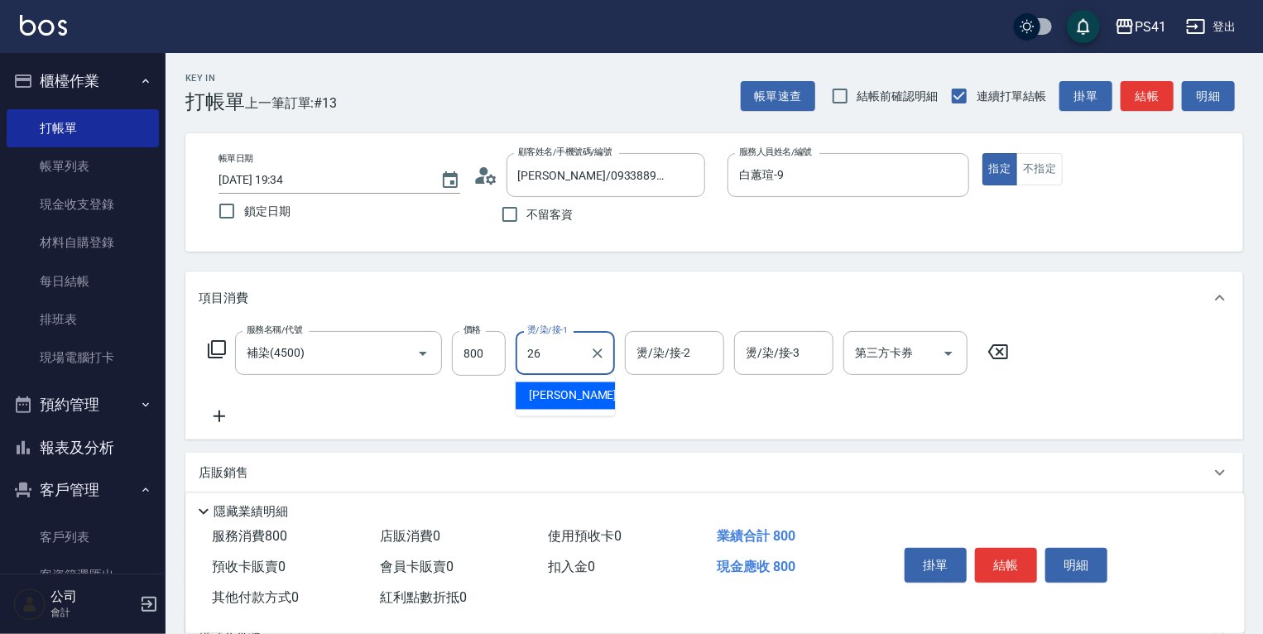
type input "[PERSON_NAME]-26"
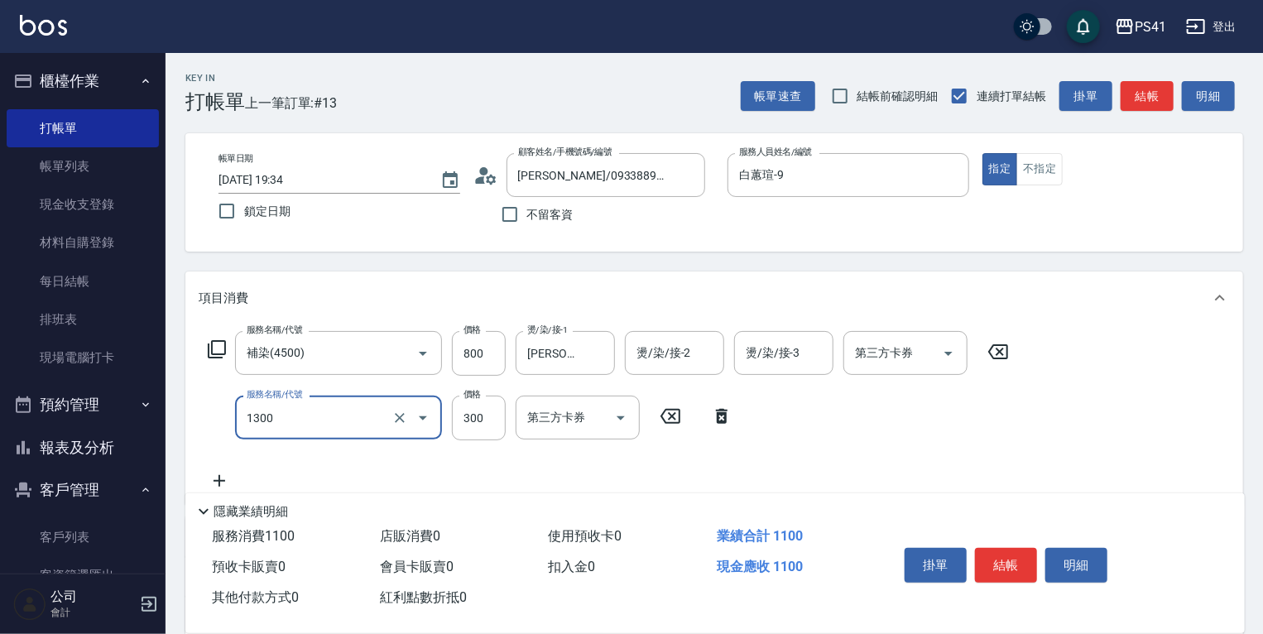
type input "洗髮300(1300)"
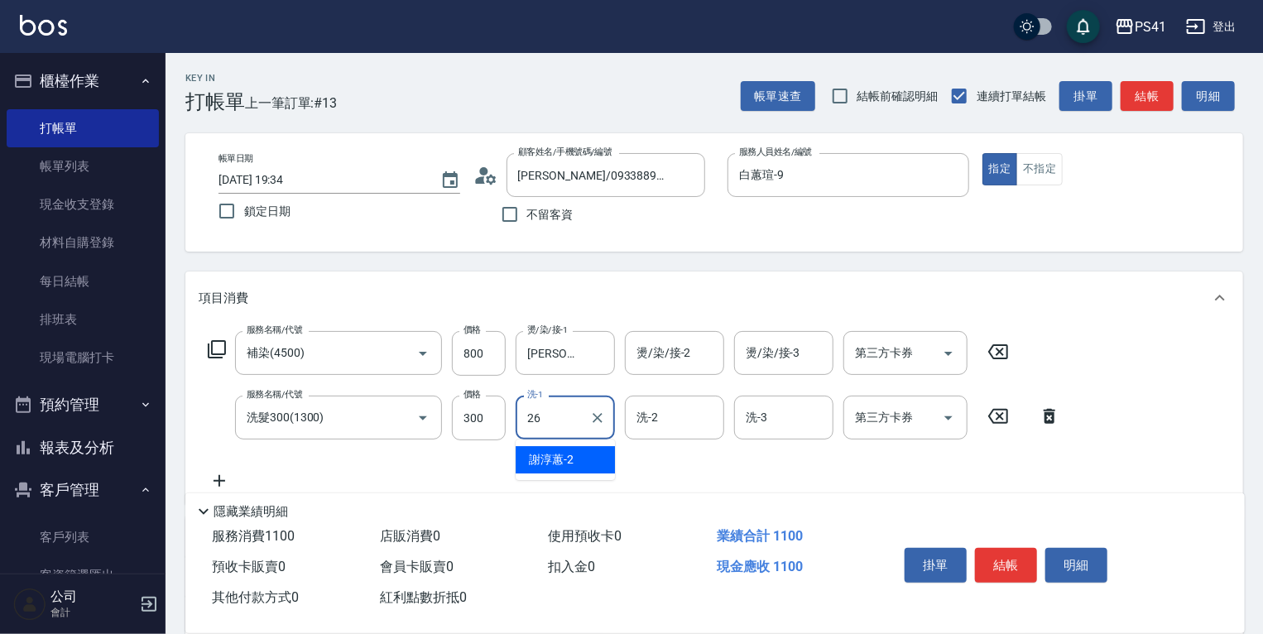
type input "[PERSON_NAME]-26"
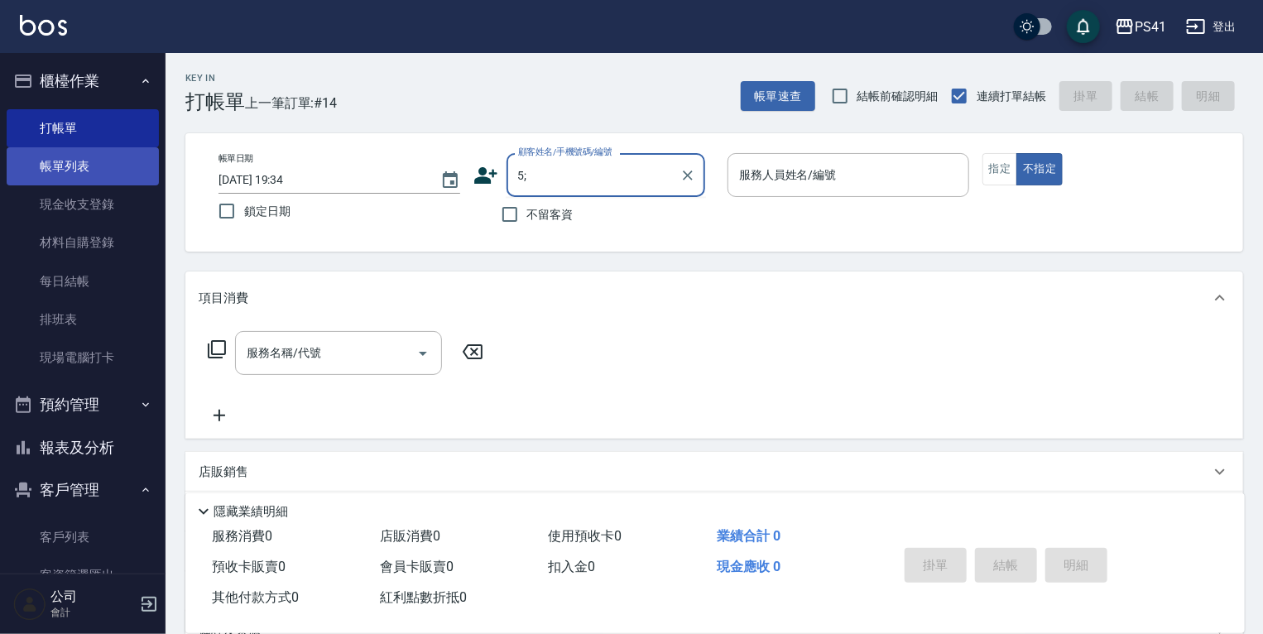
drag, startPoint x: 591, startPoint y: 175, endPoint x: 139, endPoint y: 156, distance: 452.3
click at [141, 153] on div "PS41 登出 櫃檯作業 打帳單 帳單列表 現金收支登錄 材料自購登錄 每日結帳 排班表 現場電腦打卡 預約管理 預約管理 單日預約紀錄 單週預約紀錄 報表及…" at bounding box center [631, 404] width 1263 height 808
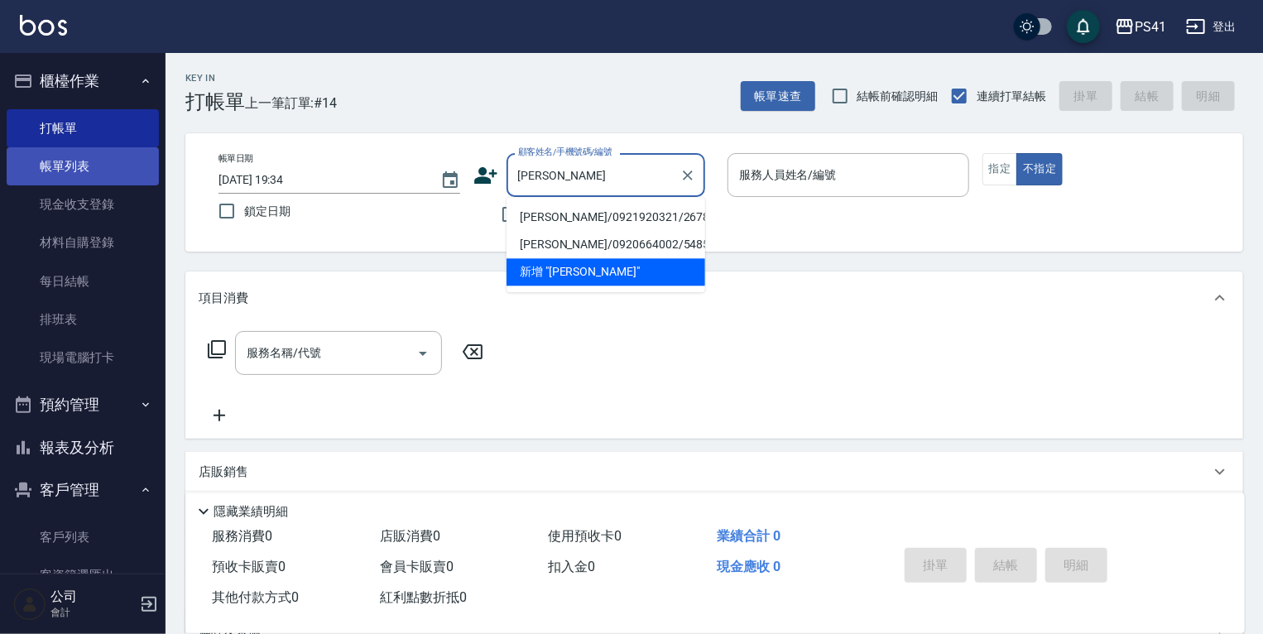
type input "張"
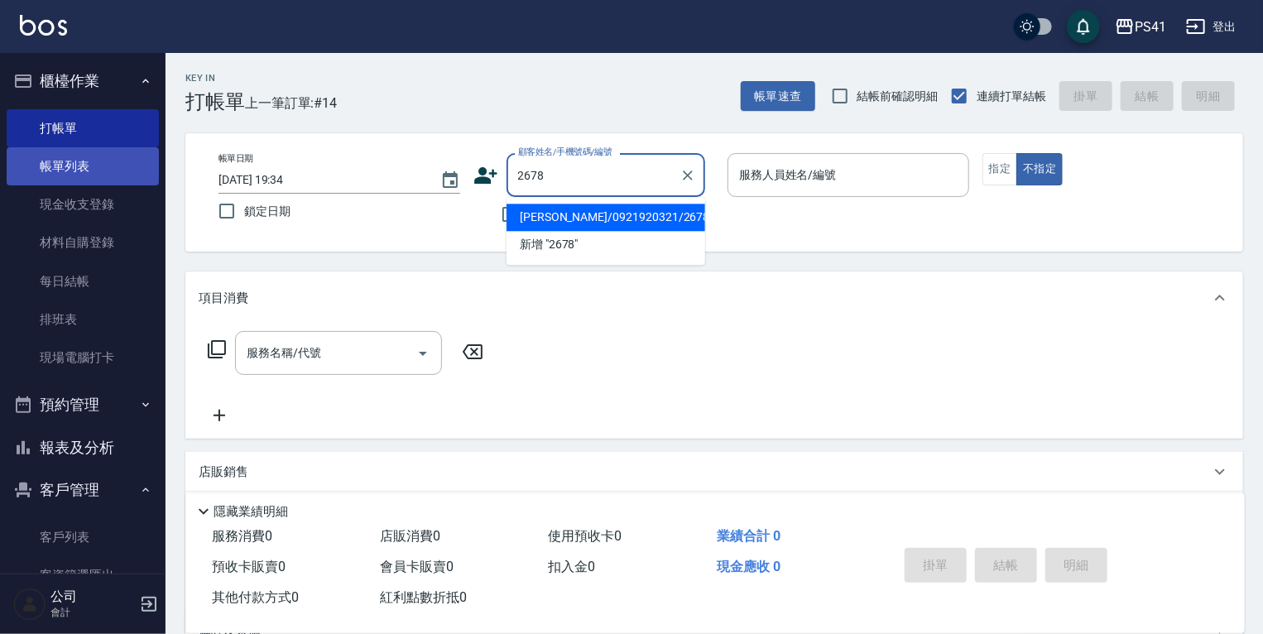
type input "[PERSON_NAME]/0921920321/2678"
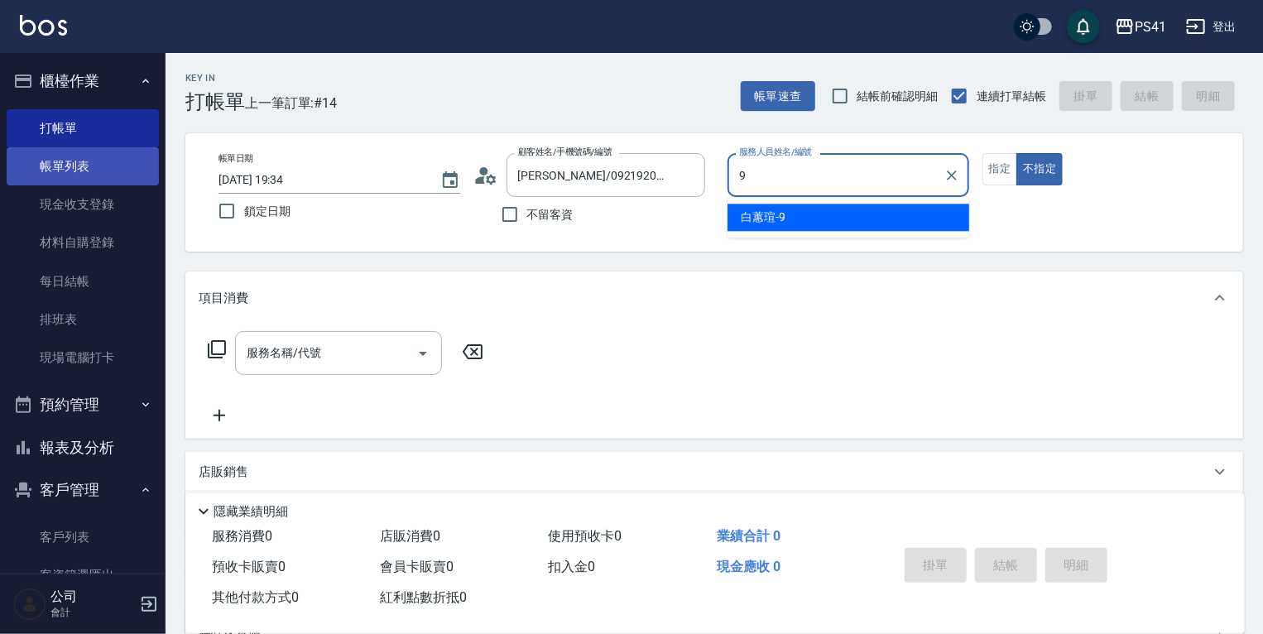
type input "白蕙瑄-9"
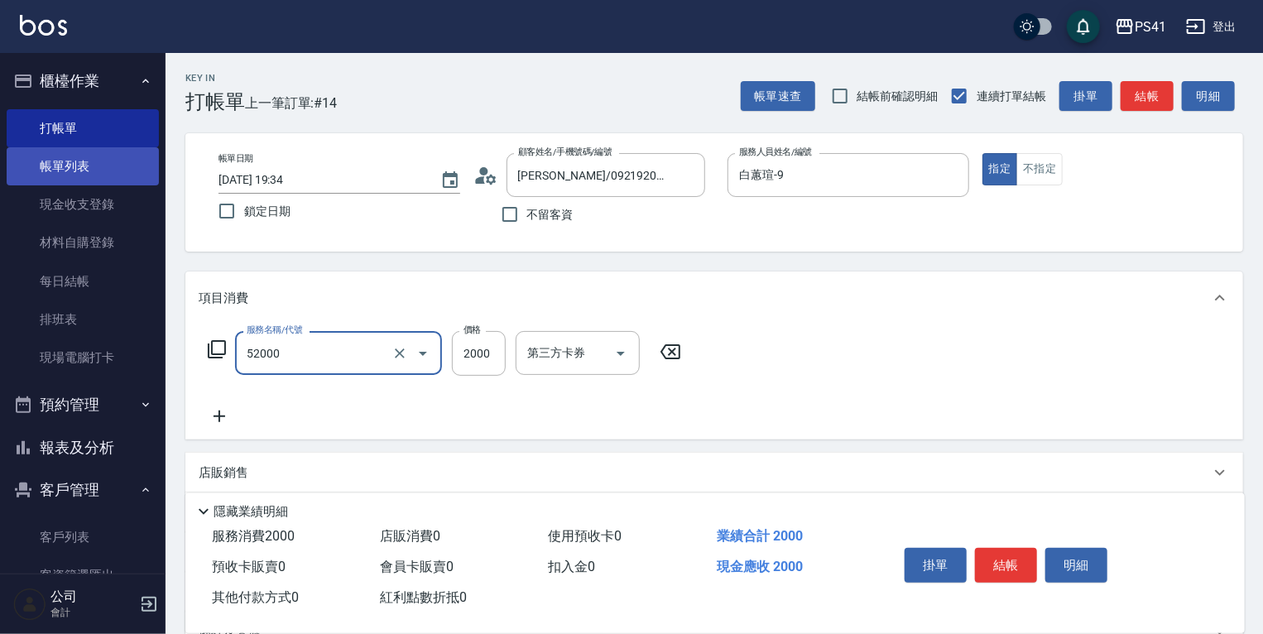
type input "原價1501~2000護髮(52000)"
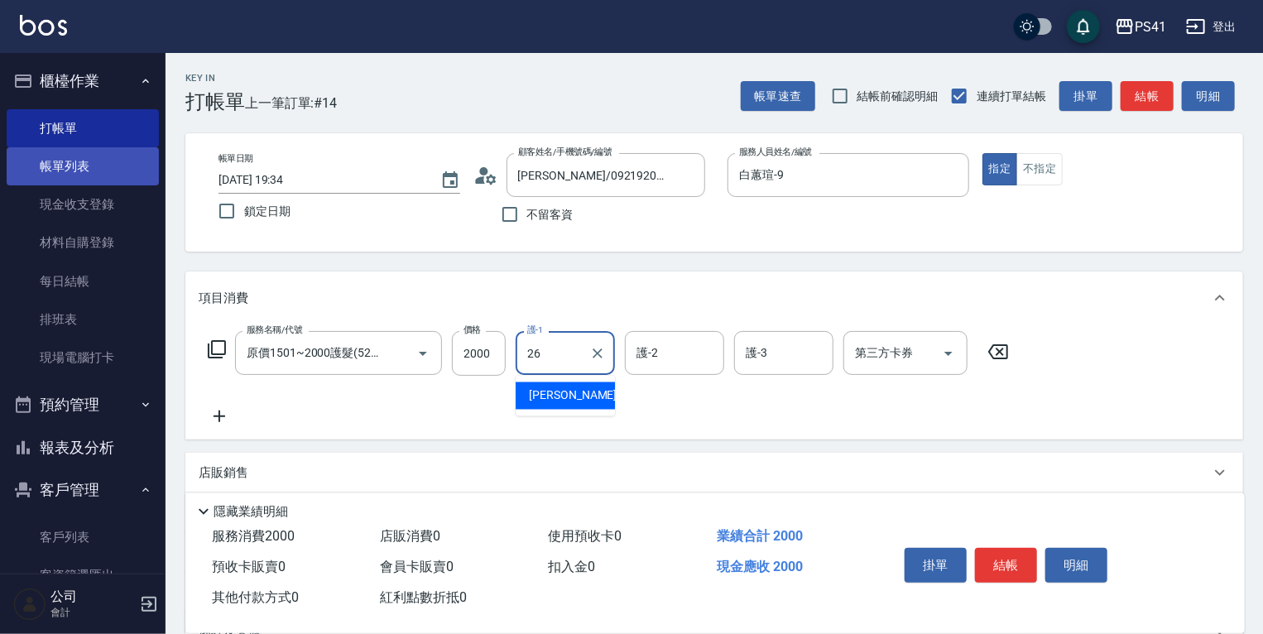
type input "[PERSON_NAME]-26"
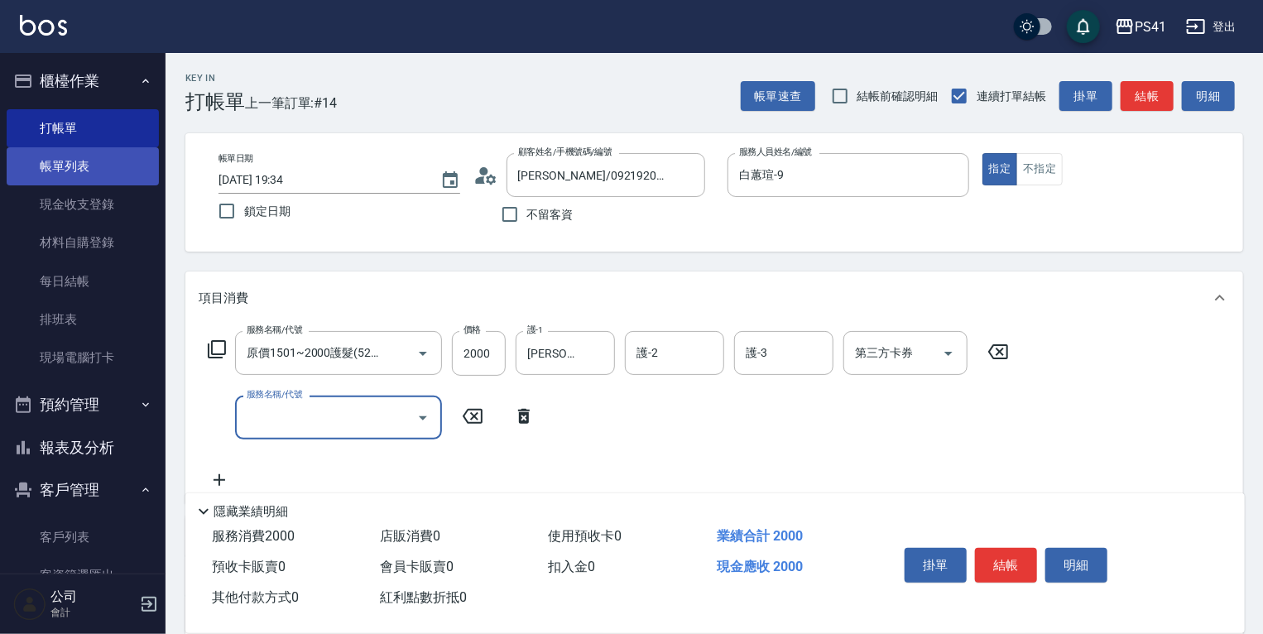
type input "3"
type input "補染(4500)"
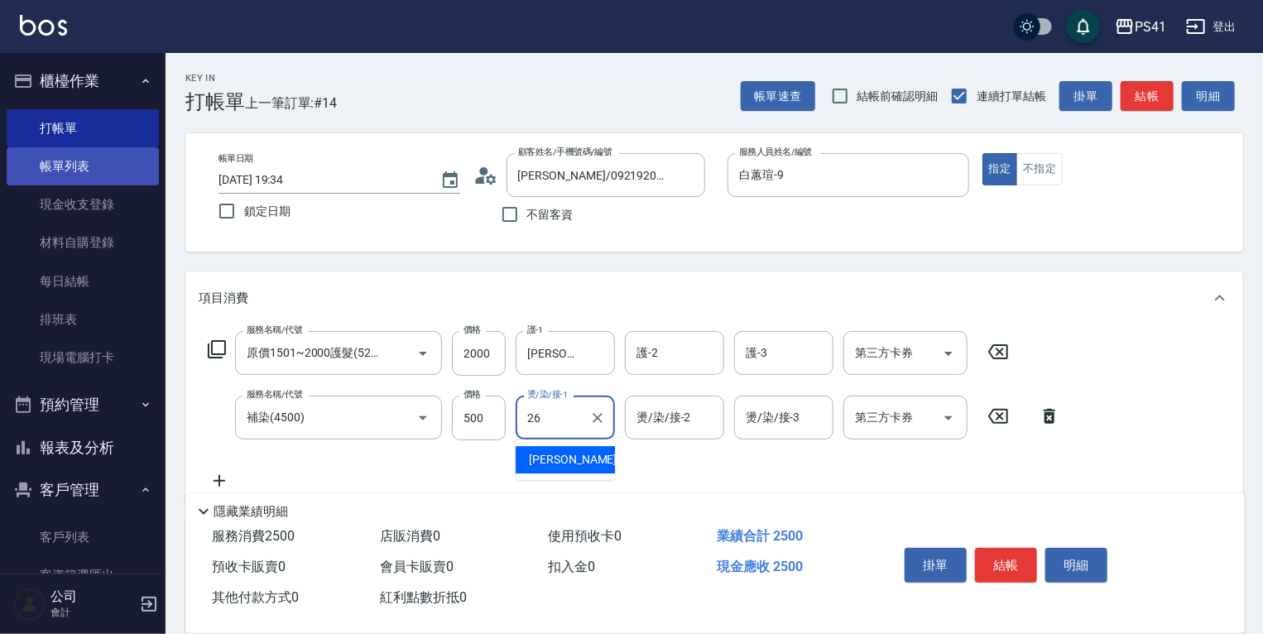
type input "[PERSON_NAME]-26"
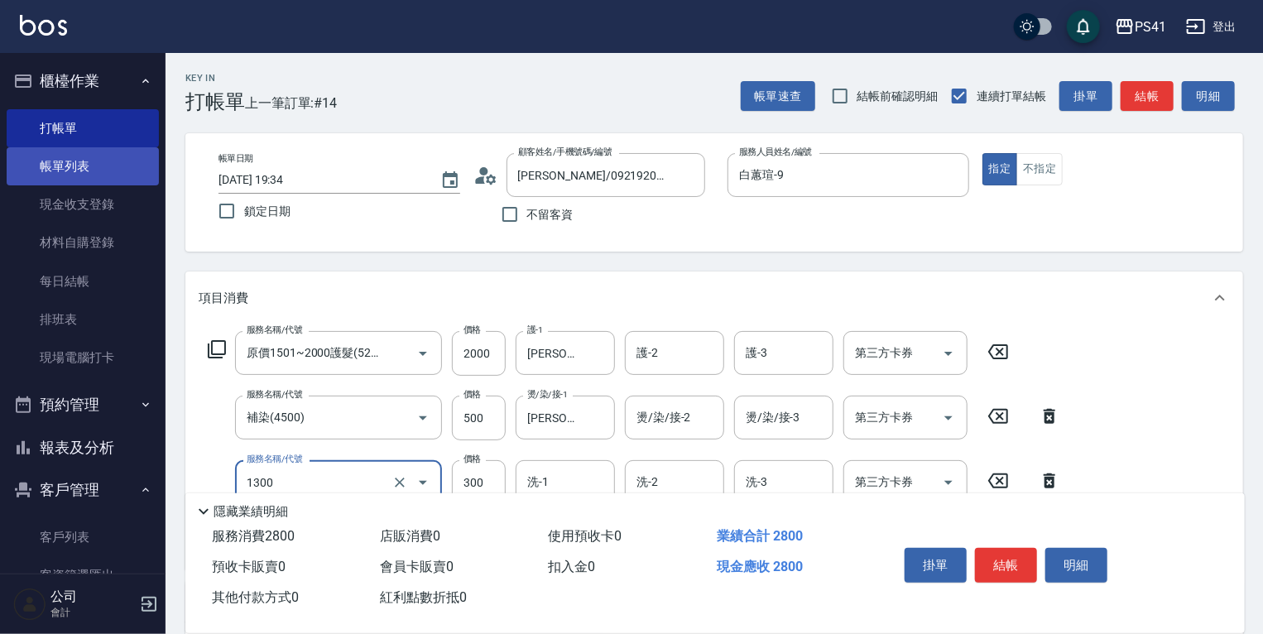
type input "洗髮300(1300)"
type input "[PERSON_NAME]-26"
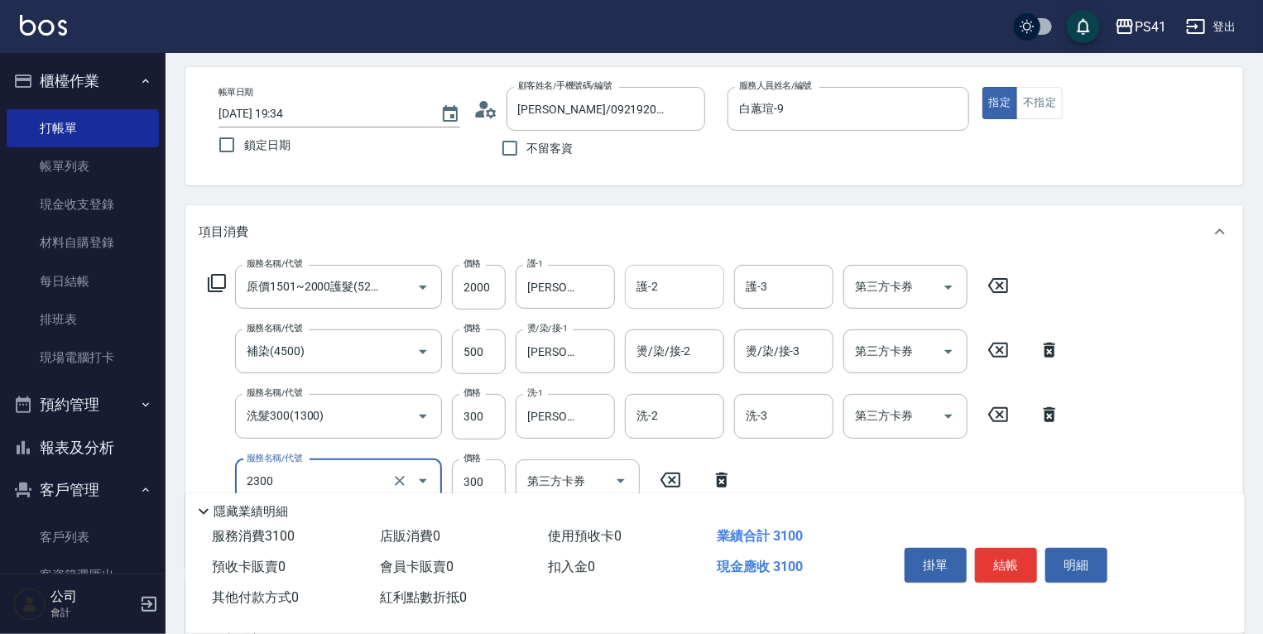
type input "剪髮(2300)"
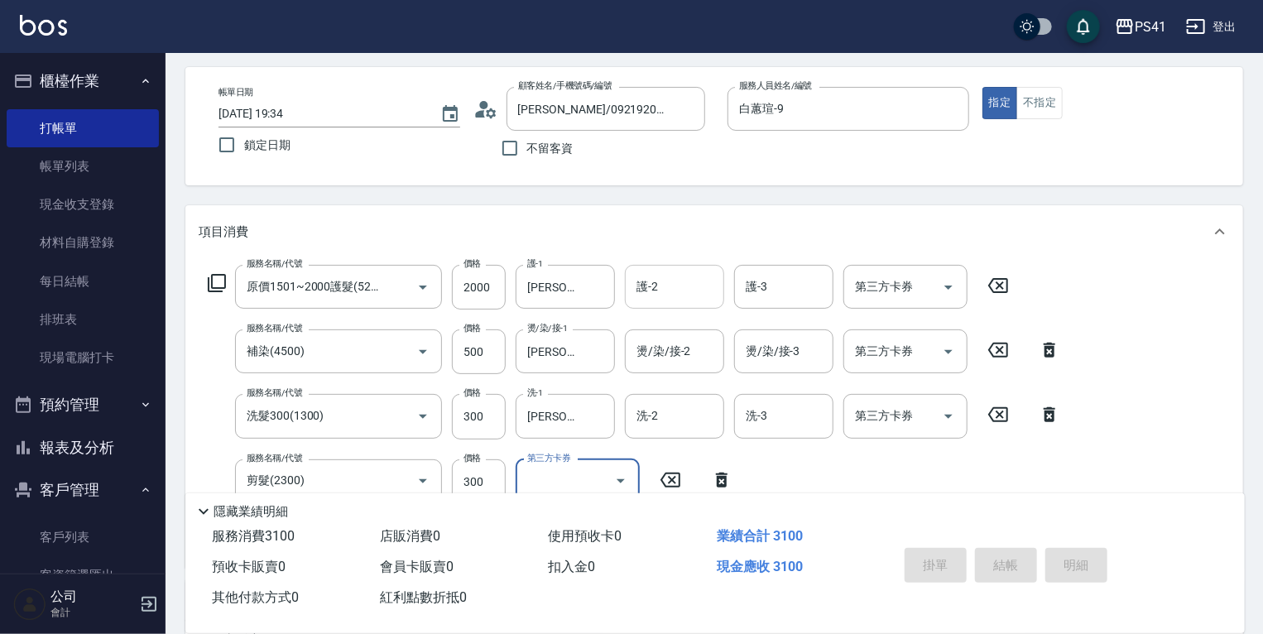
type input "[DATE] 19:35"
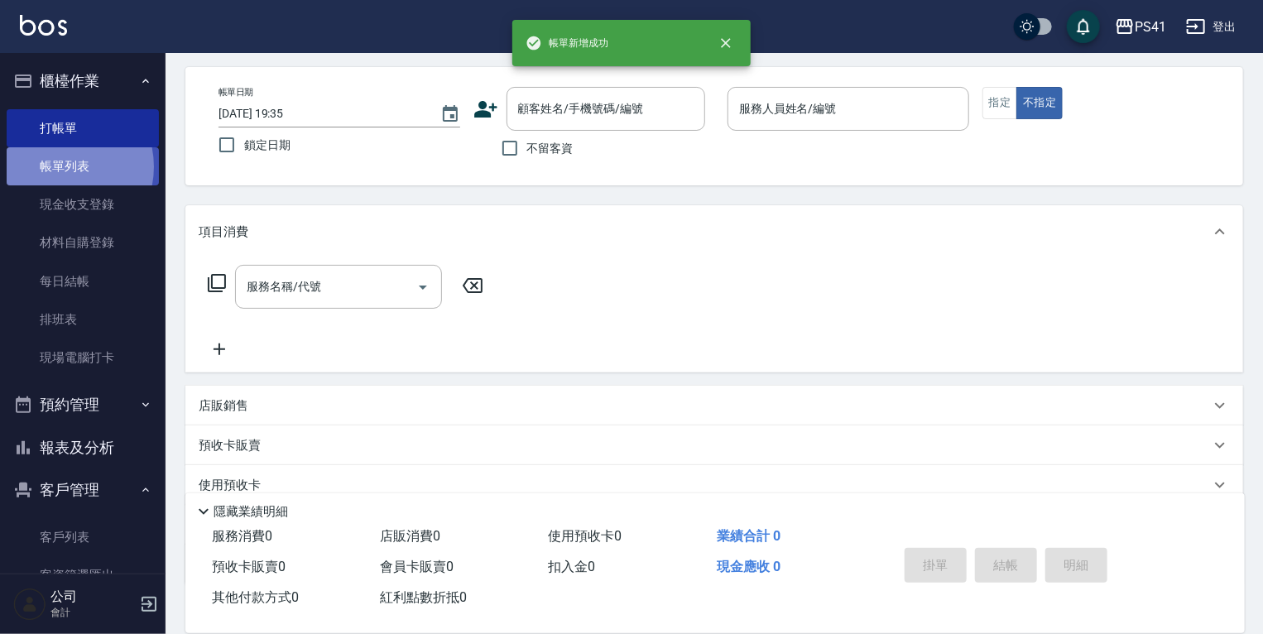
click at [56, 167] on link "帳單列表" at bounding box center [83, 166] width 152 height 38
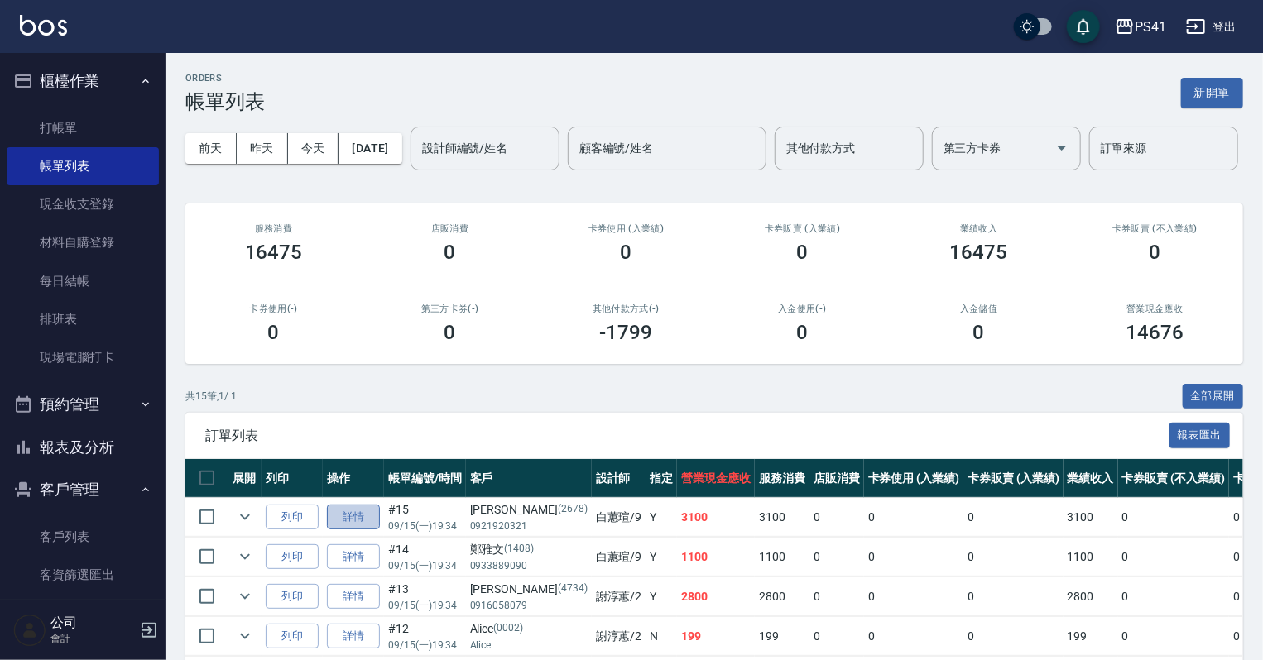
click at [370, 531] on link "詳情" at bounding box center [353, 518] width 53 height 26
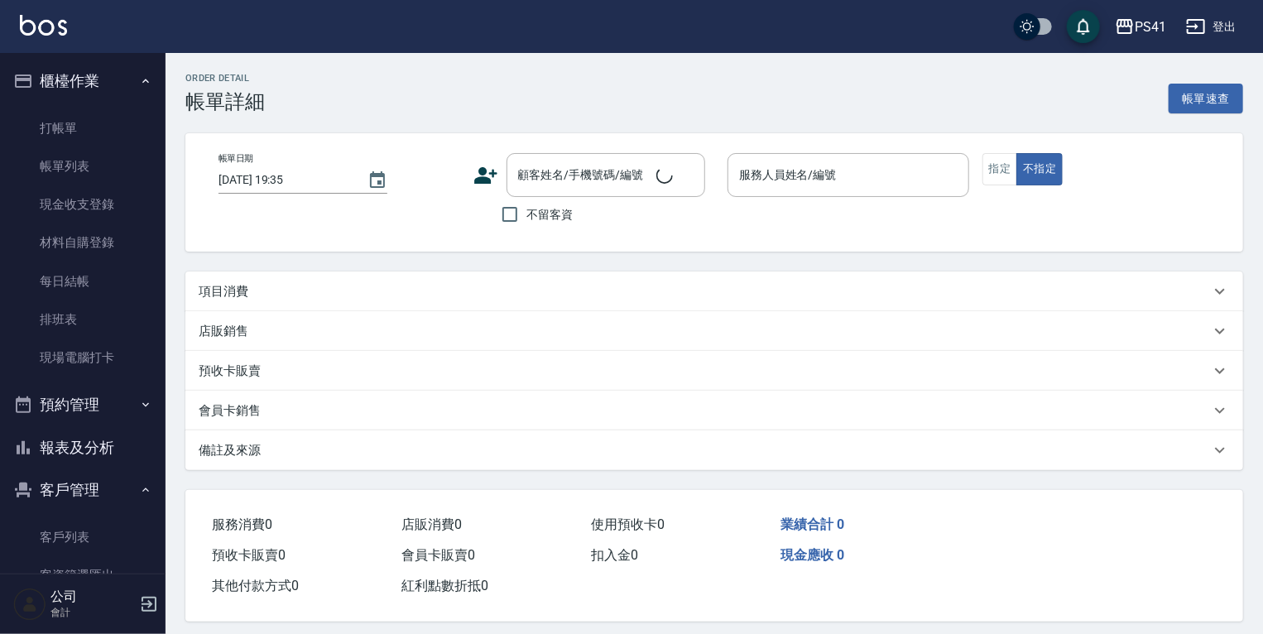
type input "[DATE] 19:34"
type input "白蕙瑄-9"
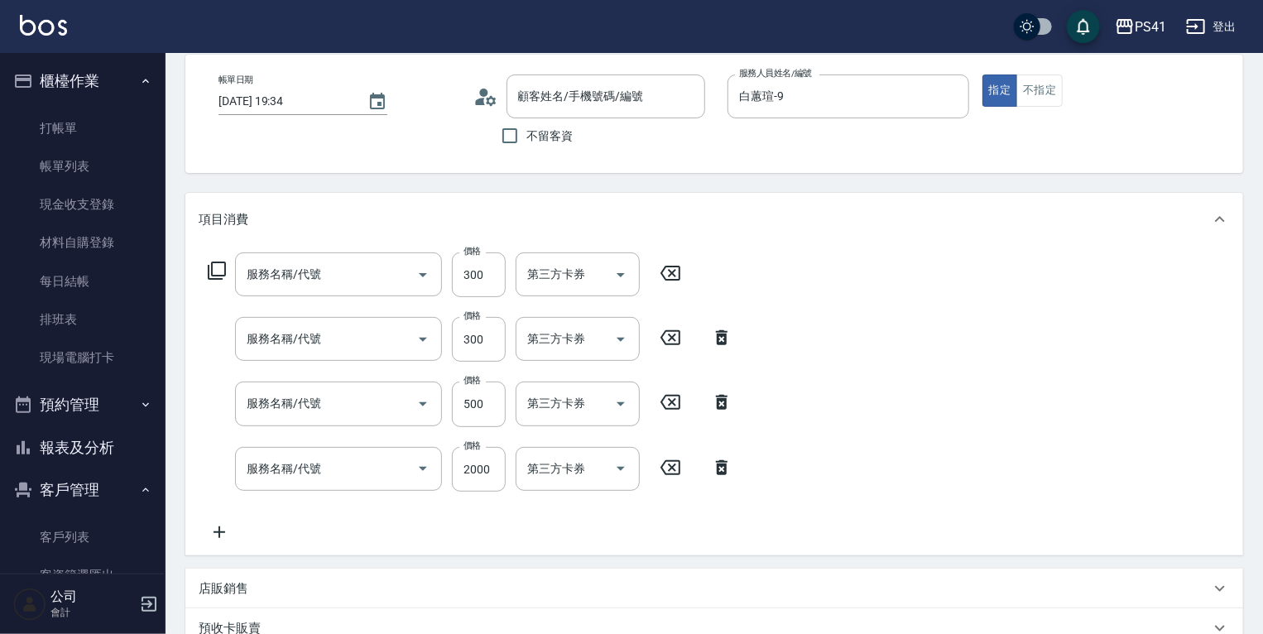
type input "[PERSON_NAME]/0921920321/2678"
type input "剪髮(2300)"
type input "洗髮300(1300)"
type input "補染(4500)"
type input "原價1501~2000護髮(52000)"
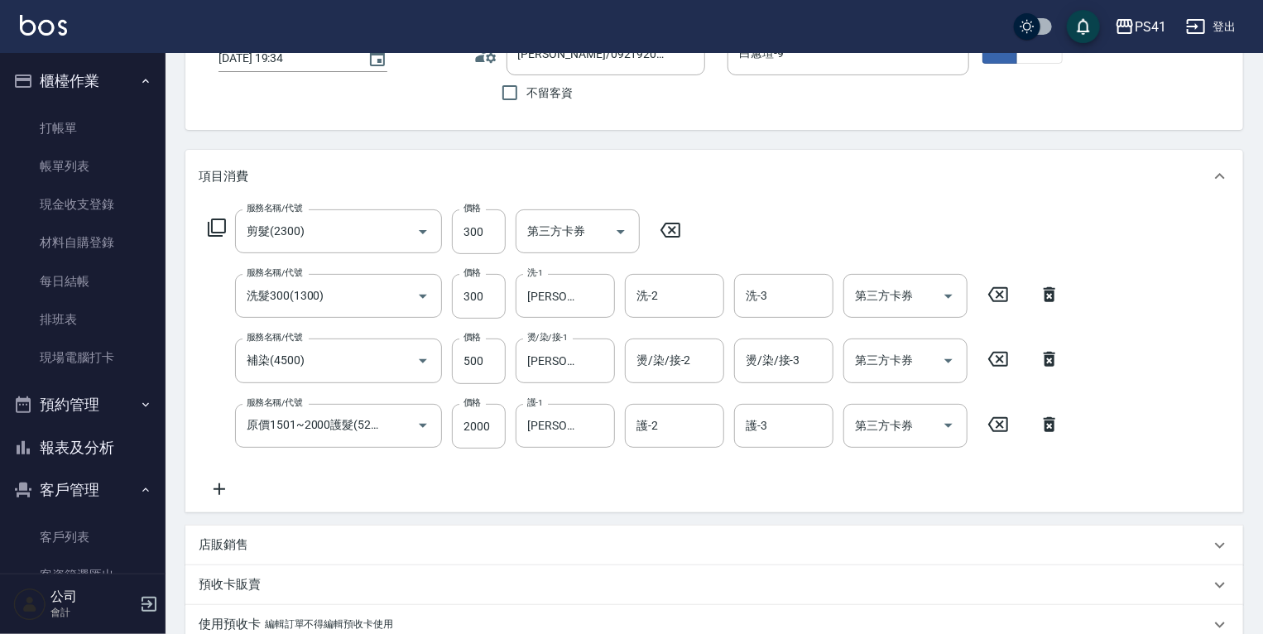
scroll to position [145, 0]
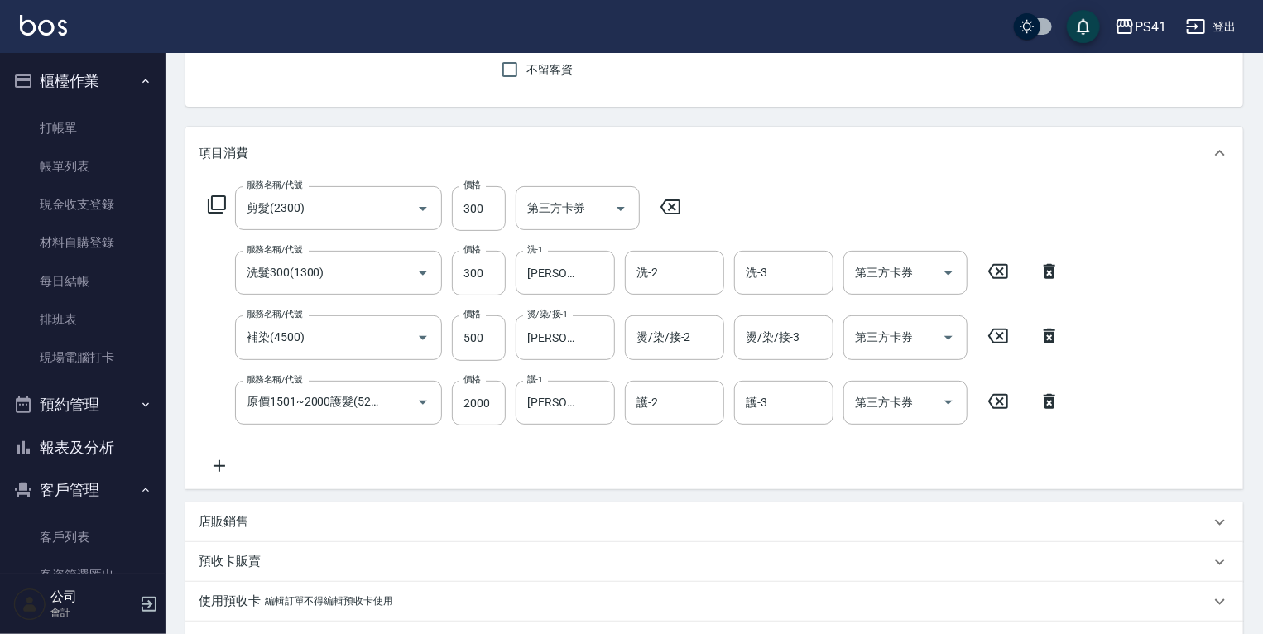
click at [223, 463] on icon at bounding box center [219, 466] width 41 height 20
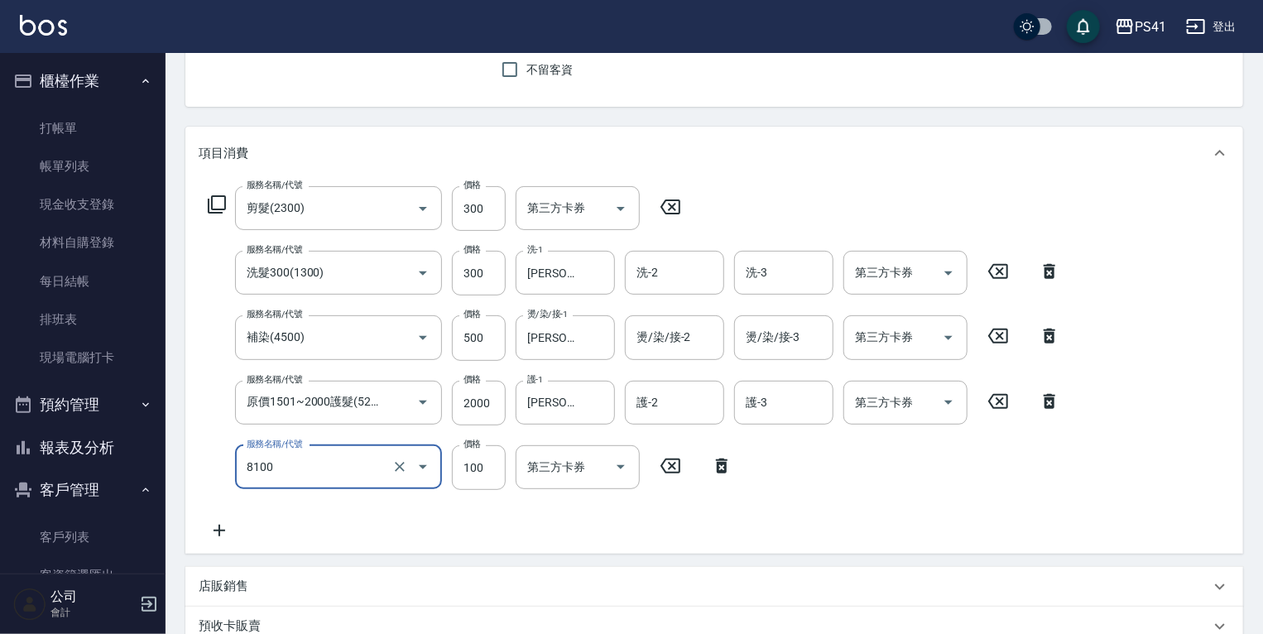
type input "電棒 夾直 玉米鬚(8100)"
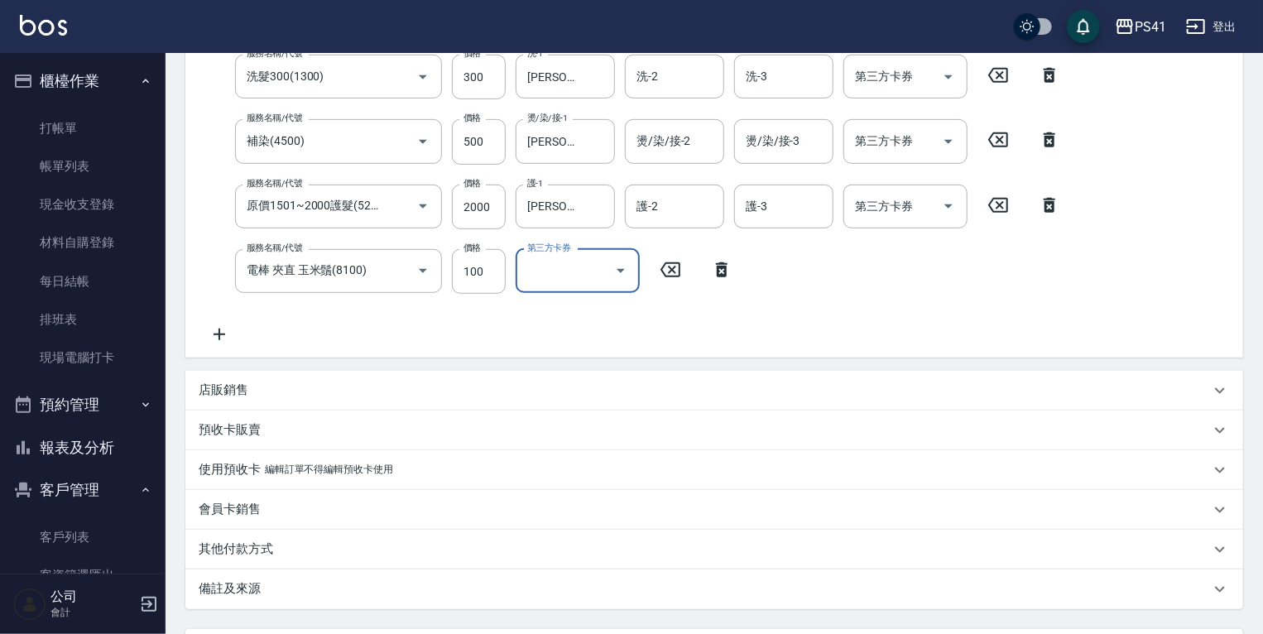
scroll to position [492, 0]
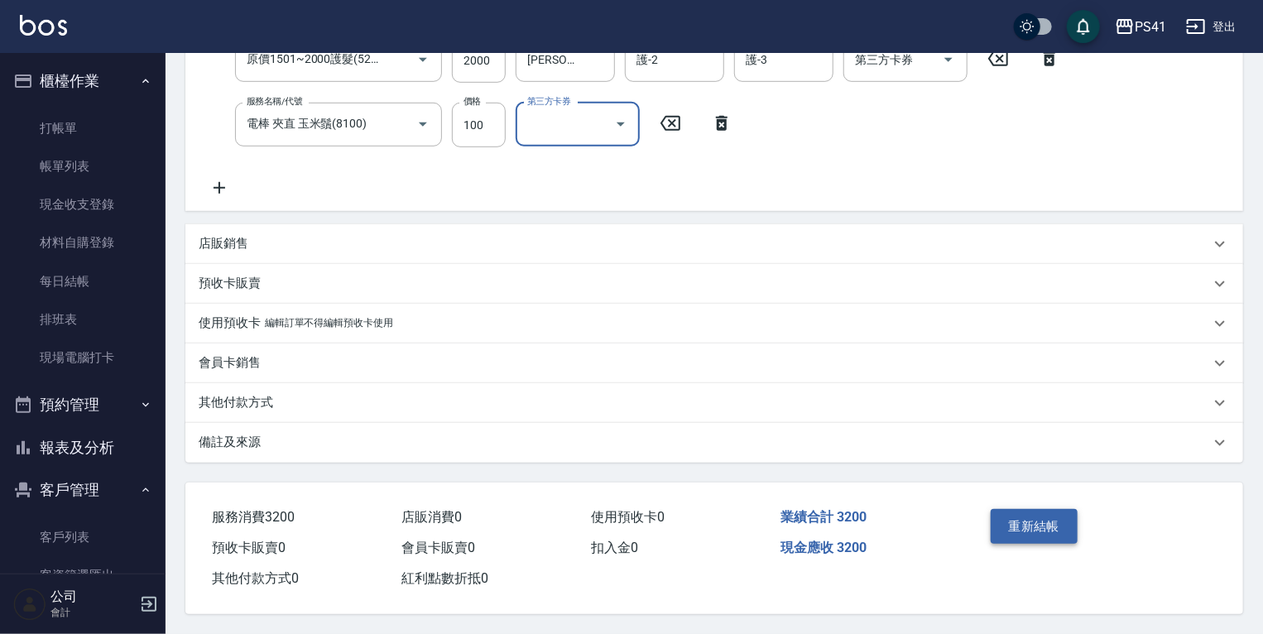
click at [1052, 532] on button "重新結帳" at bounding box center [1035, 526] width 88 height 35
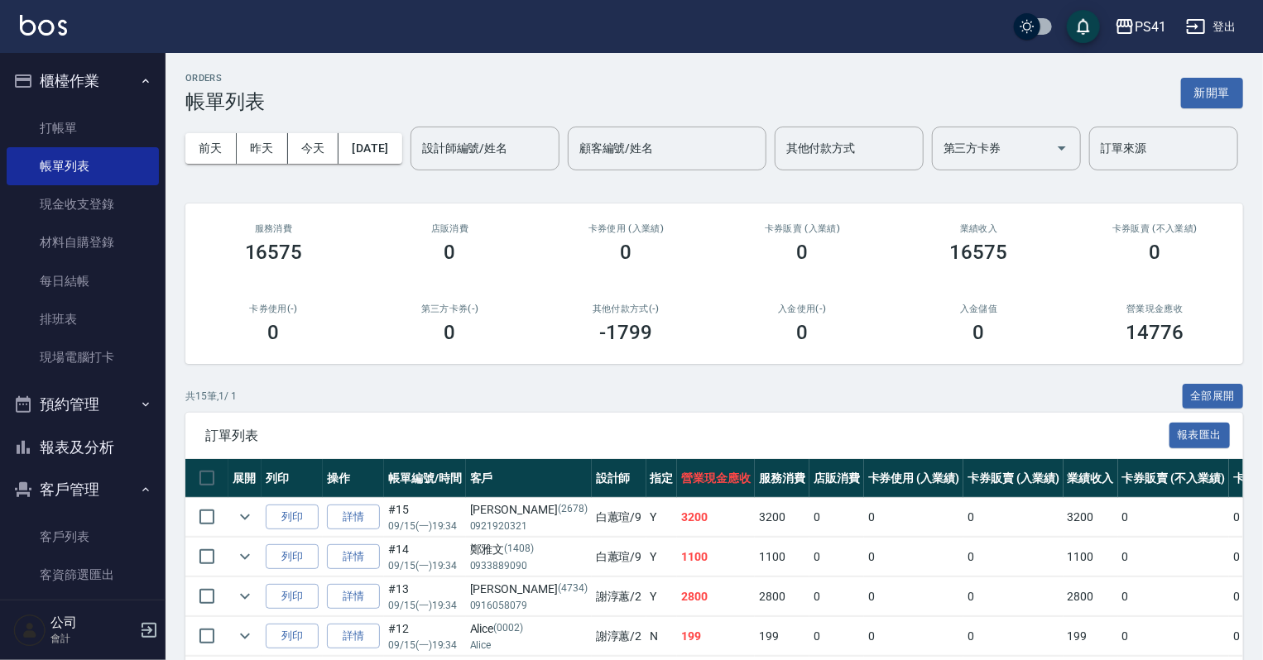
drag, startPoint x: 120, startPoint y: 429, endPoint x: 120, endPoint y: 414, distance: 14.9
click at [120, 429] on button "報表及分析" at bounding box center [83, 447] width 152 height 43
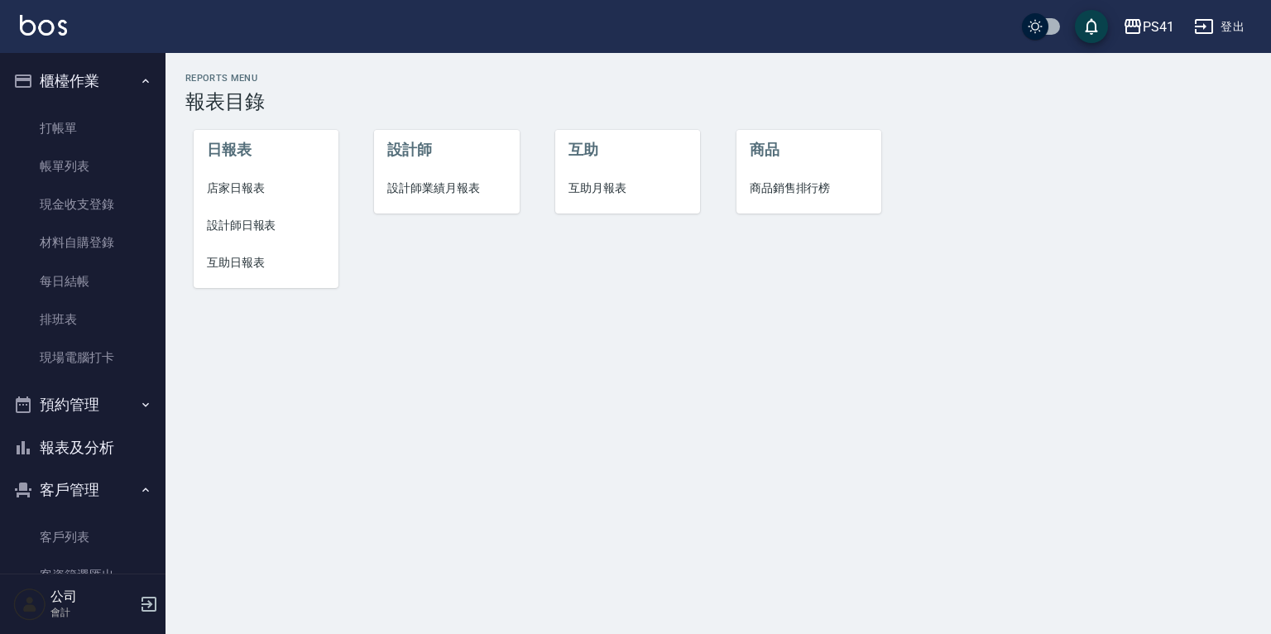
click at [225, 188] on span "店家日報表" at bounding box center [266, 188] width 118 height 17
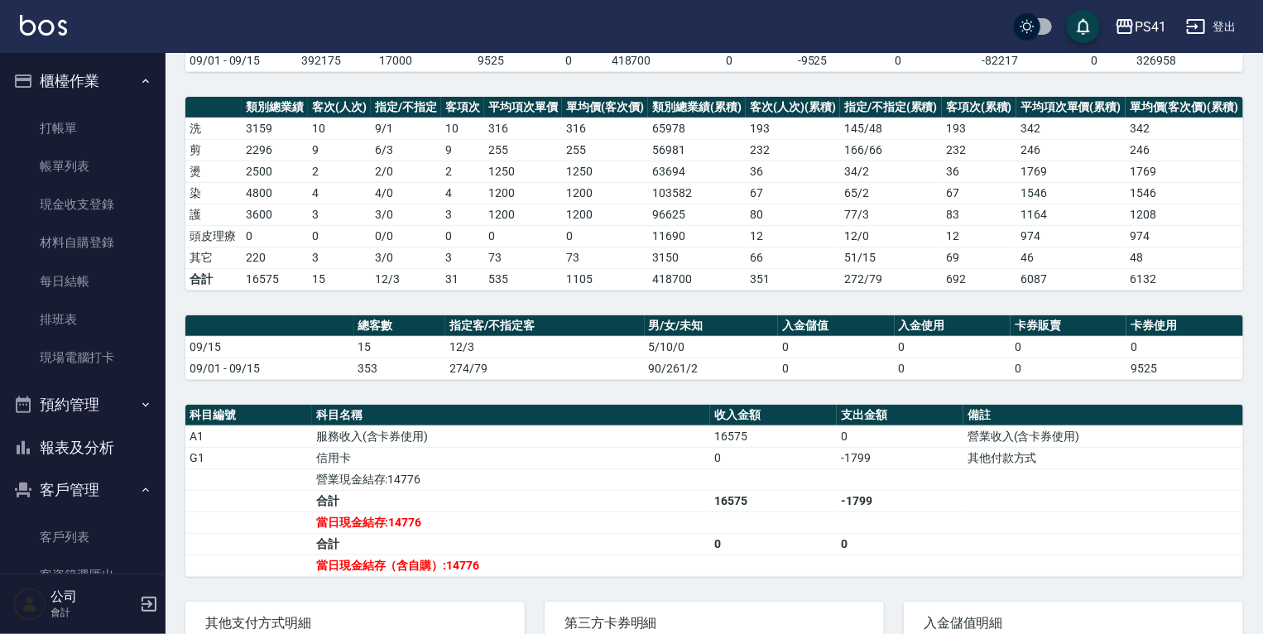
scroll to position [172, 0]
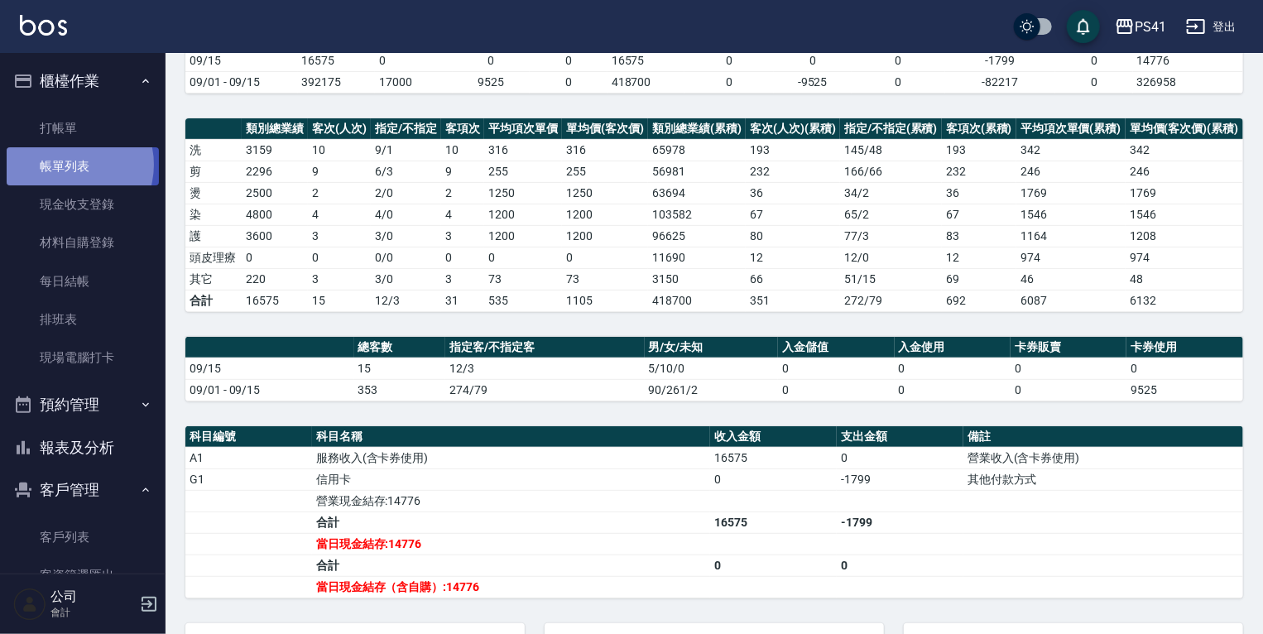
click at [66, 165] on link "帳單列表" at bounding box center [83, 166] width 152 height 38
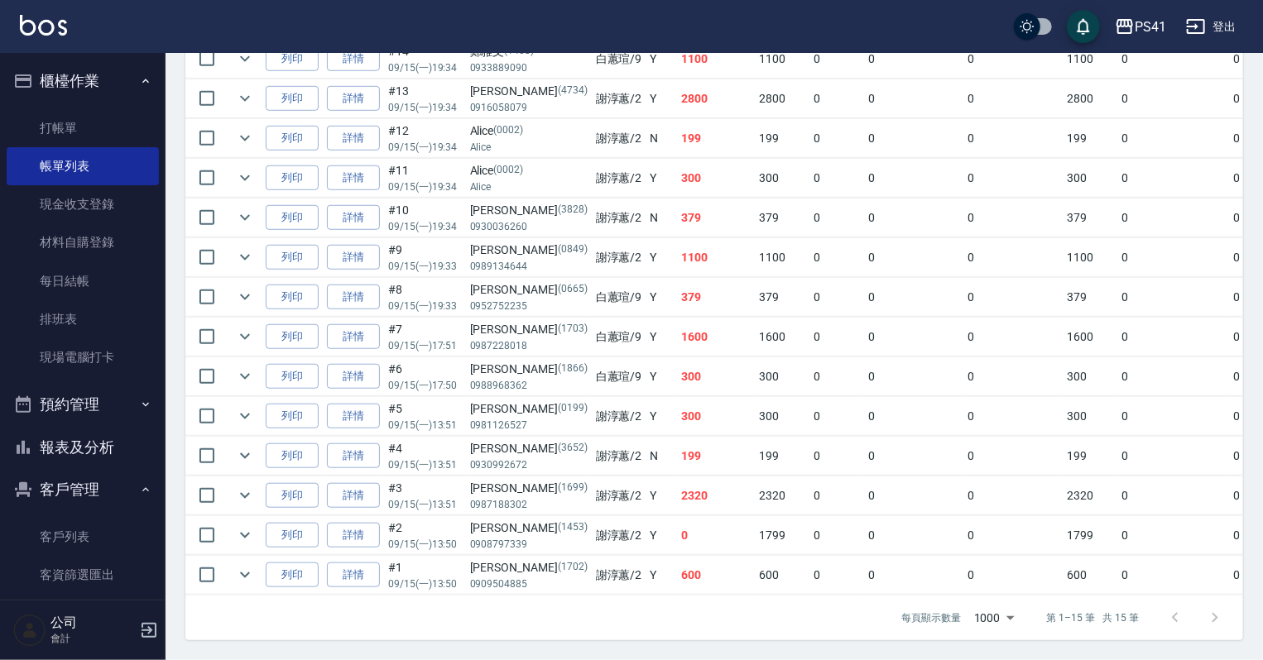
scroll to position [555, 0]
drag, startPoint x: 718, startPoint y: 425, endPoint x: 690, endPoint y: 417, distance: 29.1
click at [690, 417] on tr "列印 詳情 #5 09/15 (一) 13:51 [PERSON_NAME] [PHONE_NUMBER] [PERSON_NAME]/2 Y 300 300…" at bounding box center [902, 416] width 1434 height 39
click at [58, 118] on link "打帳單" at bounding box center [83, 128] width 152 height 38
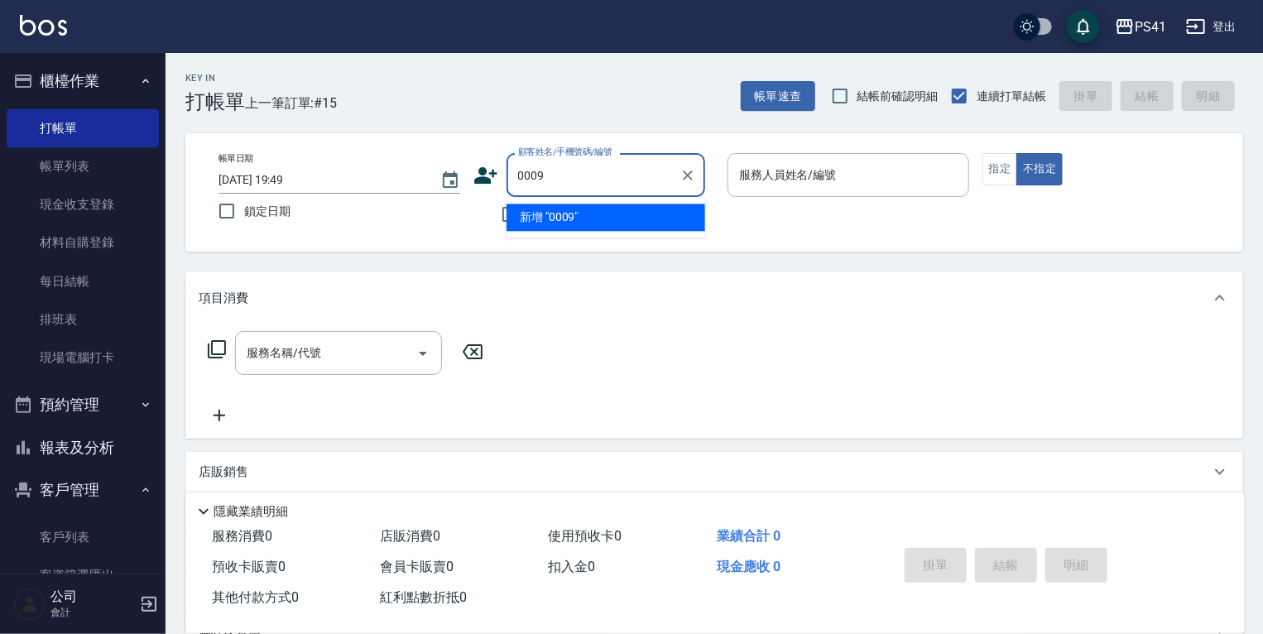
type input "0009"
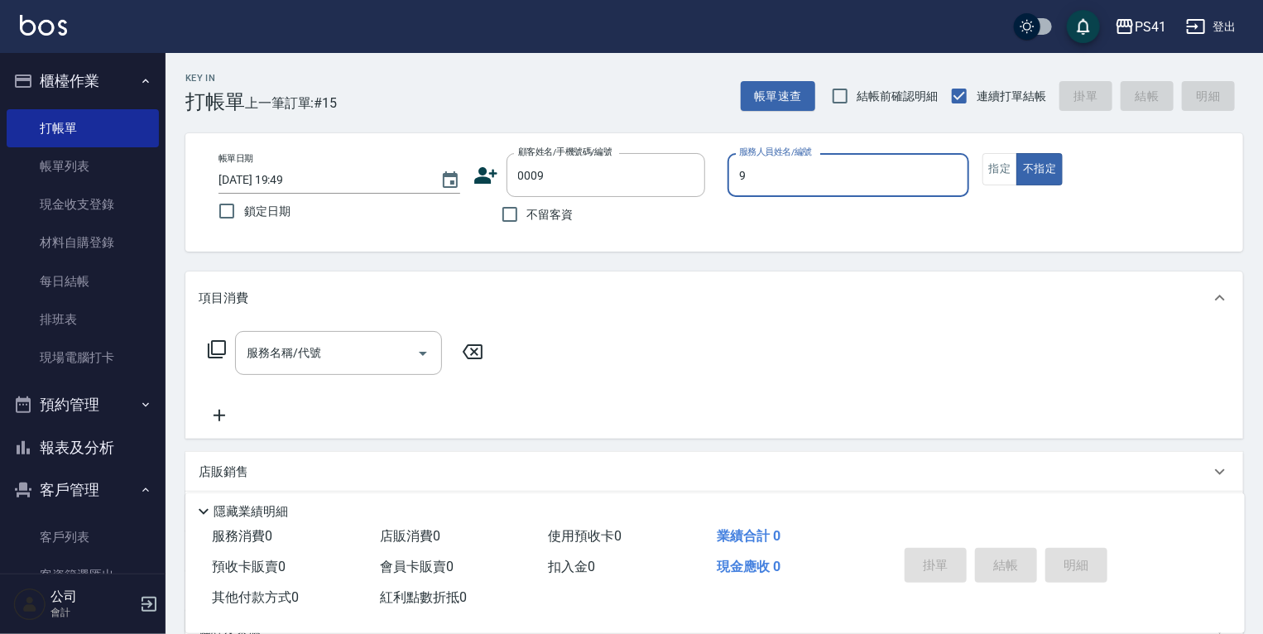
type input "白蕙瑄-9"
type button "false"
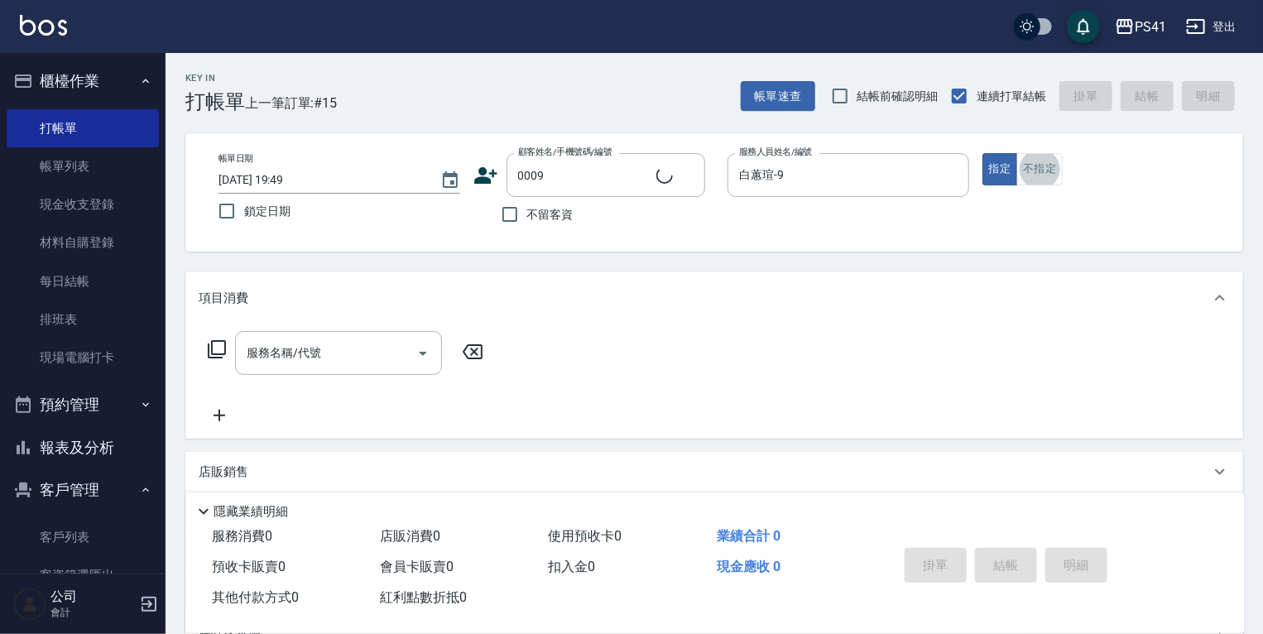
type input "白白/9_白白/0009"
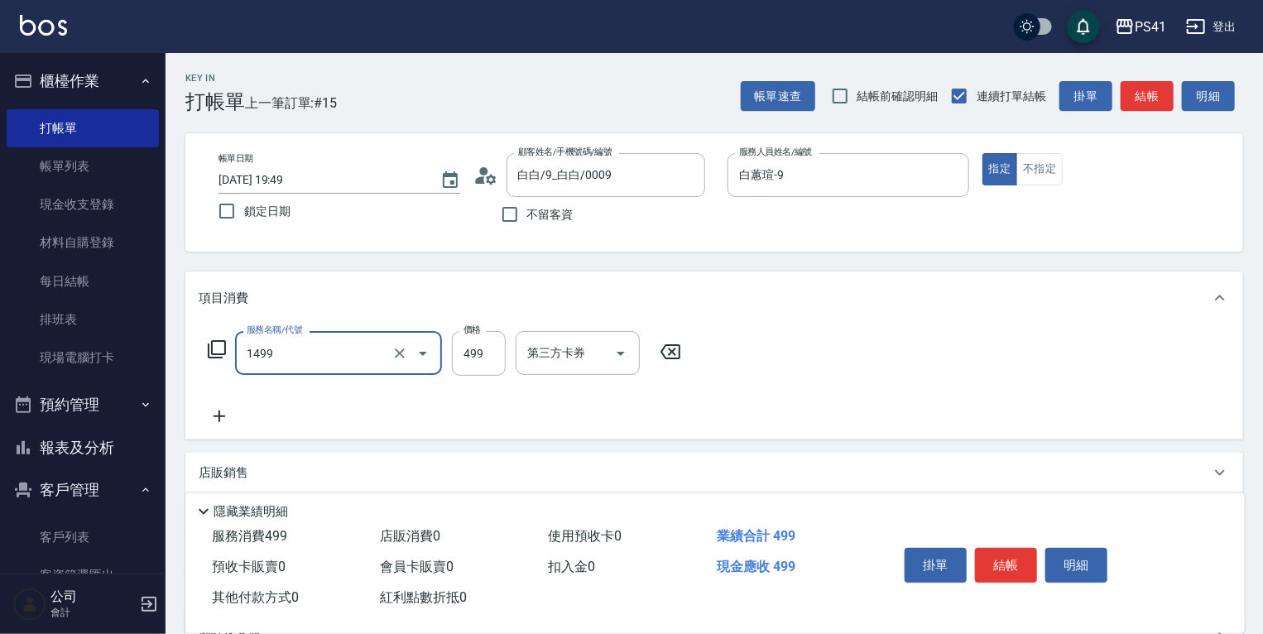
type input "活氧毛囊淨化髮浴(1499)"
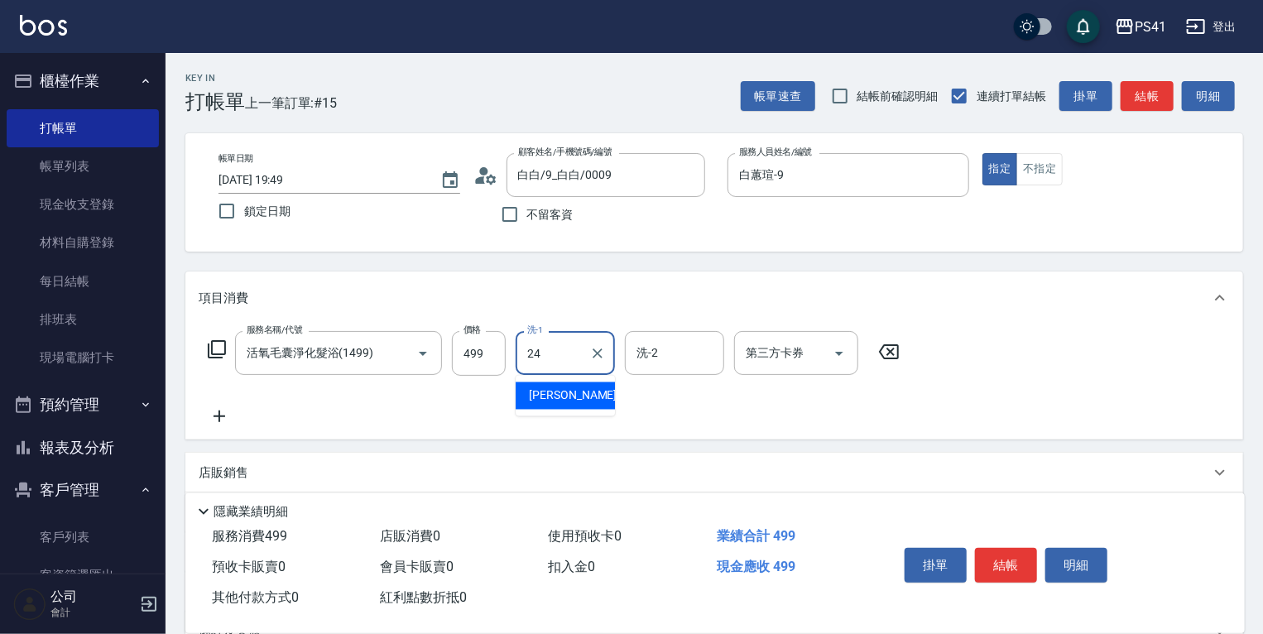
type input "小涵-24"
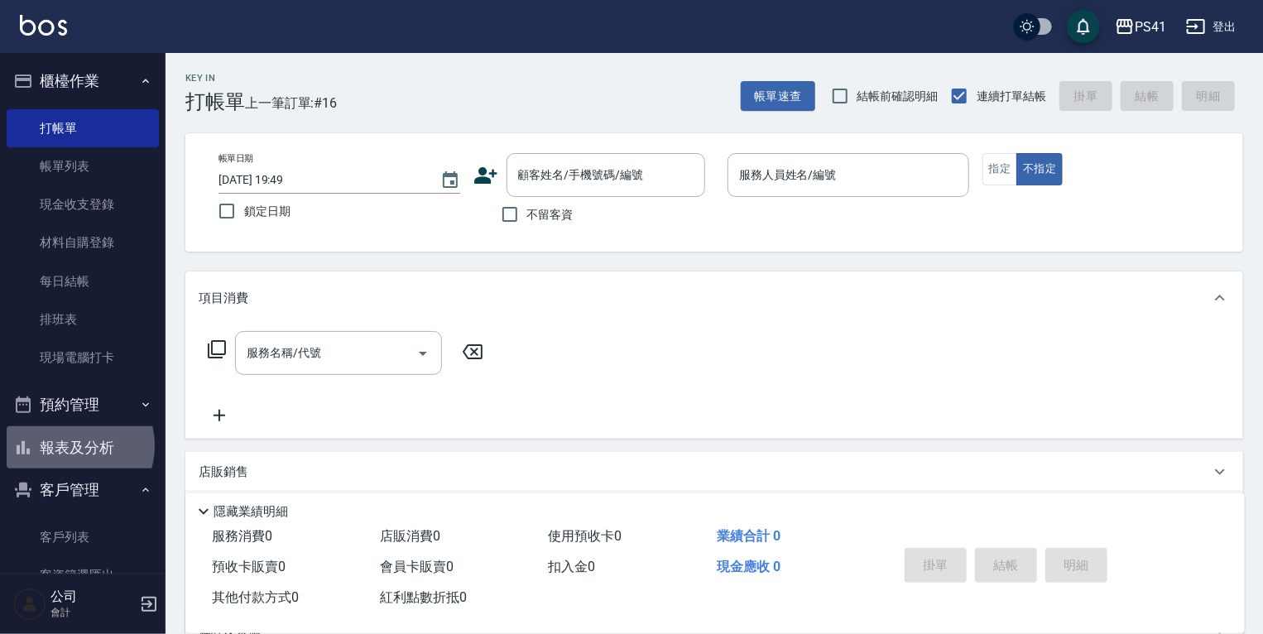
click at [74, 446] on button "報表及分析" at bounding box center [83, 447] width 152 height 43
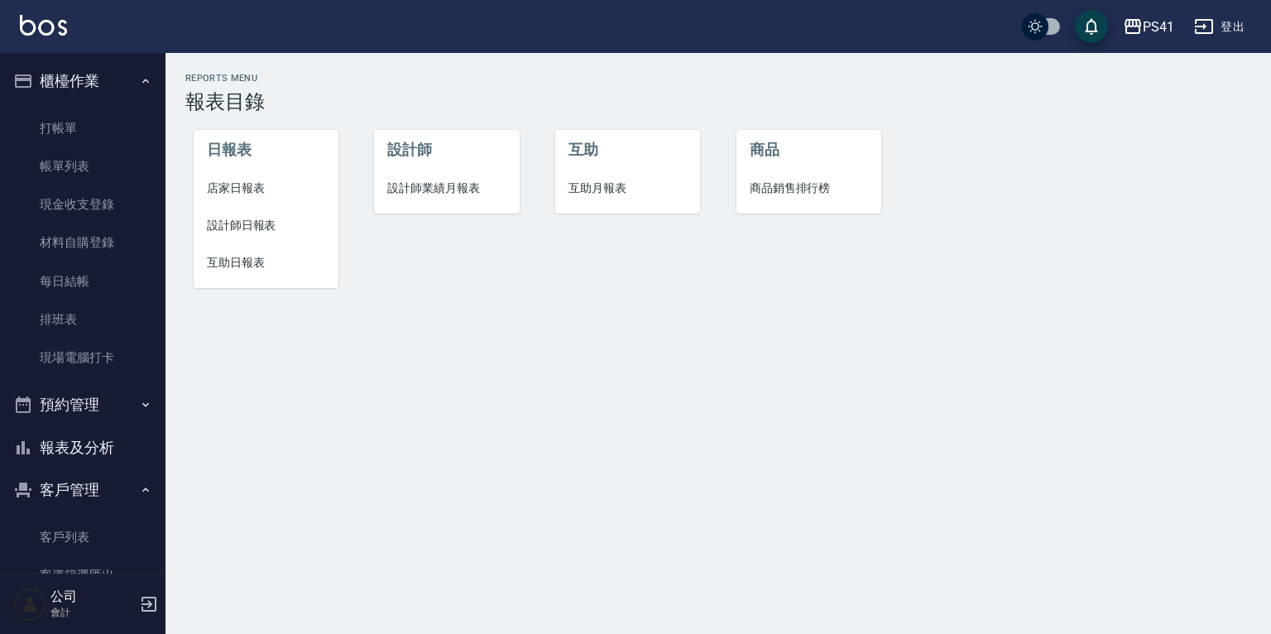
click at [258, 189] on span "店家日報表" at bounding box center [266, 188] width 118 height 17
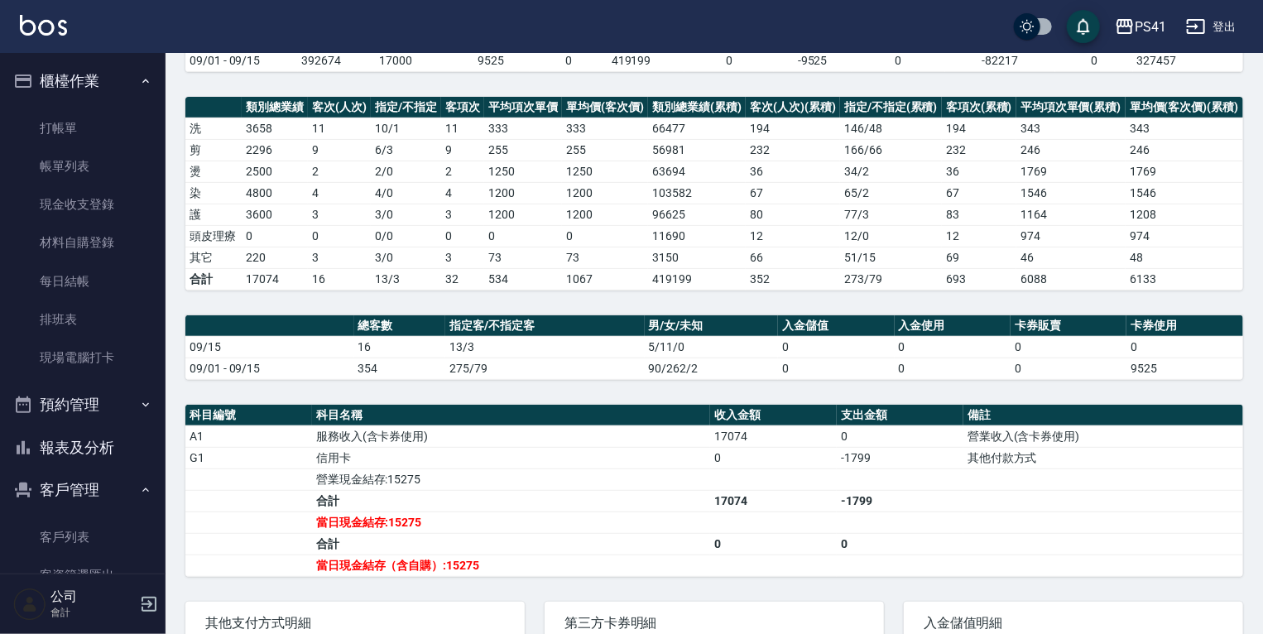
scroll to position [305, 0]
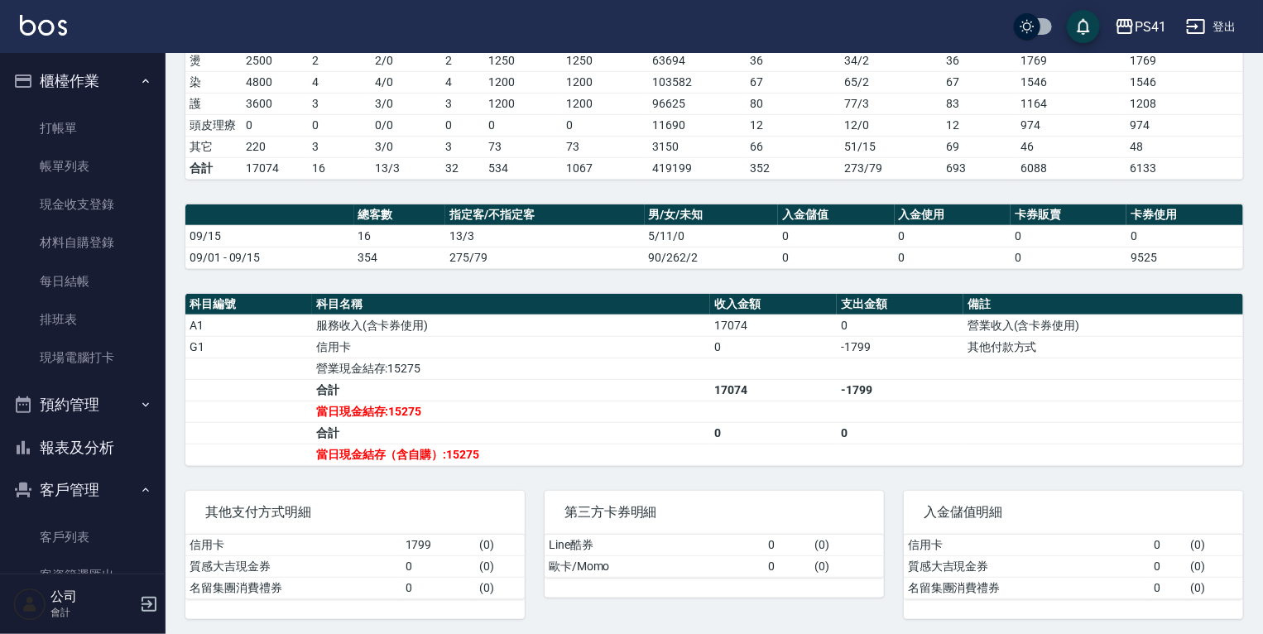
click at [826, 471] on div "第三方卡券明細 Line酷券 0 ( 0 ) 歐卡/Momo 0 ( 0 )" at bounding box center [704, 545] width 359 height 148
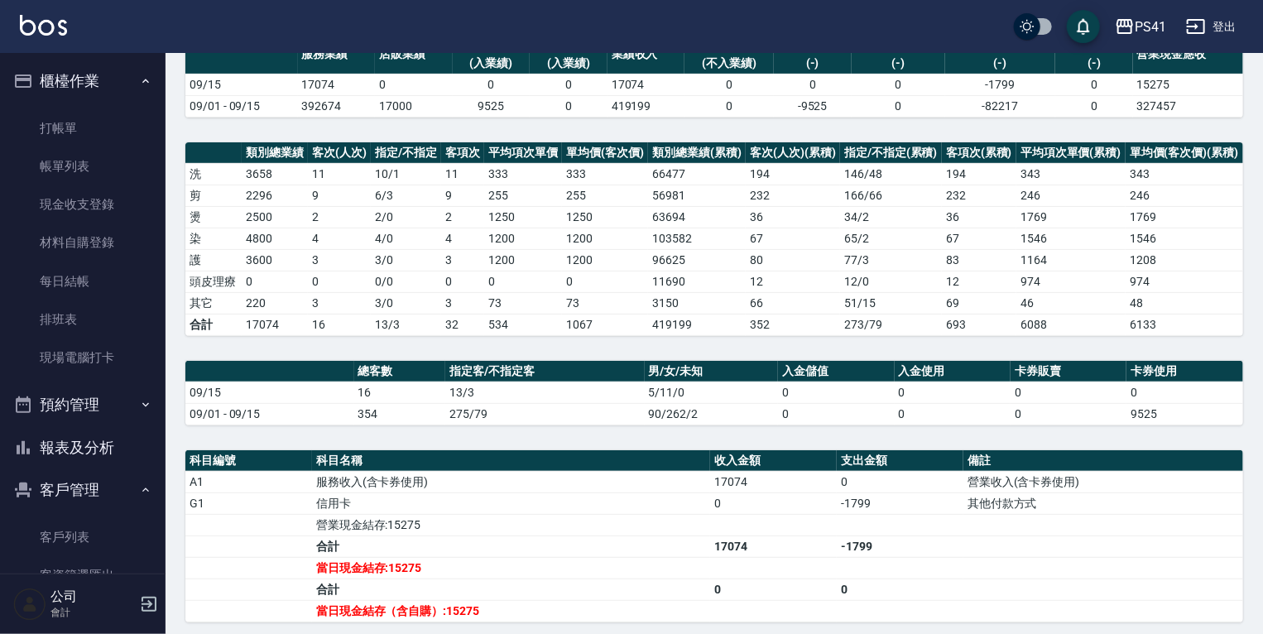
scroll to position [0, 0]
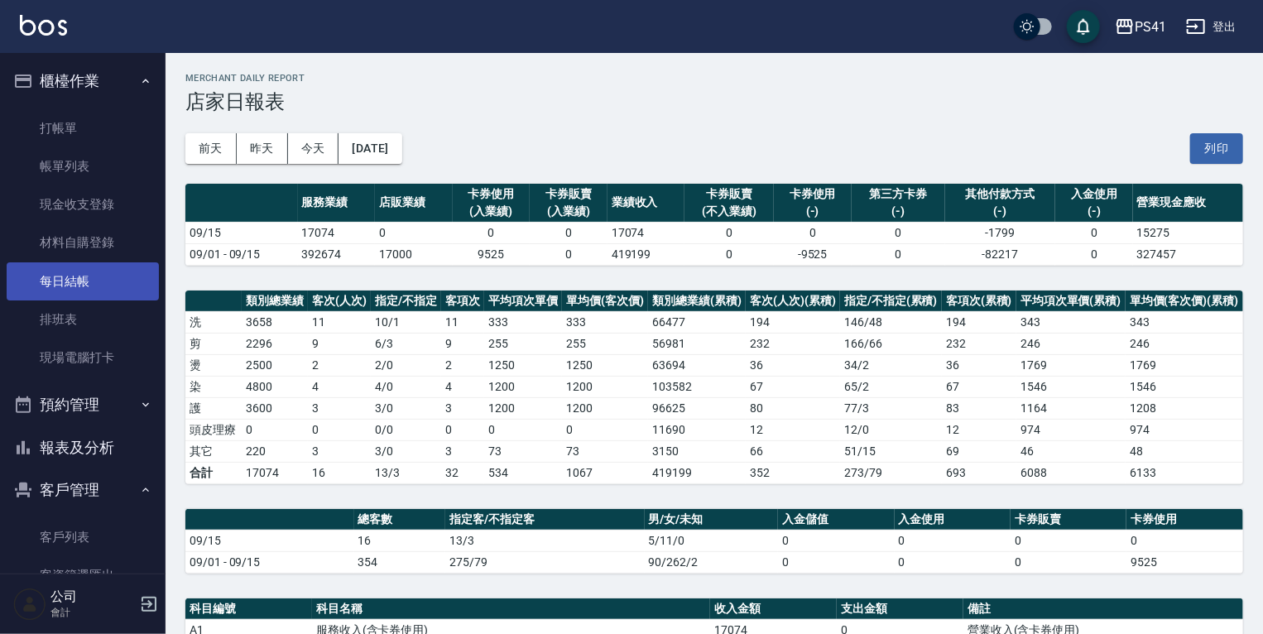
click at [69, 291] on link "每日結帳" at bounding box center [83, 281] width 152 height 38
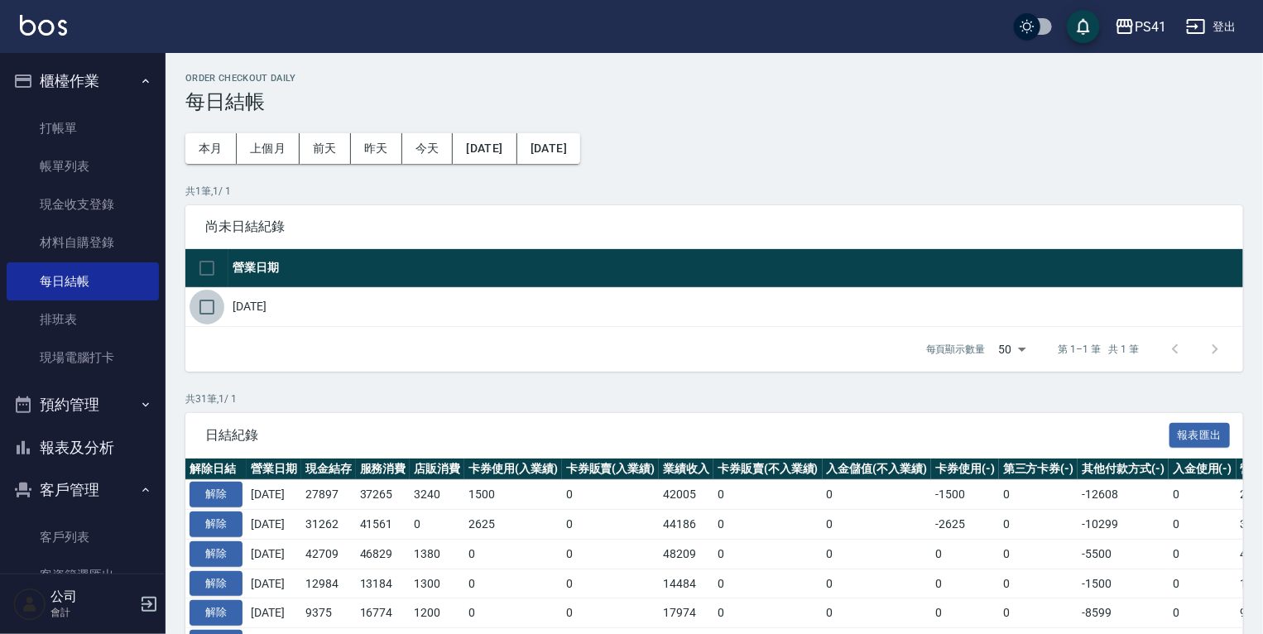
click at [218, 307] on input "checkbox" at bounding box center [207, 307] width 35 height 35
checkbox input "true"
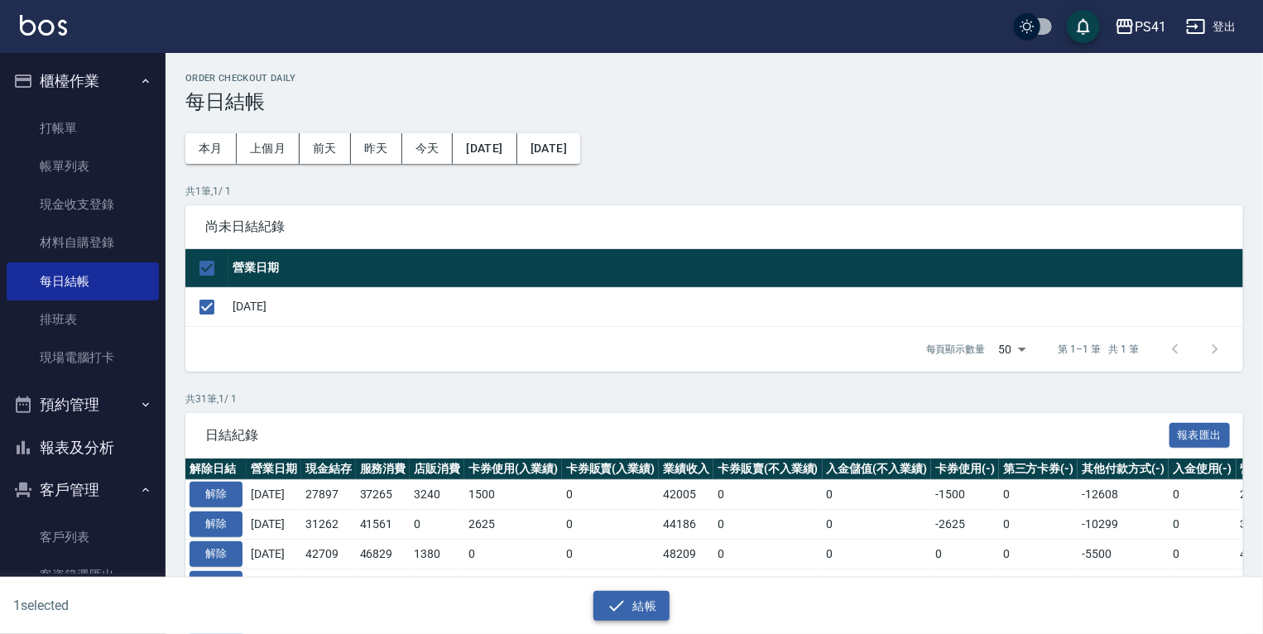
click at [612, 603] on icon "button" at bounding box center [617, 606] width 20 height 20
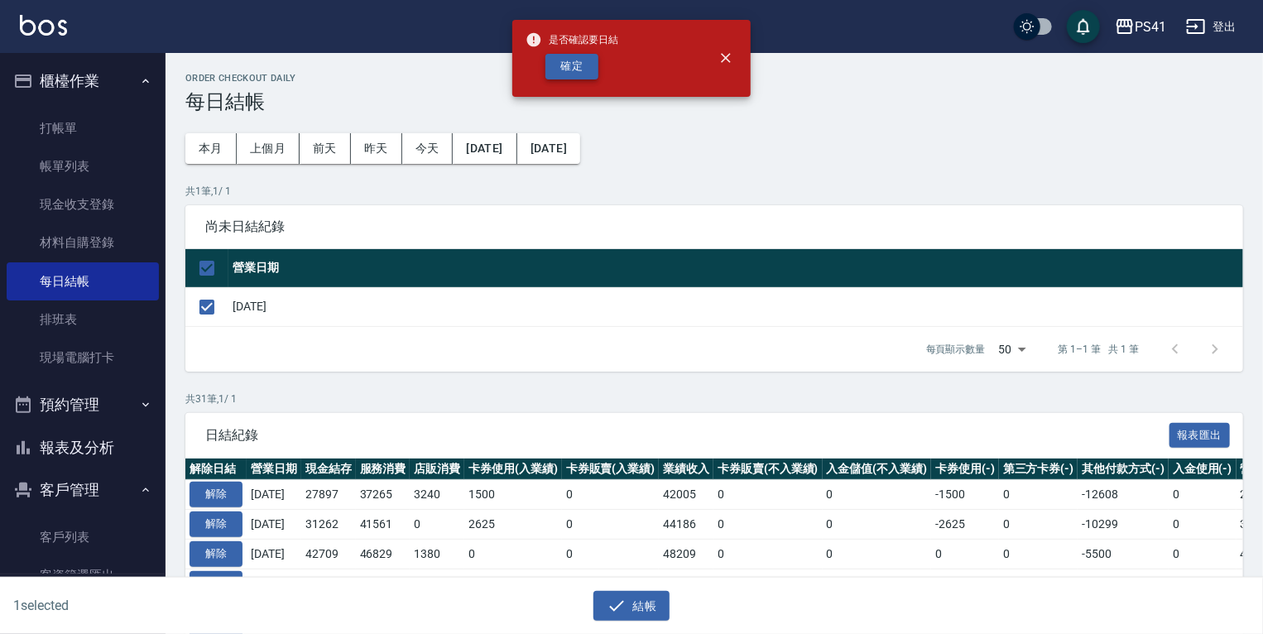
click at [589, 66] on button "確定" at bounding box center [571, 67] width 53 height 26
checkbox input "false"
